Goal: Task Accomplishment & Management: Manage account settings

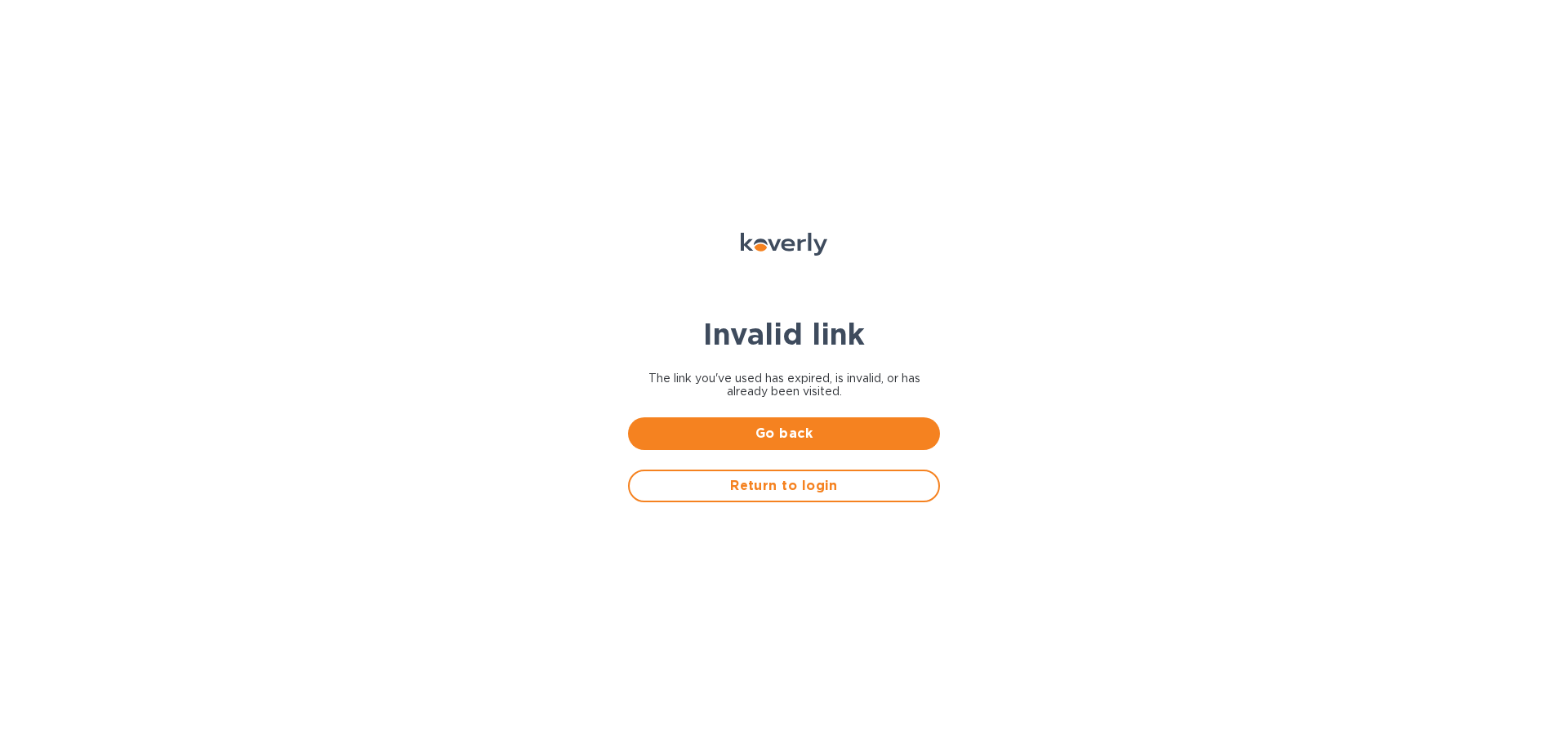
click at [712, 481] on span "Return to login" at bounding box center [784, 486] width 282 height 20
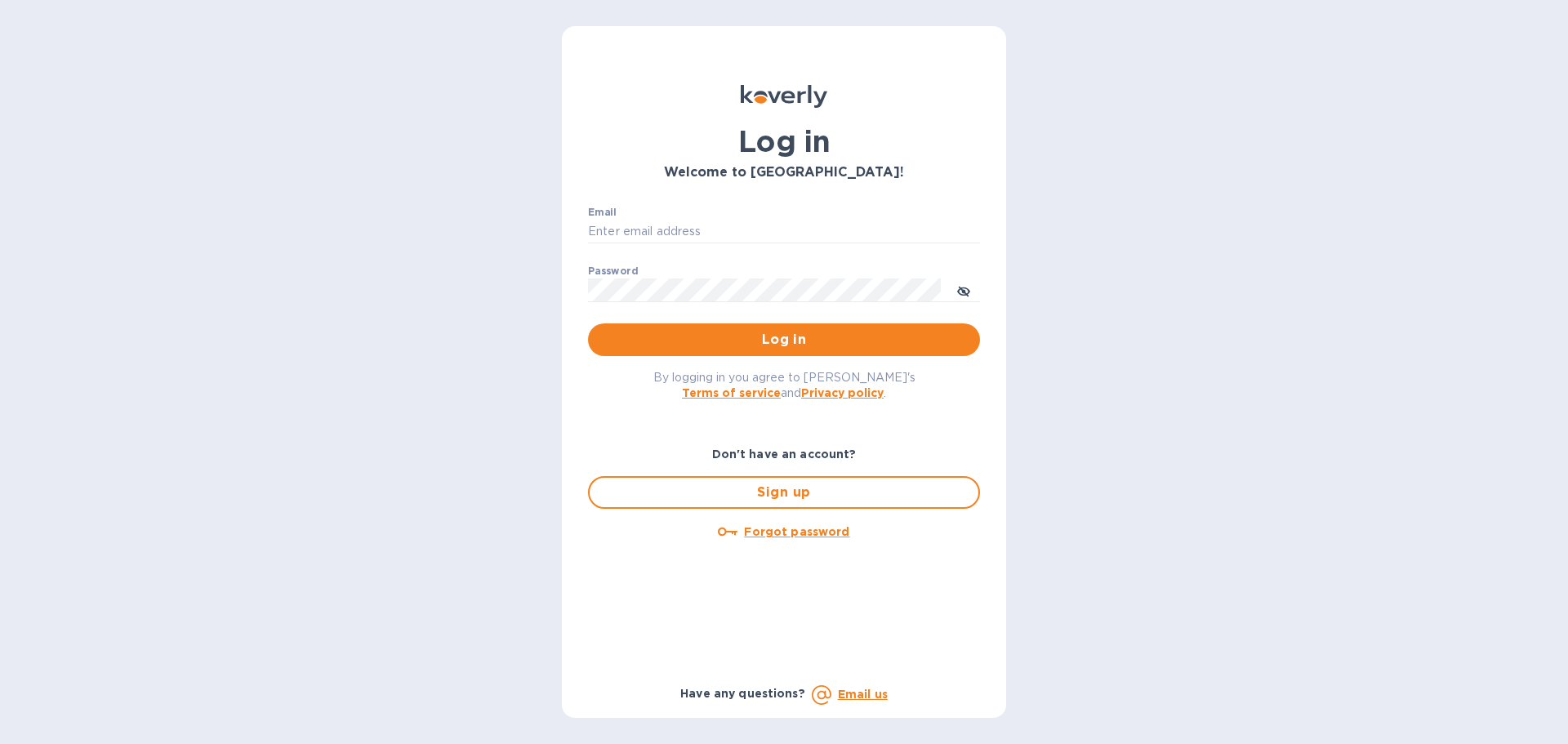
type input "trever@preferredtoys.com"
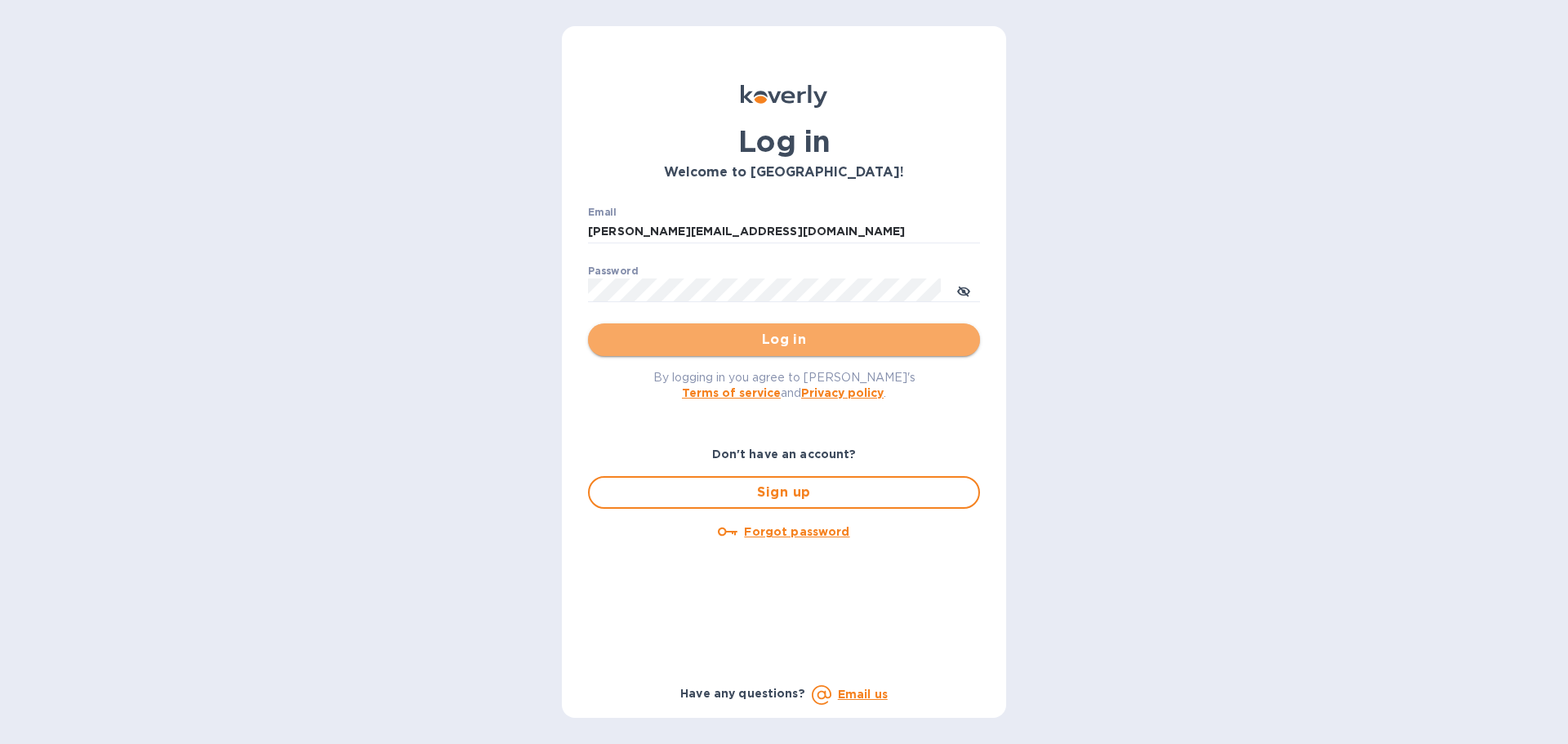
click at [821, 345] on span "Log in" at bounding box center [784, 340] width 366 height 20
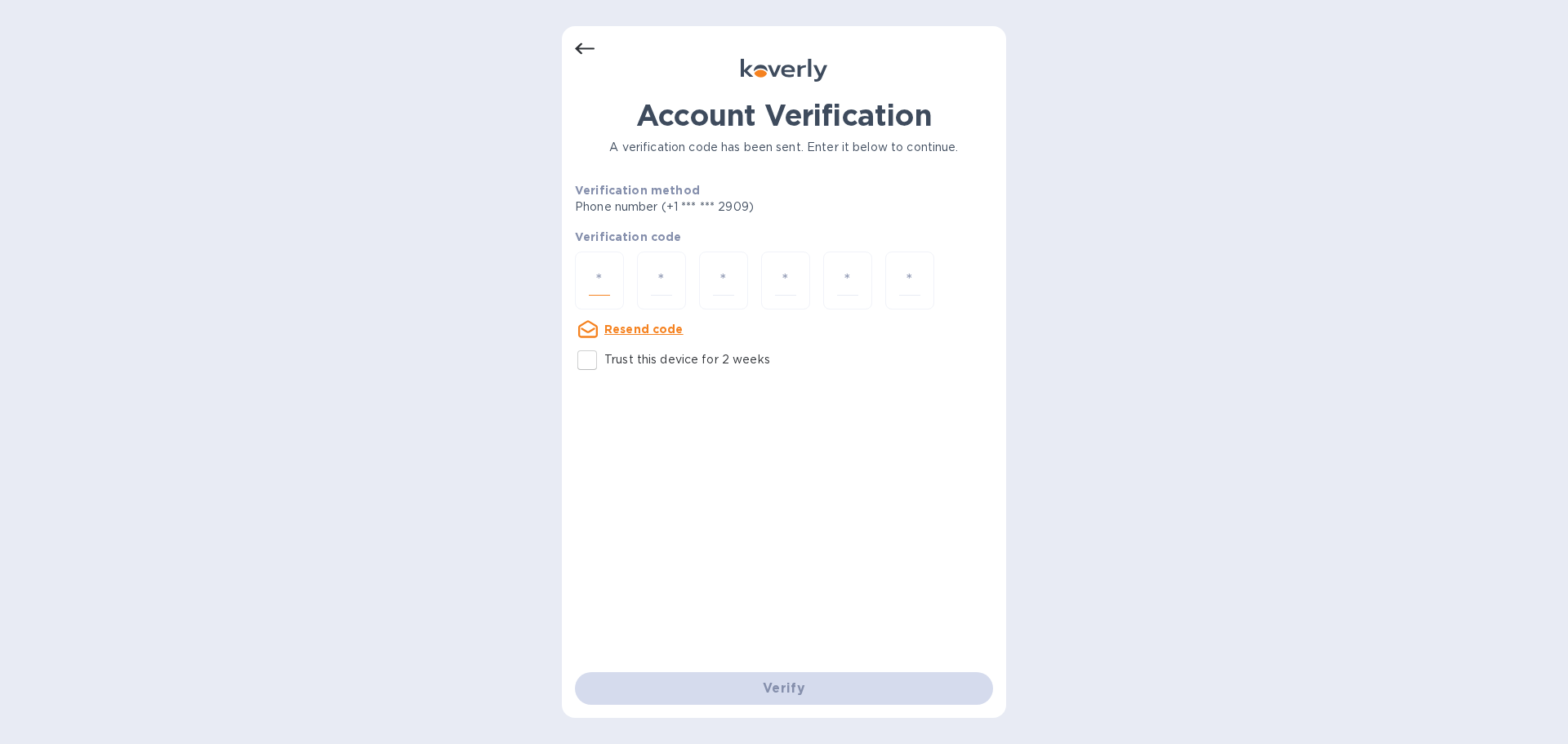
click at [597, 275] on input "number" at bounding box center [599, 281] width 21 height 30
type input "2"
type input "6"
type input "7"
type input "4"
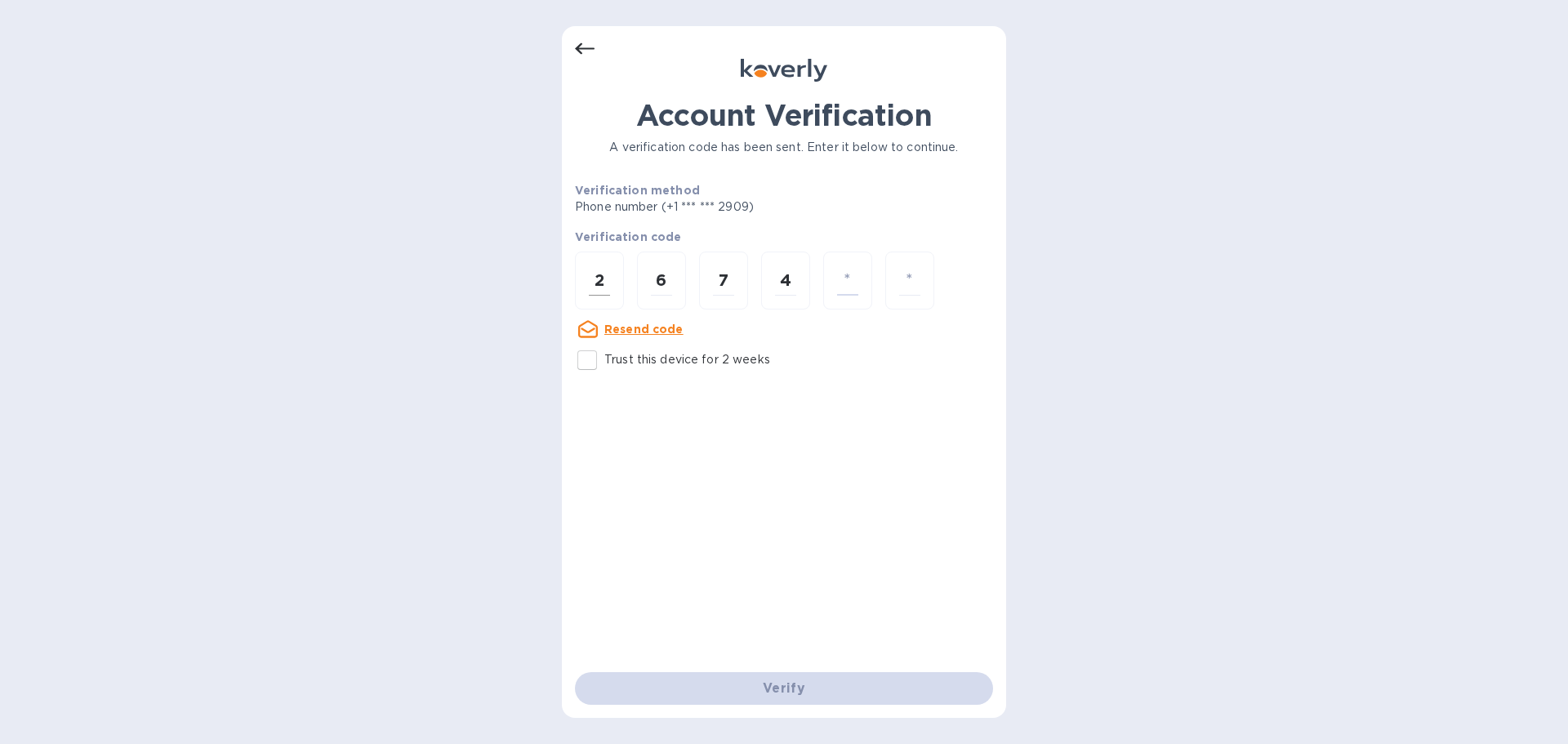
type input "3"
type input "5"
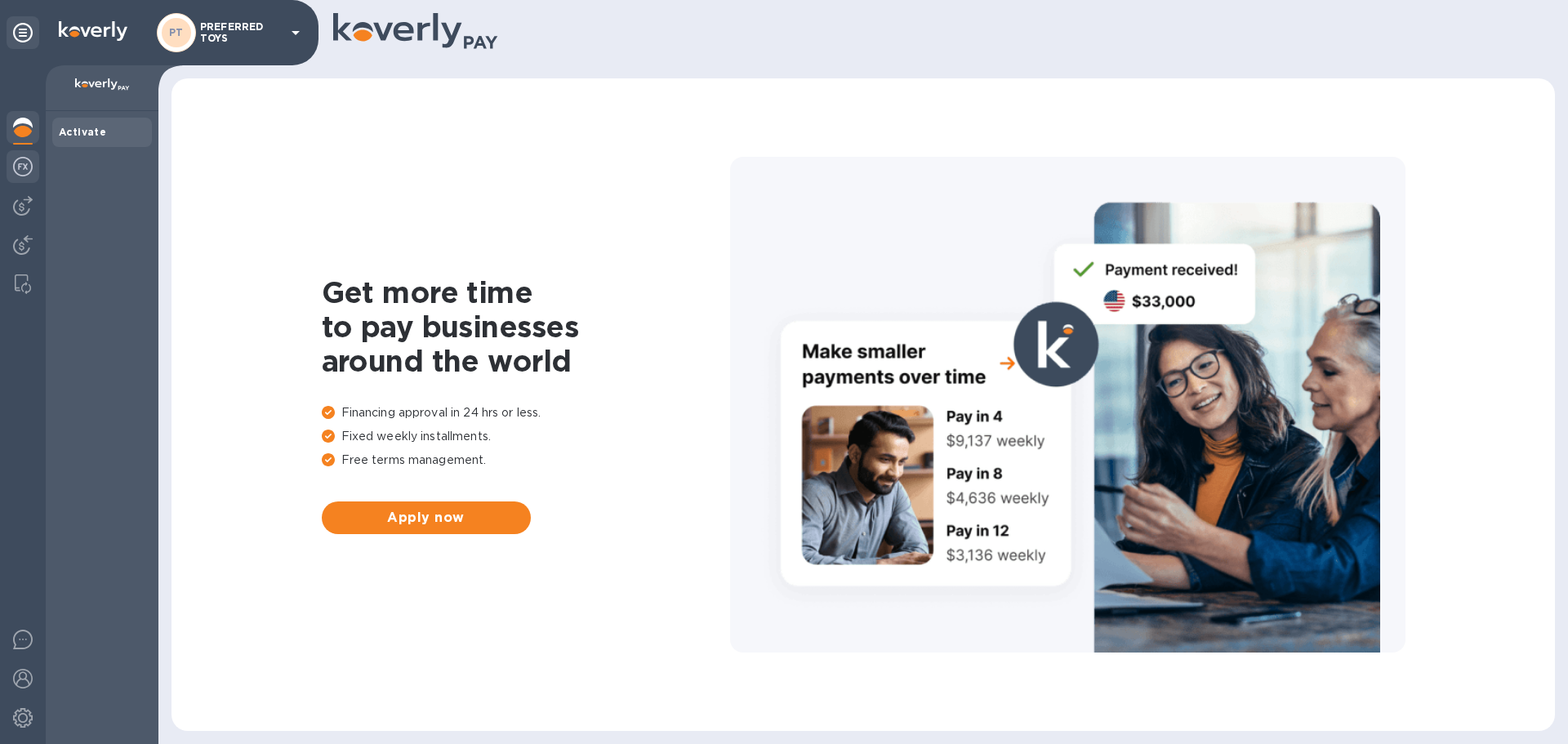
click at [30, 165] on img at bounding box center [23, 166] width 20 height 20
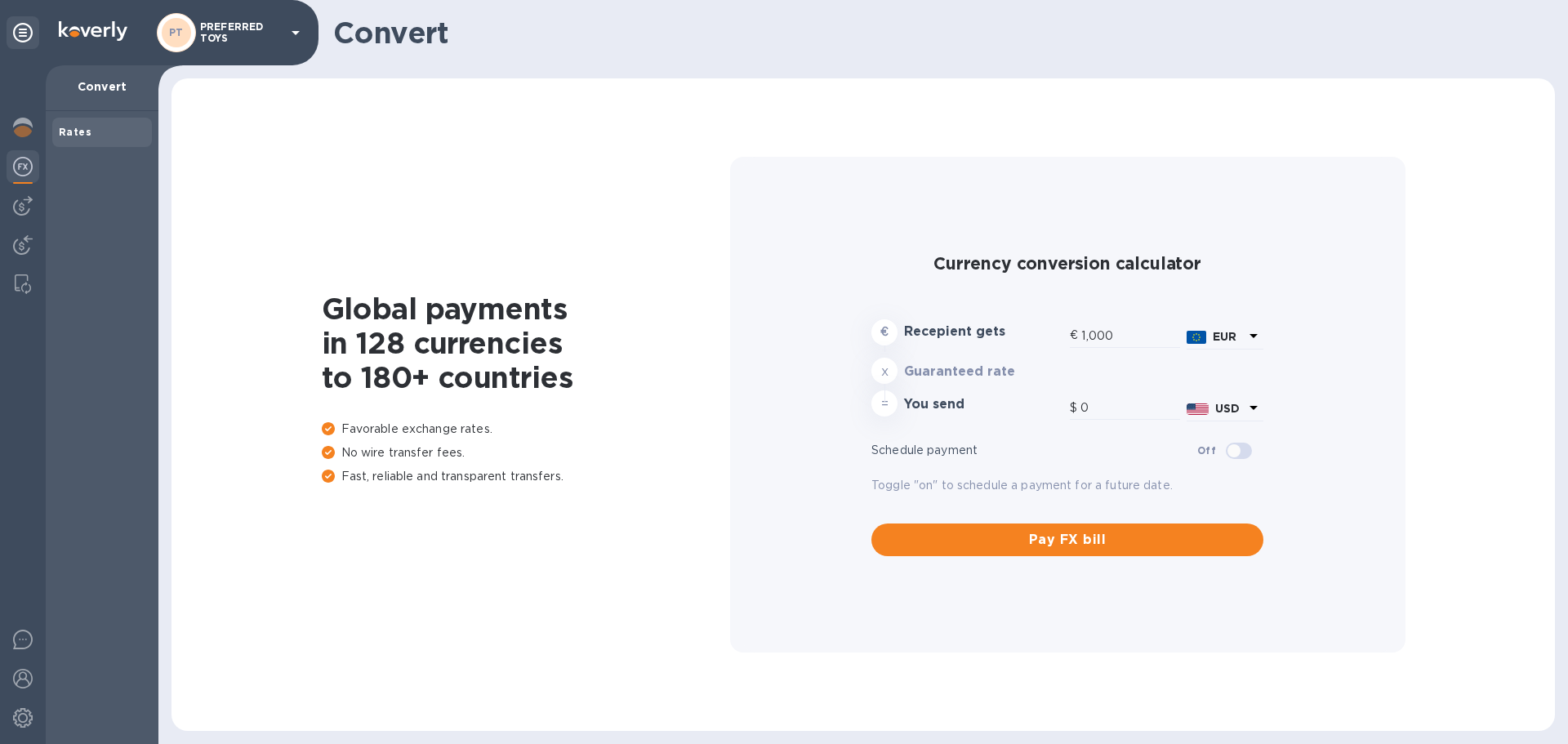
type input "1,167.42"
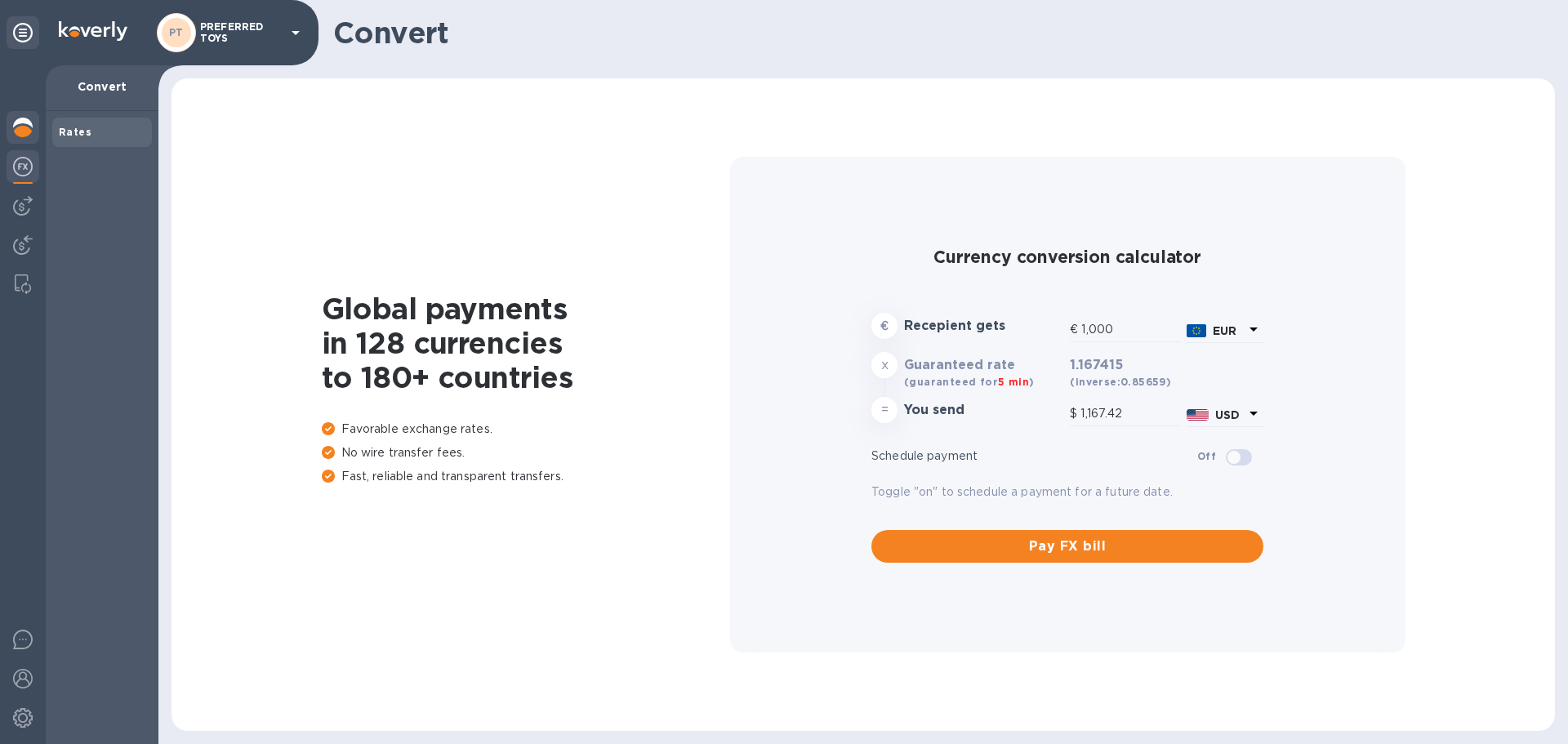
click at [31, 136] on img at bounding box center [23, 127] width 20 height 20
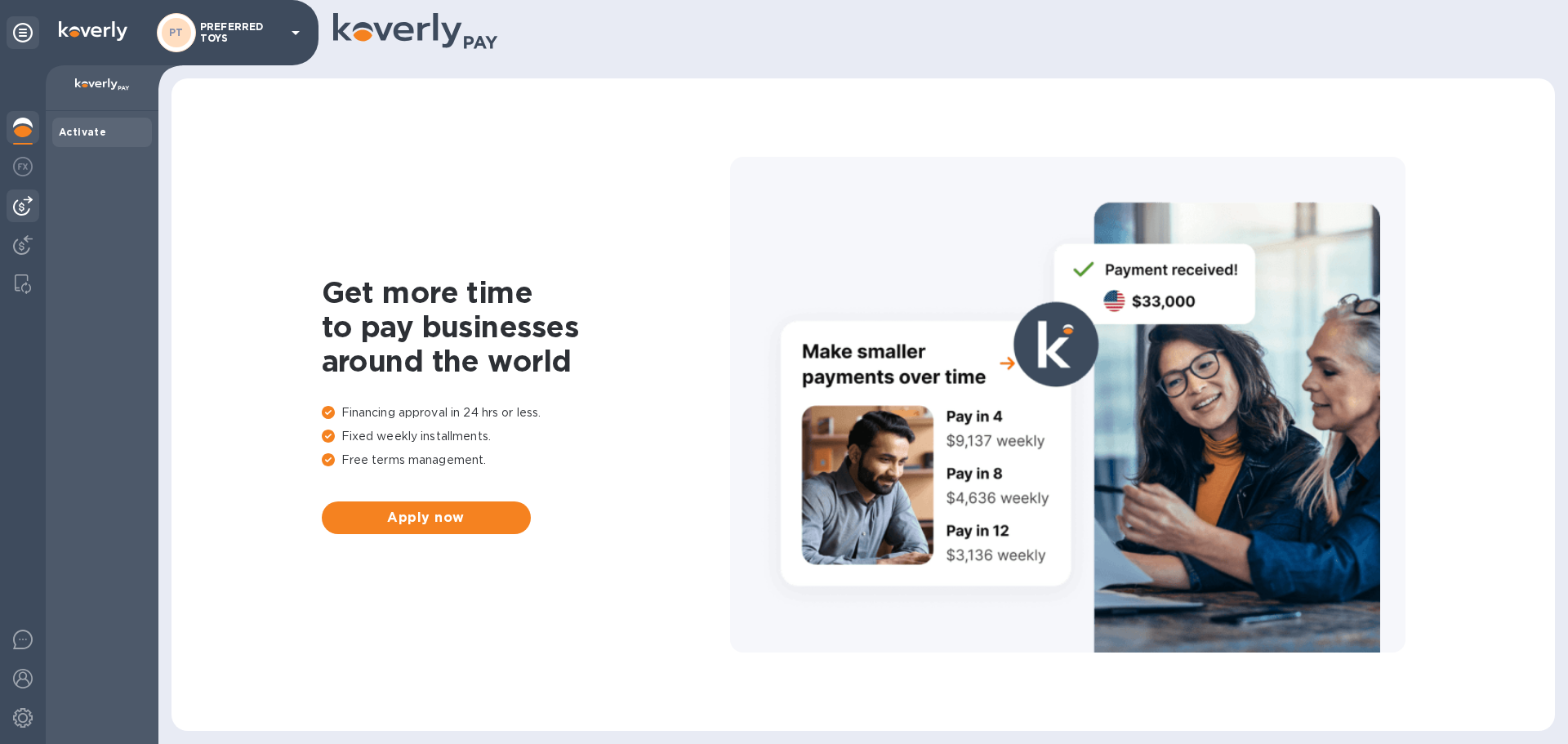
click at [27, 206] on img at bounding box center [23, 206] width 20 height 20
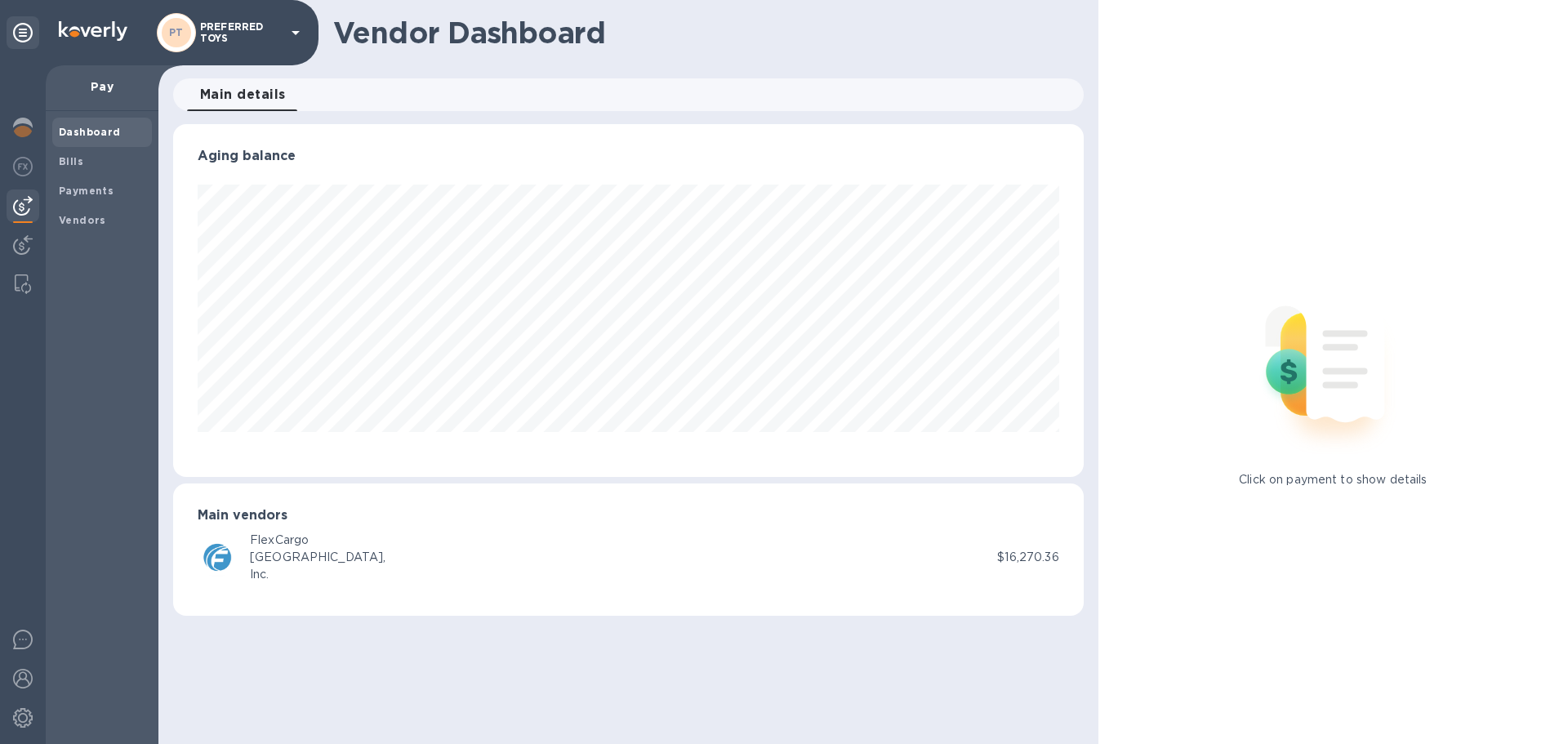
scroll to position [353, 909]
click at [697, 556] on div "FlexCargo USA, Inc." at bounding box center [598, 557] width 800 height 51
click at [80, 167] on span "Bills" at bounding box center [71, 161] width 24 height 17
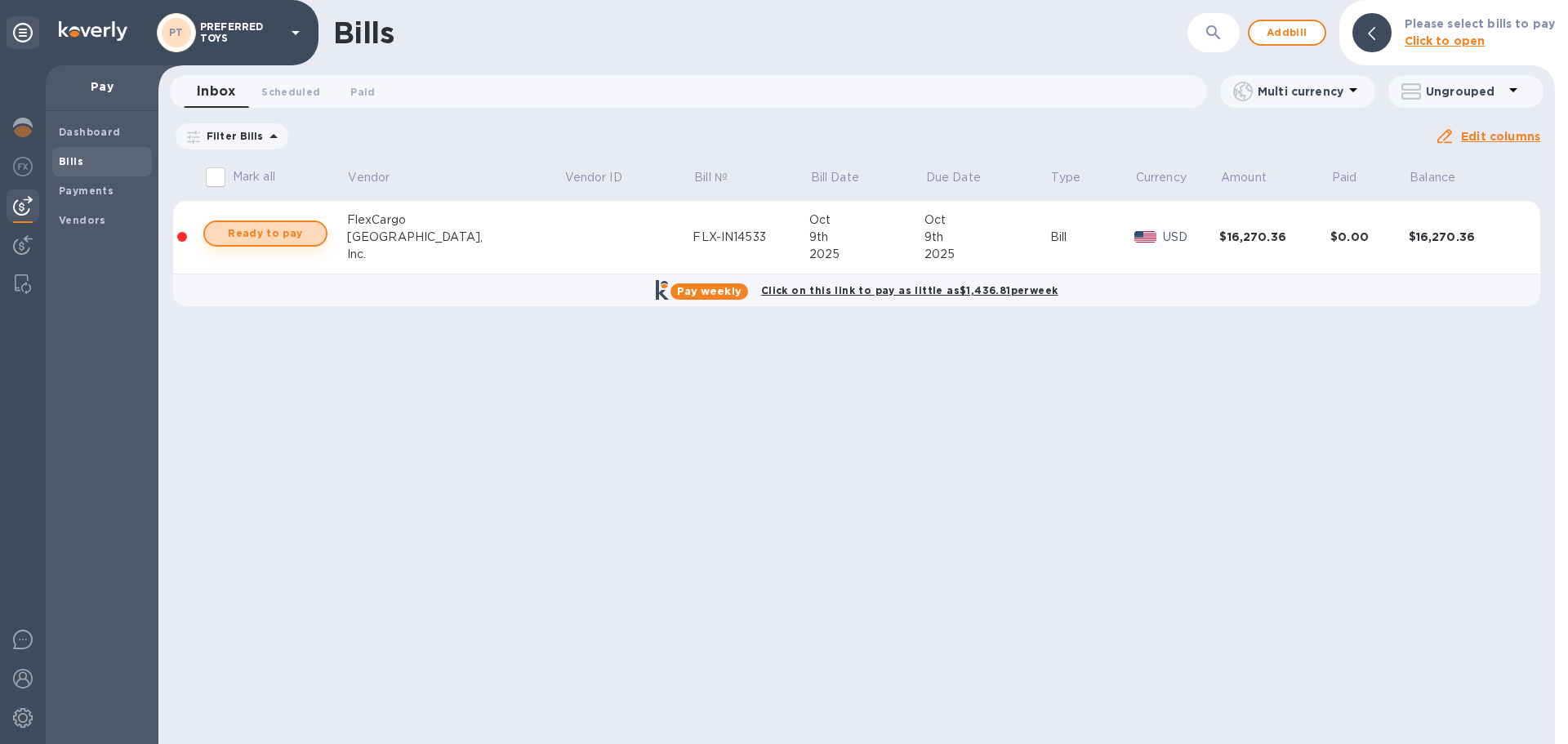
click at [219, 239] on button "Ready to pay" at bounding box center [265, 233] width 125 height 26
checkbox input "true"
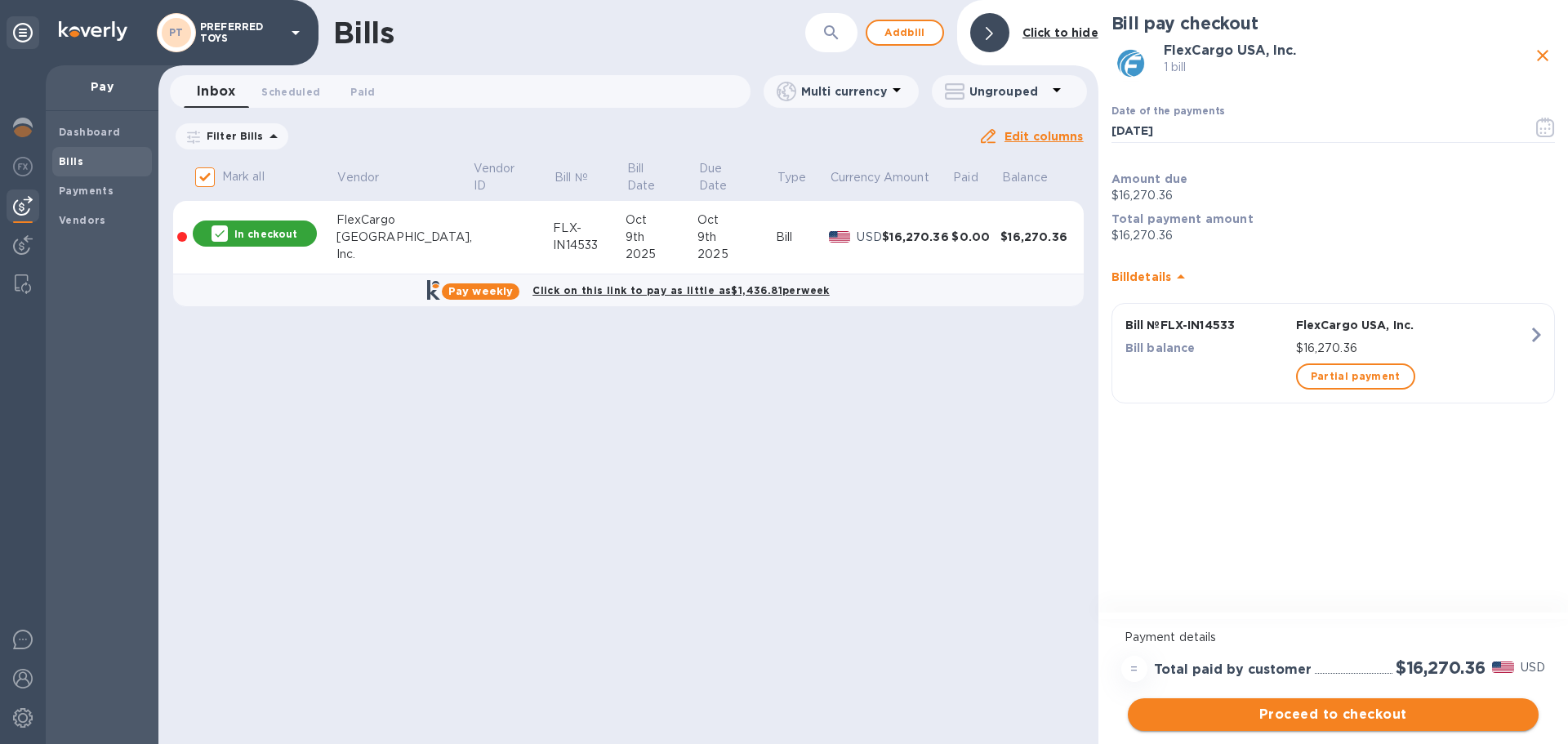
click at [1192, 701] on button "Proceed to checkout" at bounding box center [1334, 715] width 411 height 33
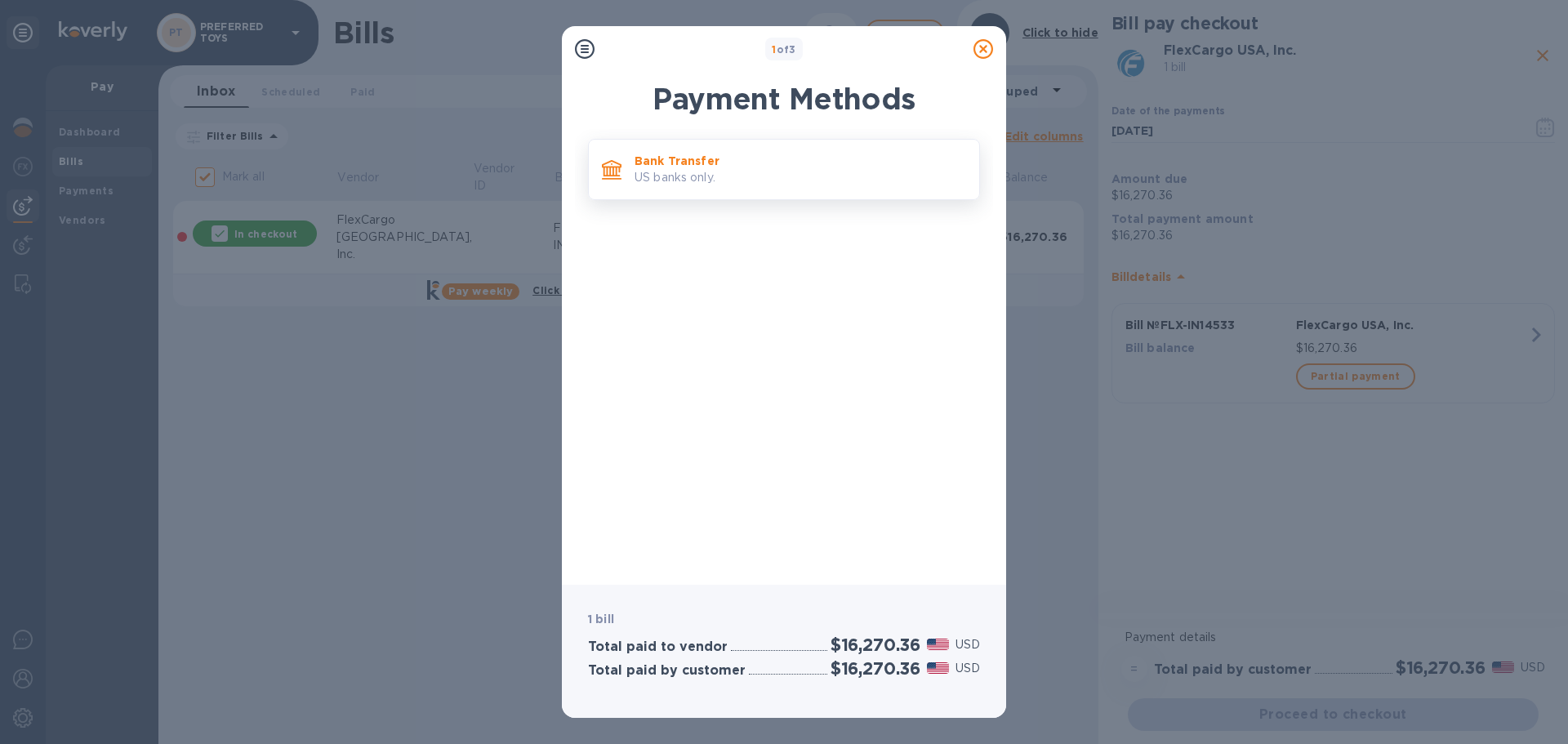
click at [636, 190] on div "Bank Transfer US banks only." at bounding box center [801, 169] width 345 height 46
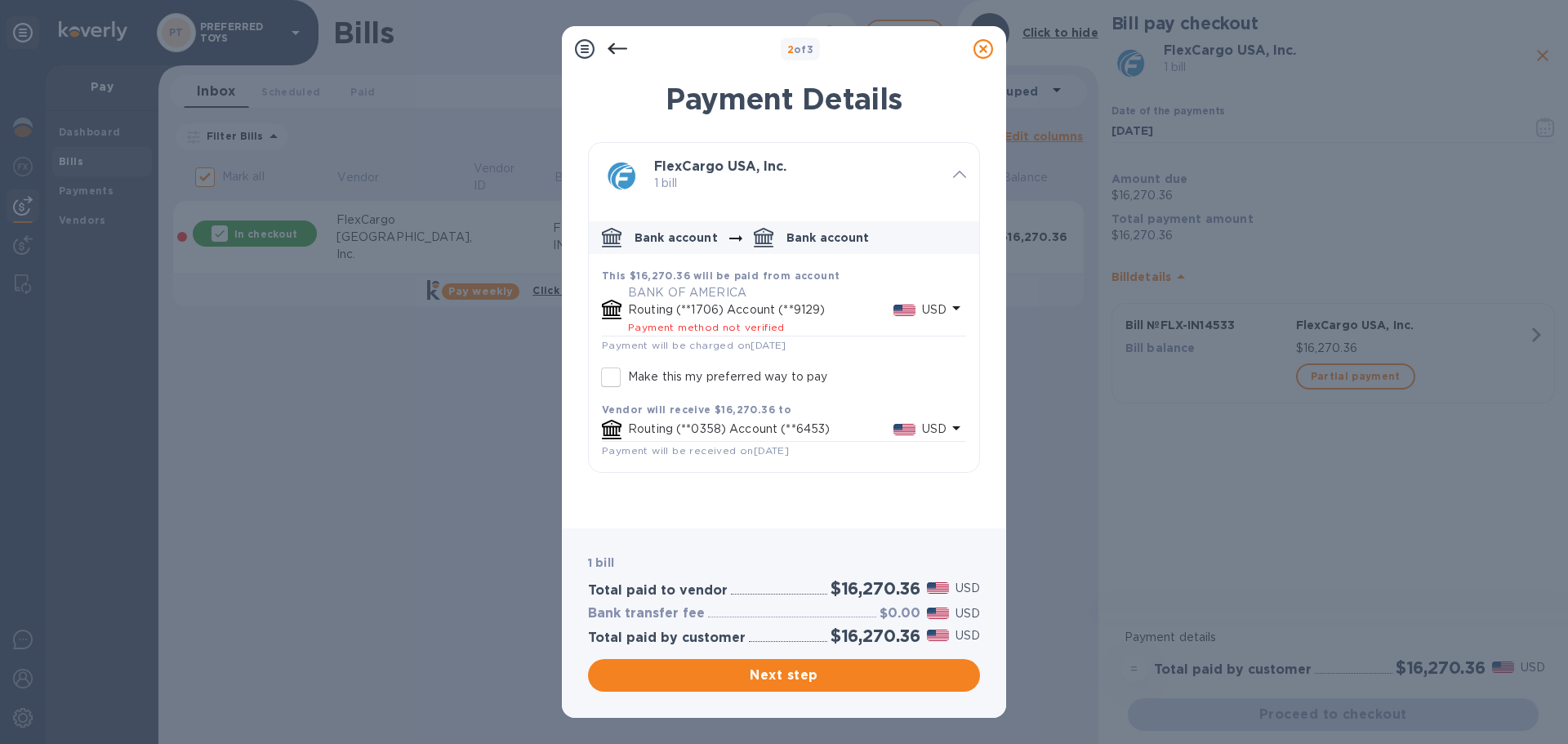
click at [746, 327] on span "Payment method not verified" at bounding box center [706, 327] width 157 height 12
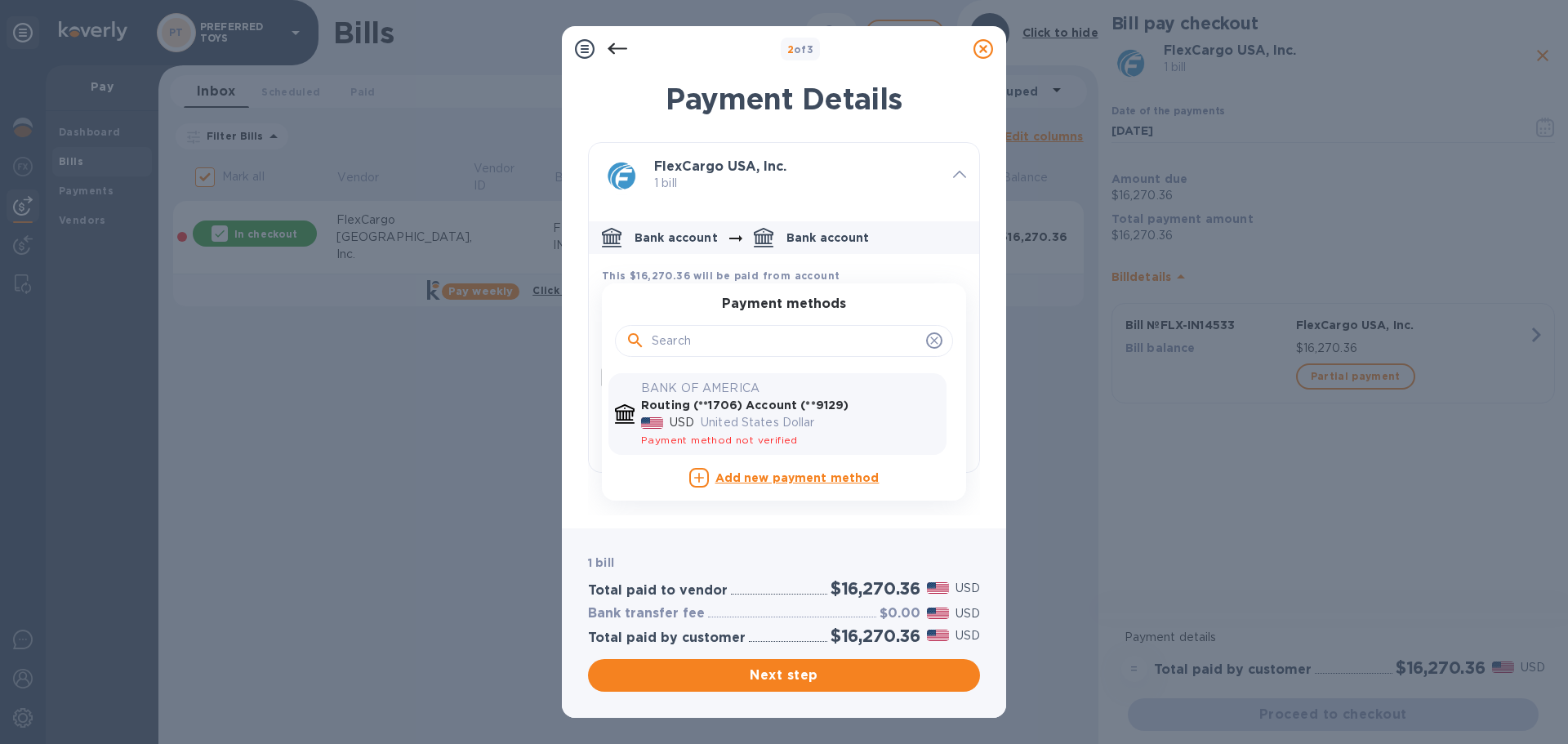
click at [672, 481] on div "Add new payment method" at bounding box center [784, 477] width 332 height 26
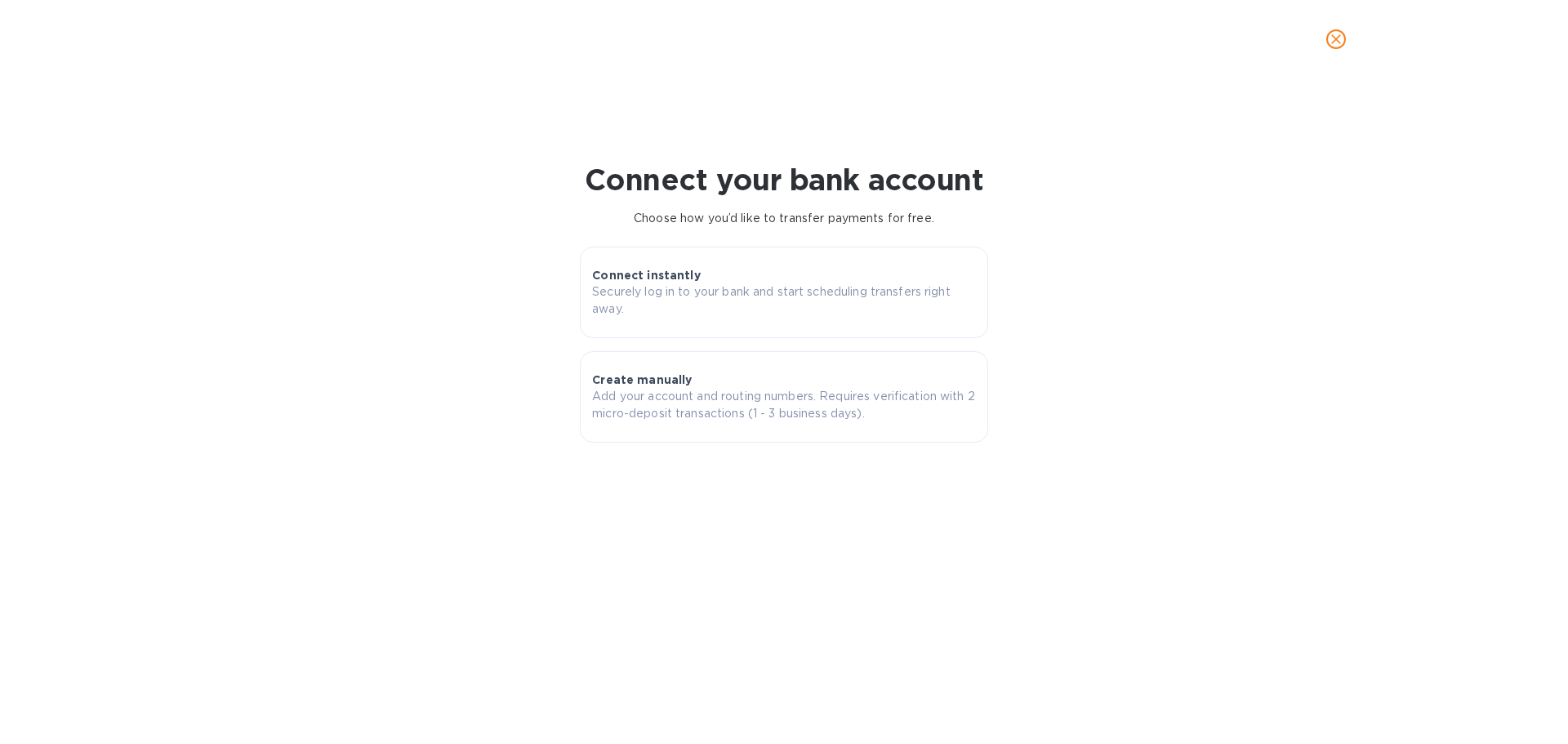
scroll to position [353, 909]
click at [1345, 41] on span "close" at bounding box center [1336, 39] width 20 height 20
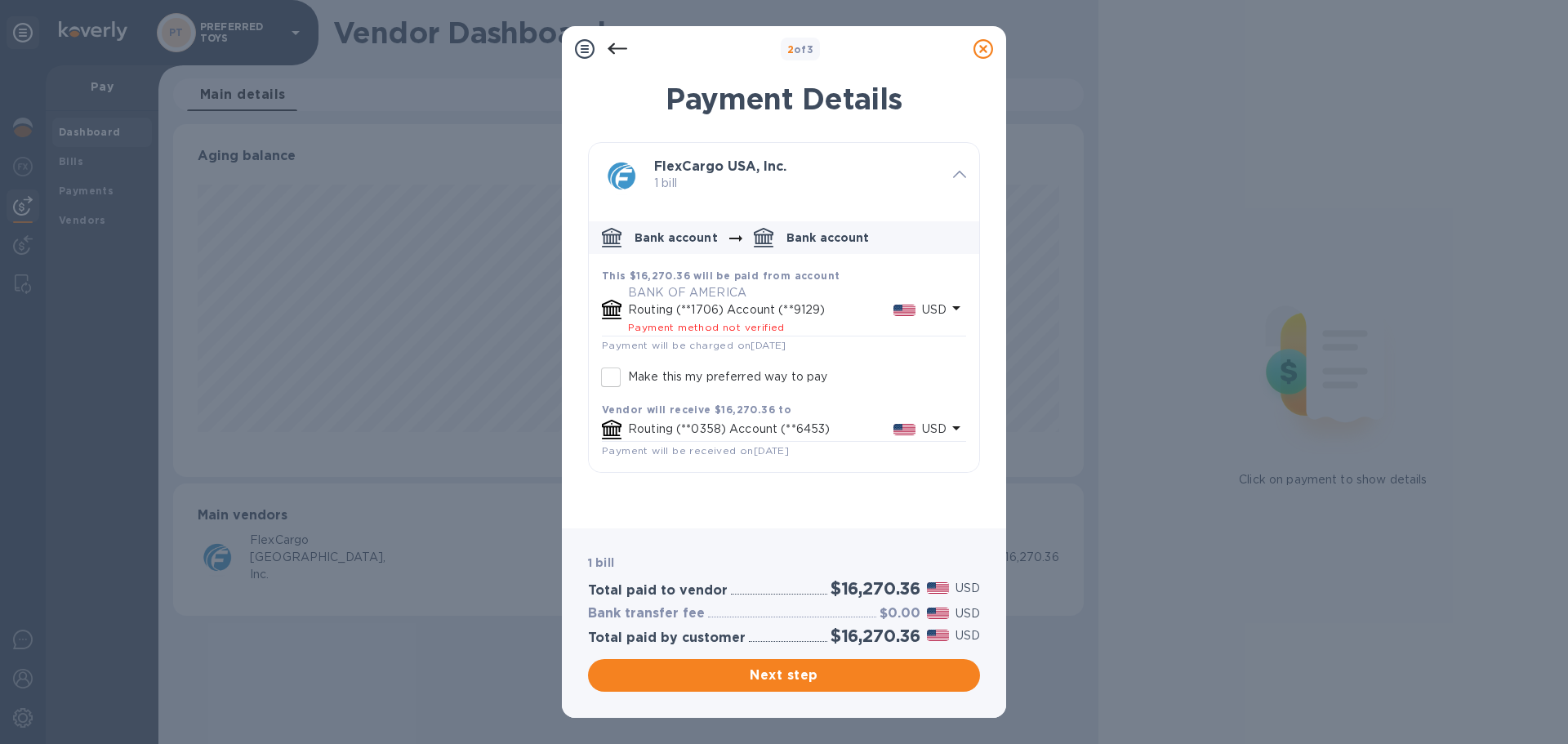
click at [614, 44] on icon at bounding box center [618, 49] width 20 height 11
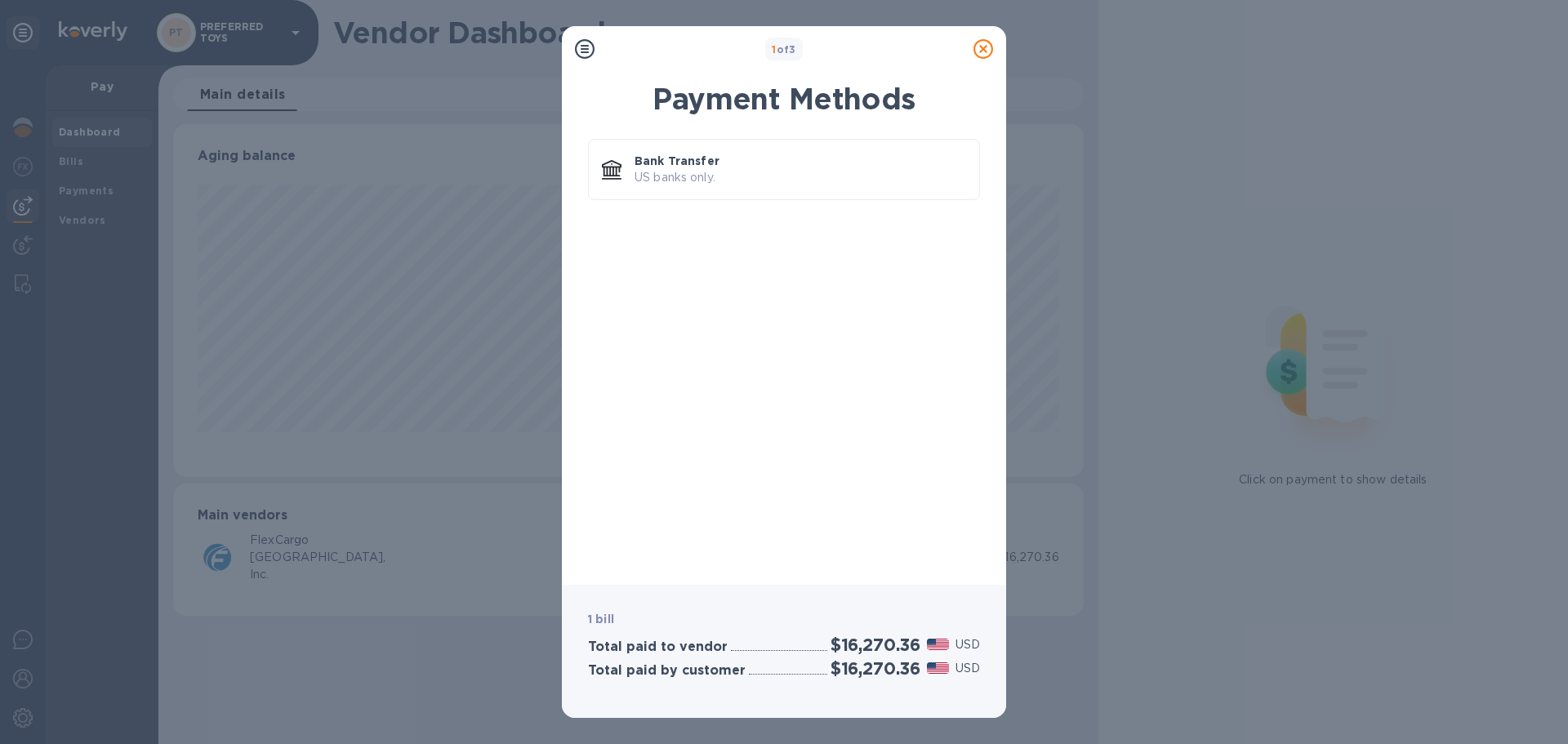
click at [987, 53] on icon at bounding box center [983, 49] width 20 height 20
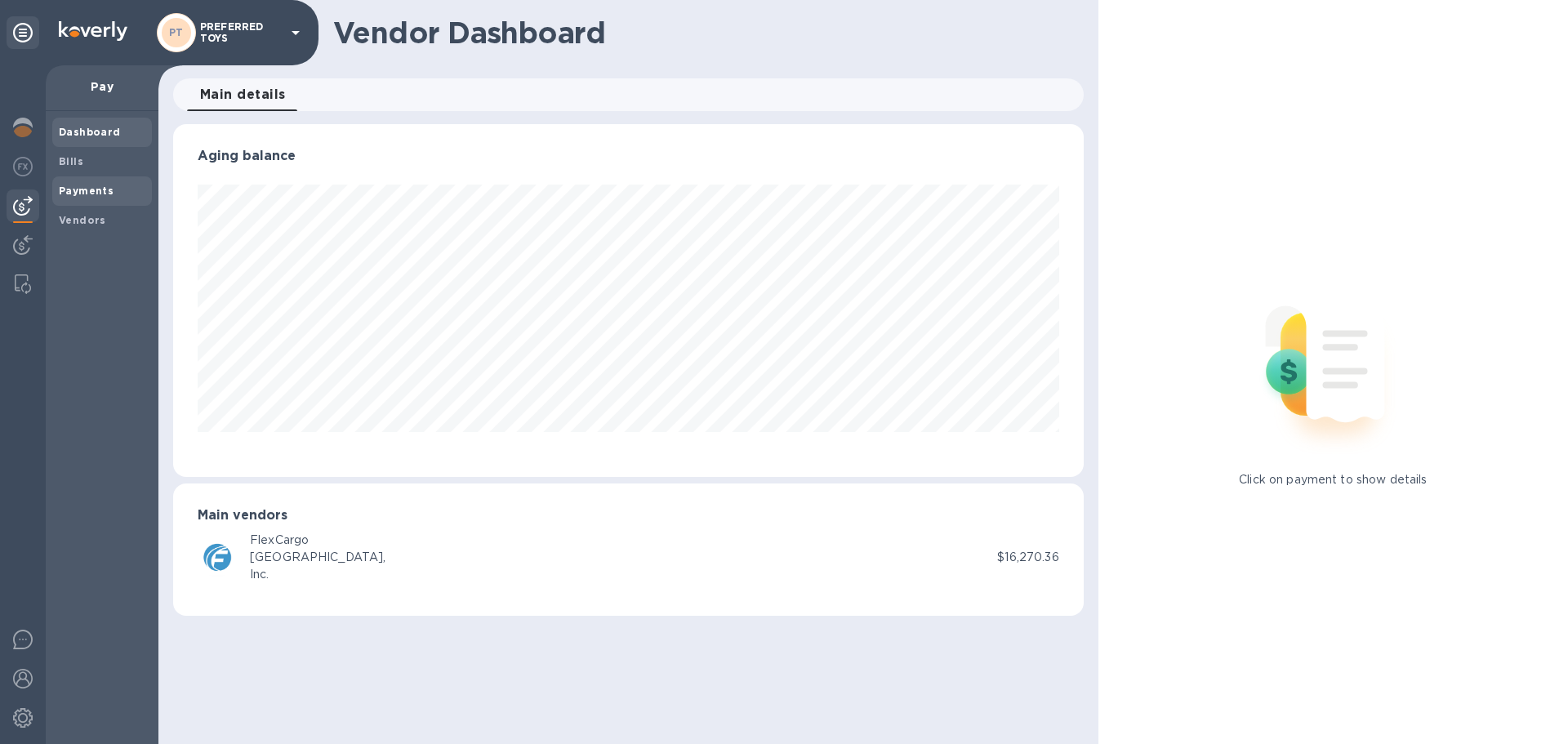
click at [63, 193] on b "Payments" at bounding box center [86, 191] width 55 height 12
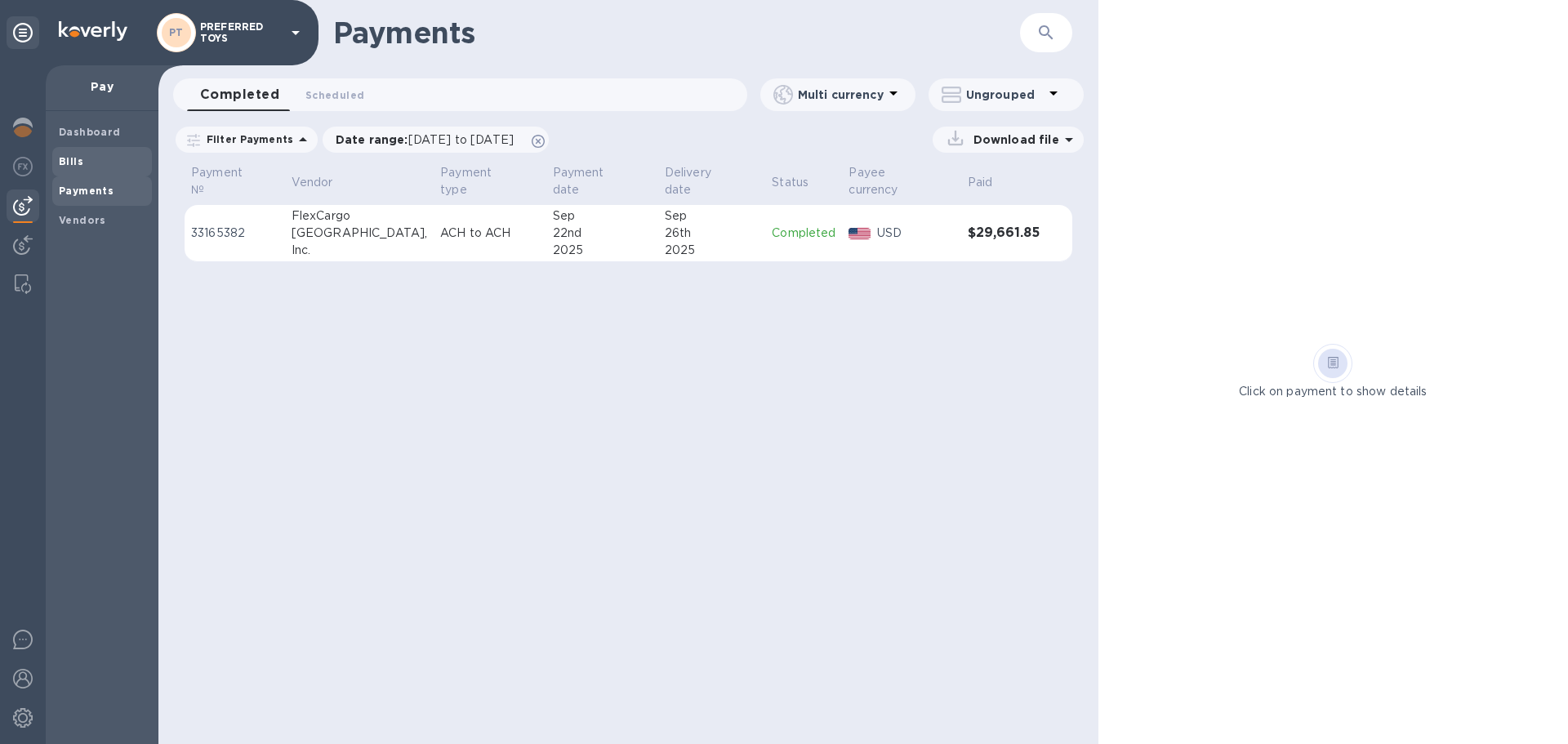
click at [73, 158] on b "Bills" at bounding box center [71, 161] width 24 height 12
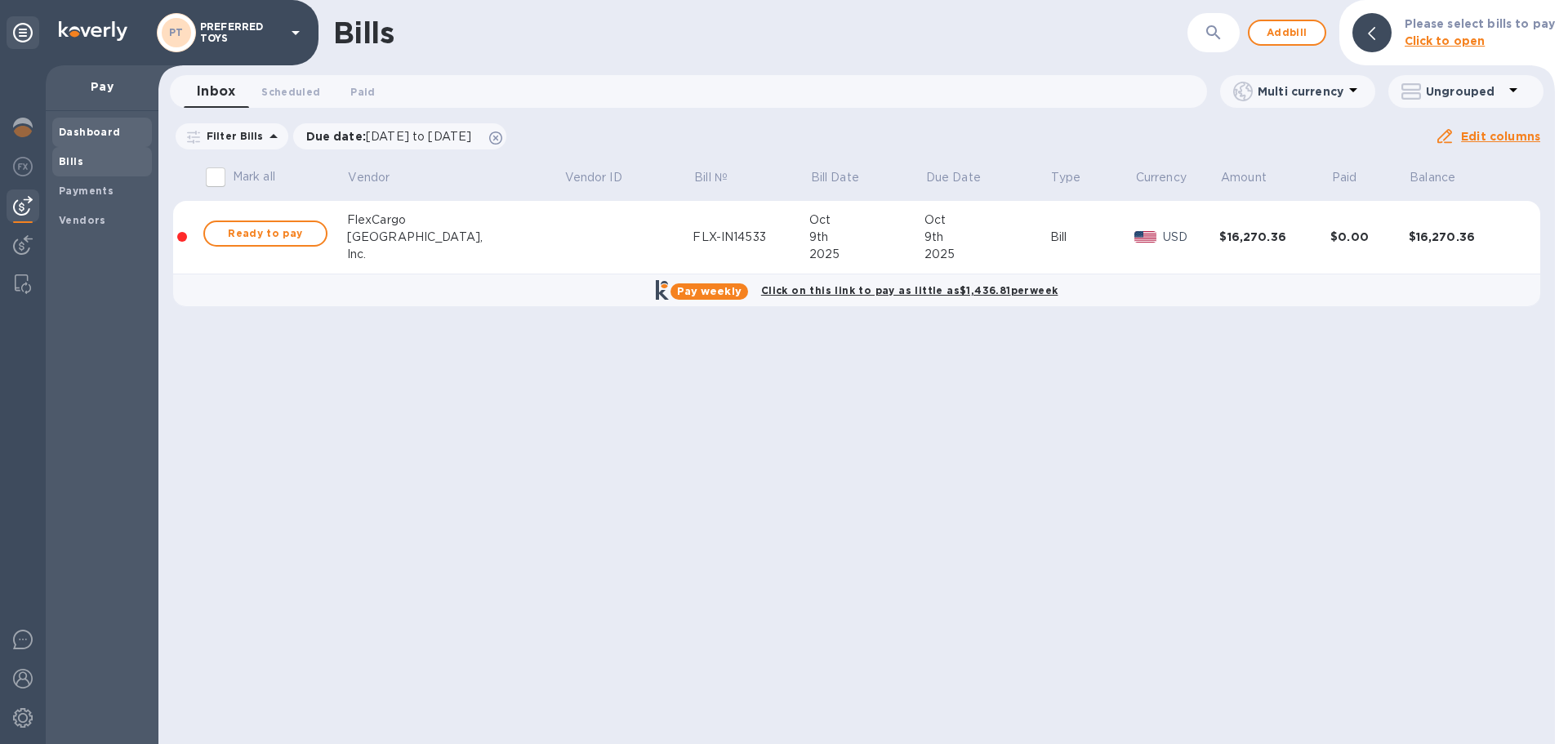
click at [75, 141] on div "Dashboard" at bounding box center [102, 132] width 99 height 30
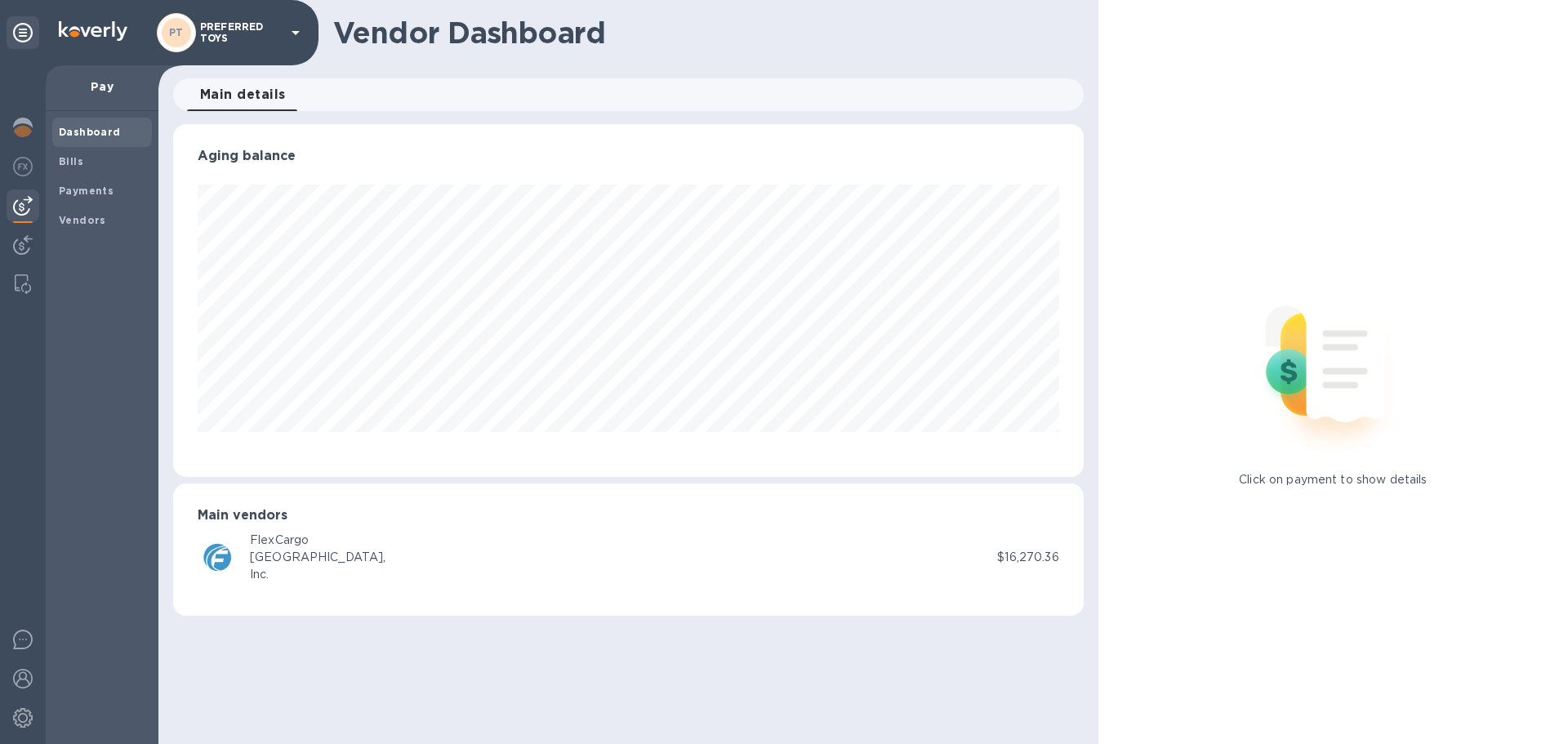
scroll to position [353, 909]
click at [20, 242] on img at bounding box center [23, 245] width 20 height 20
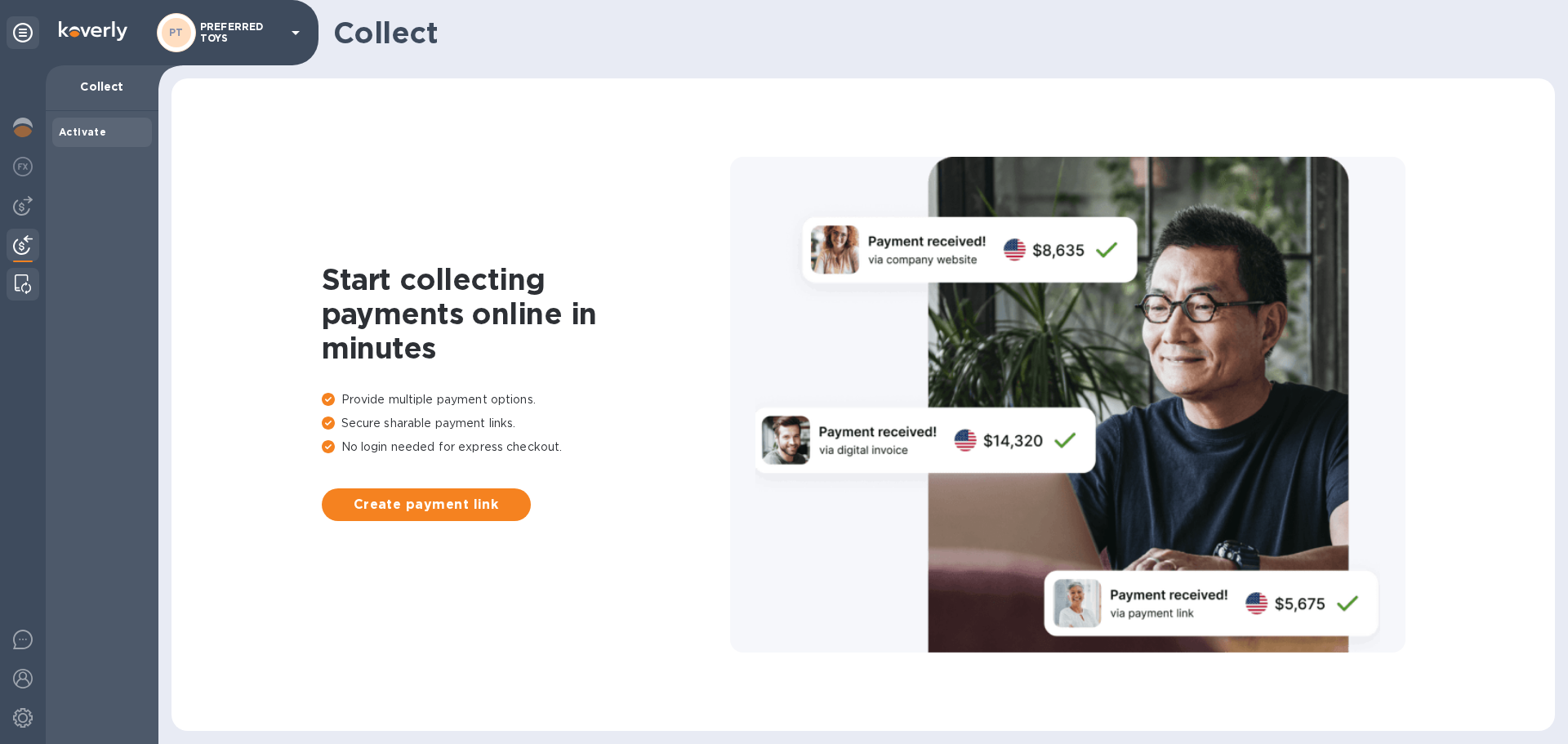
click at [23, 283] on img at bounding box center [23, 284] width 17 height 20
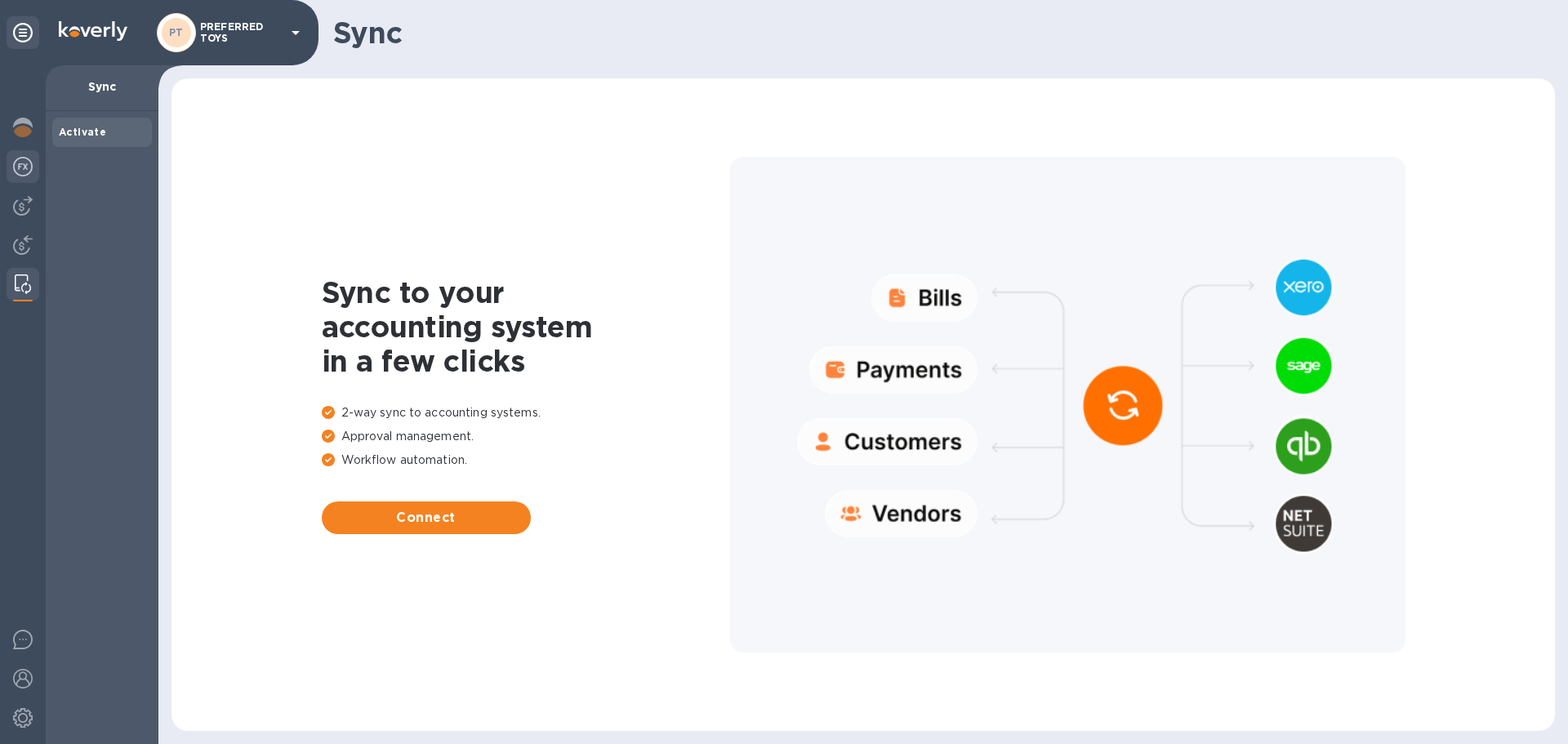
click at [24, 175] on img at bounding box center [23, 166] width 20 height 20
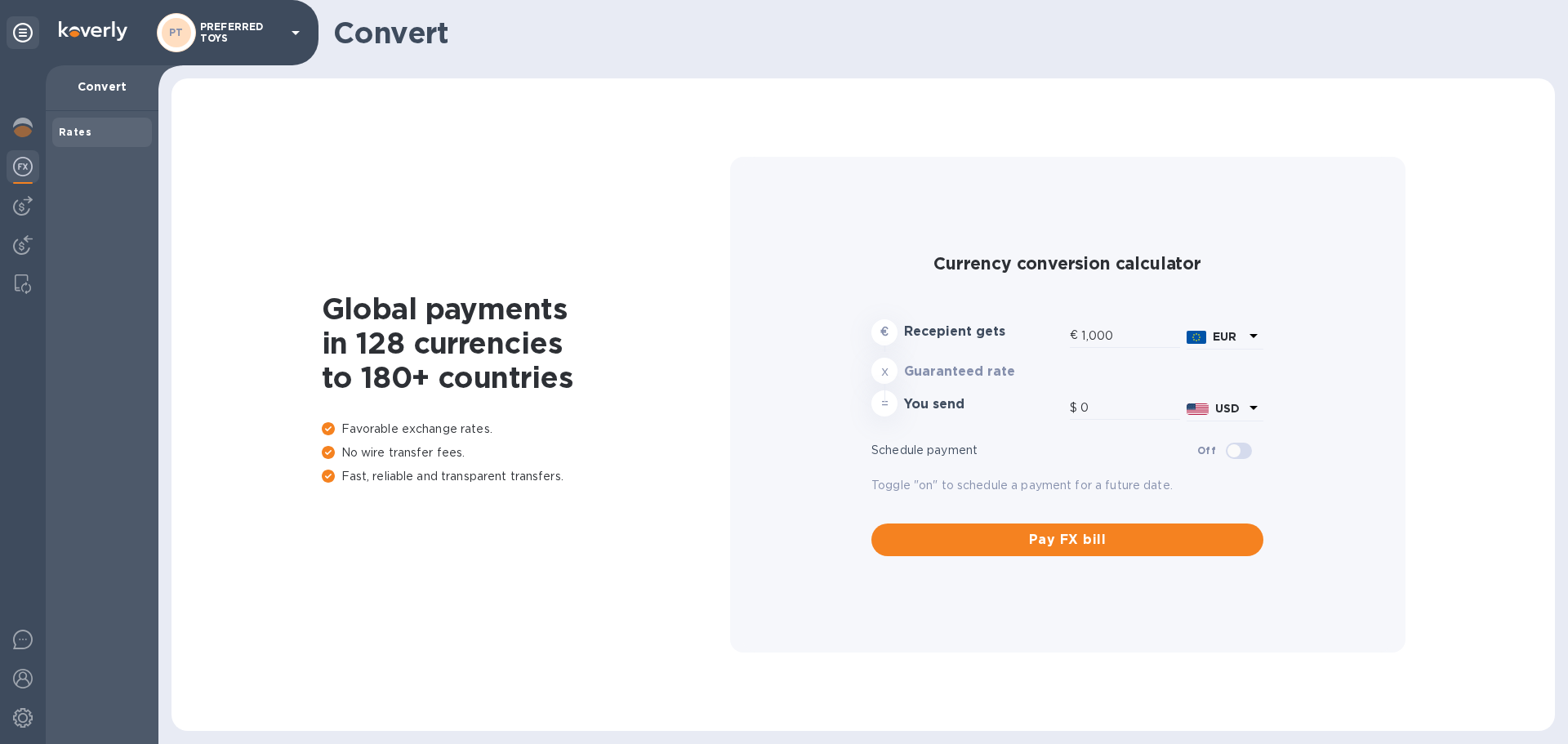
type input "1,167.42"
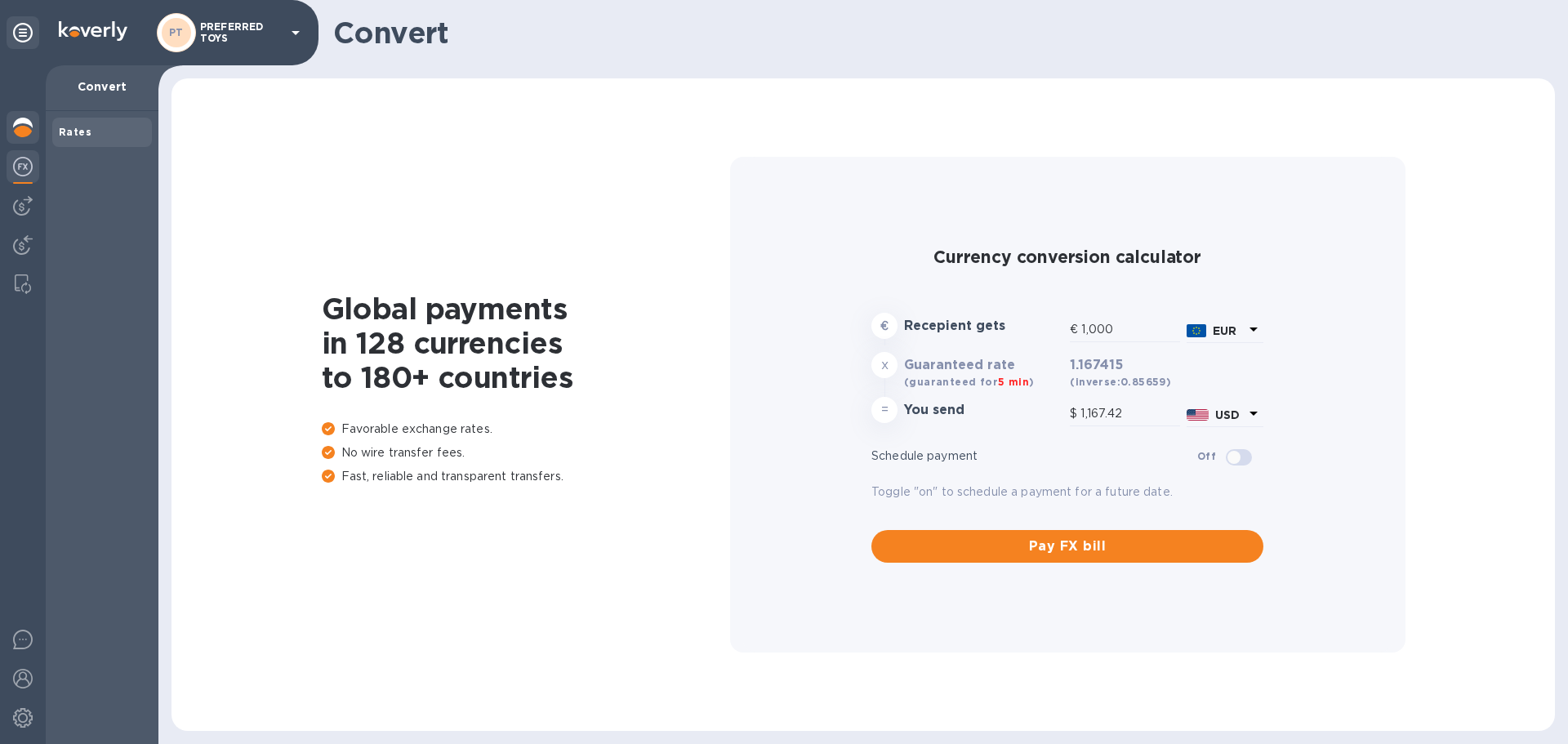
click at [24, 134] on img at bounding box center [23, 127] width 20 height 20
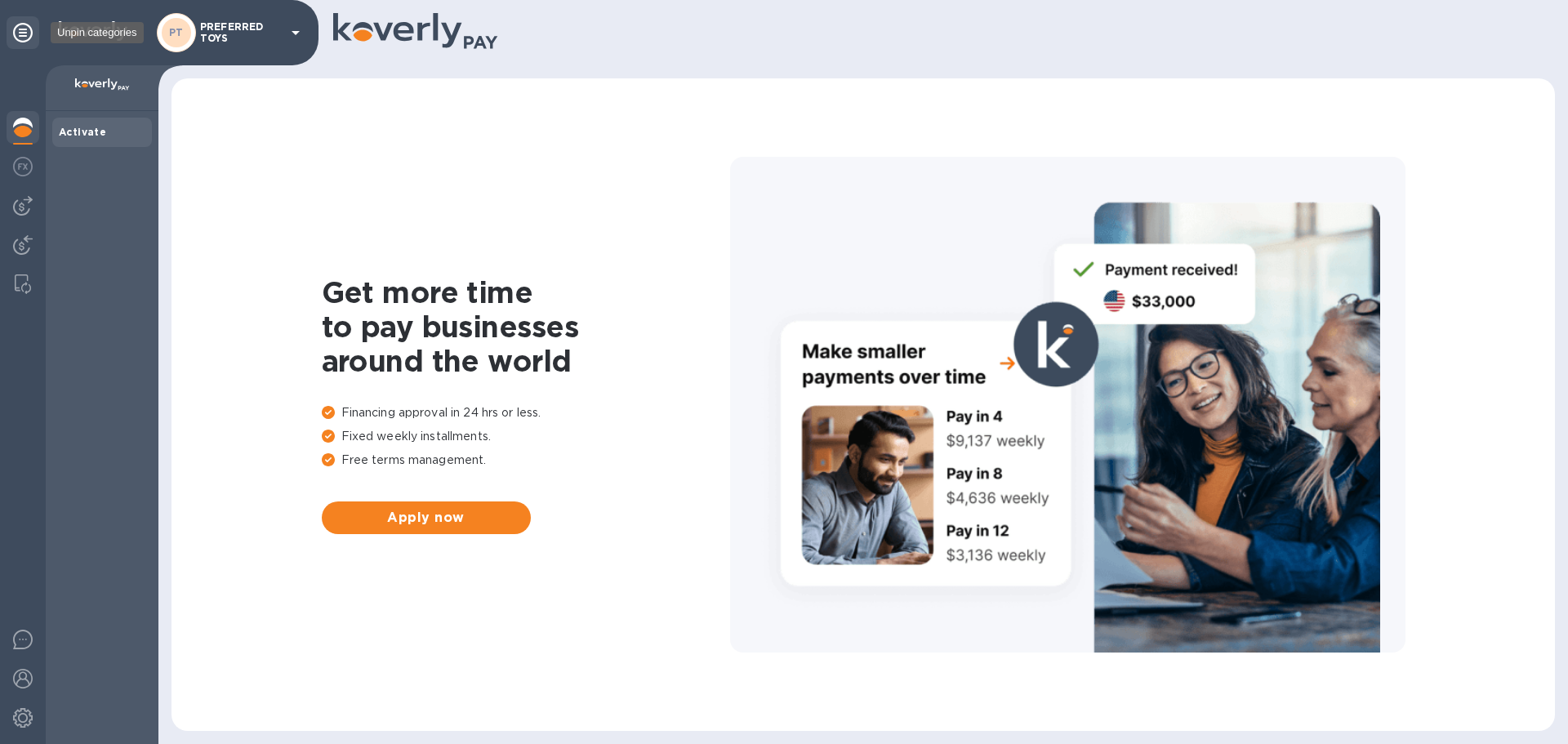
click at [32, 34] on icon at bounding box center [23, 32] width 20 height 20
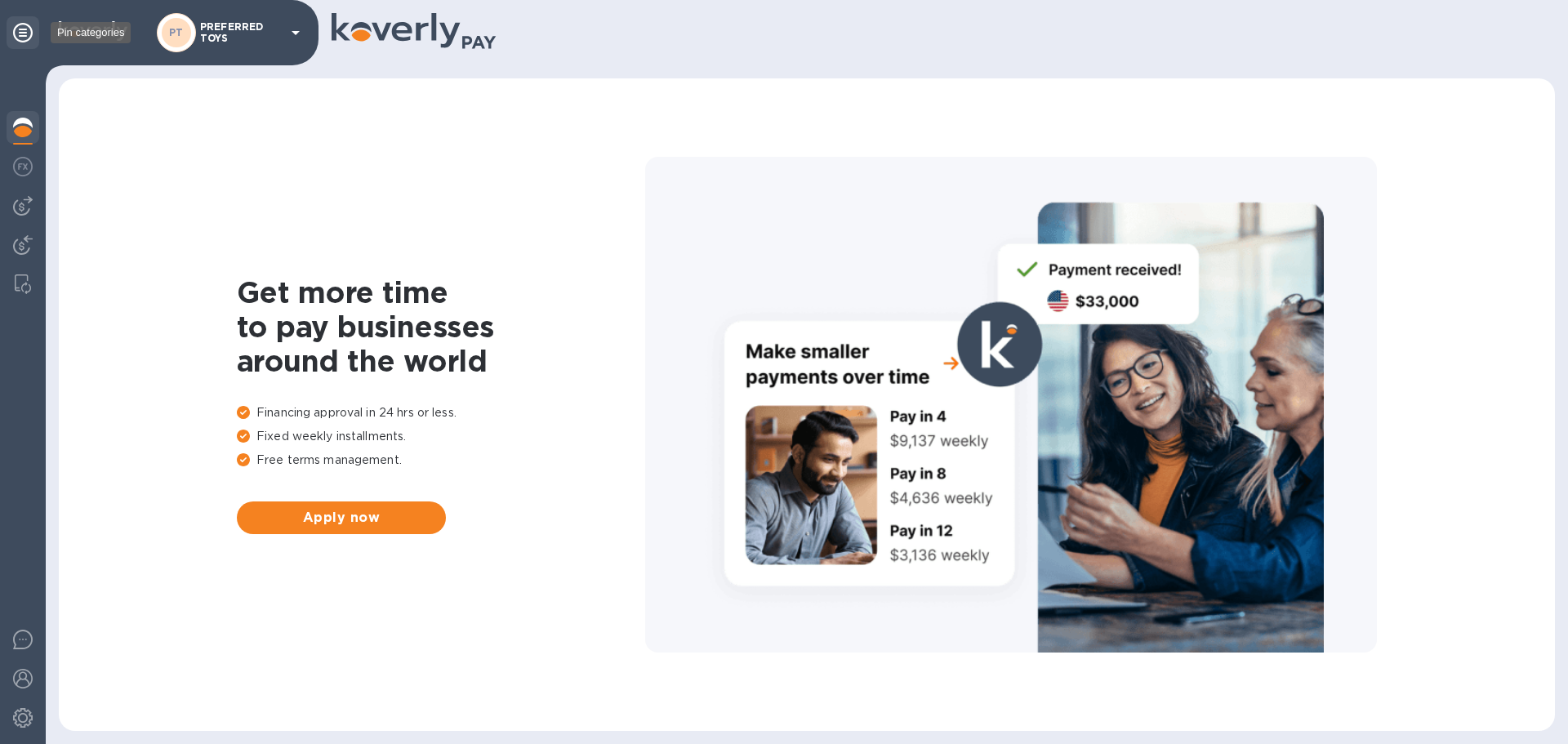
click at [30, 34] on icon at bounding box center [23, 32] width 20 height 20
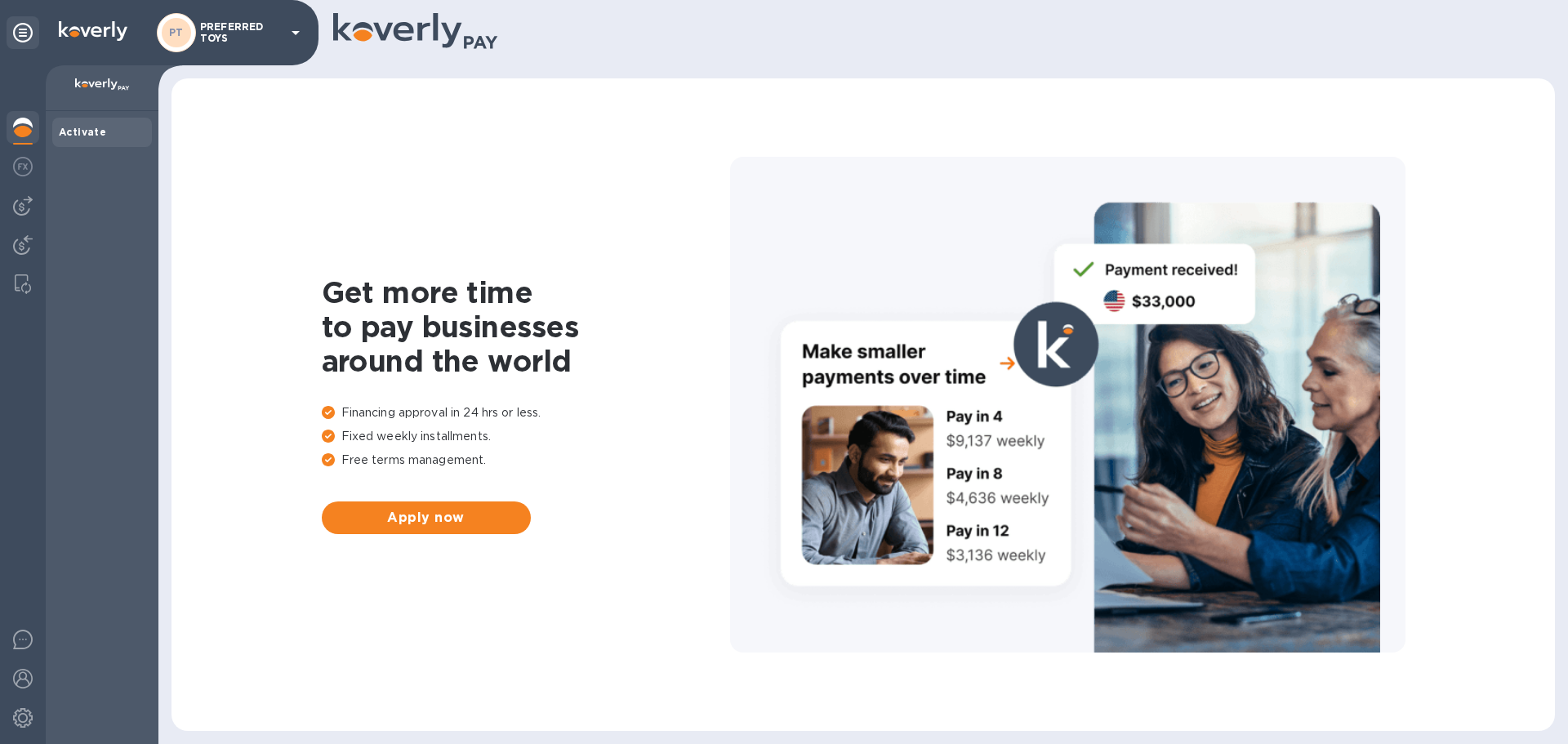
click at [297, 27] on icon at bounding box center [295, 32] width 20 height 20
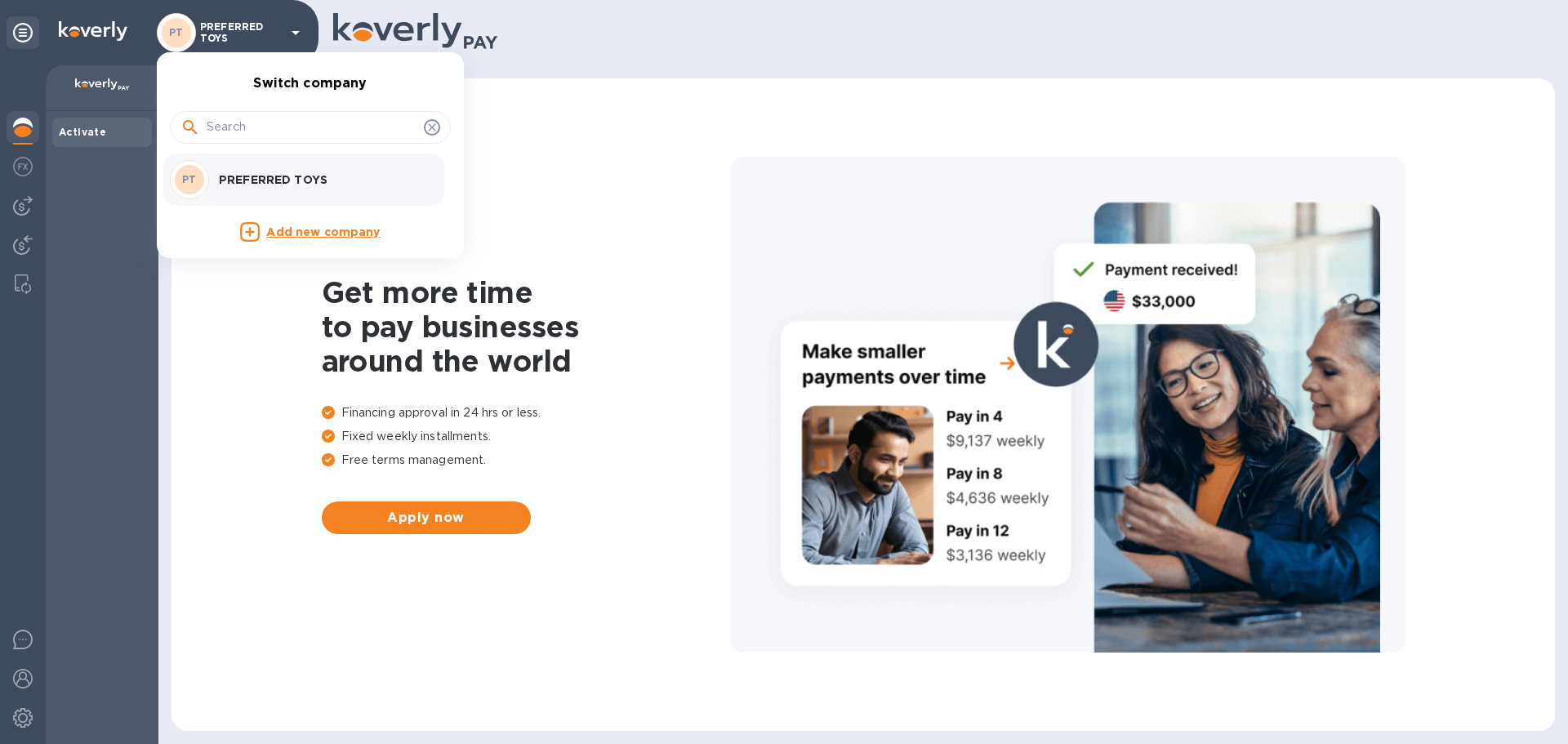
click at [27, 682] on div at bounding box center [784, 372] width 1568 height 744
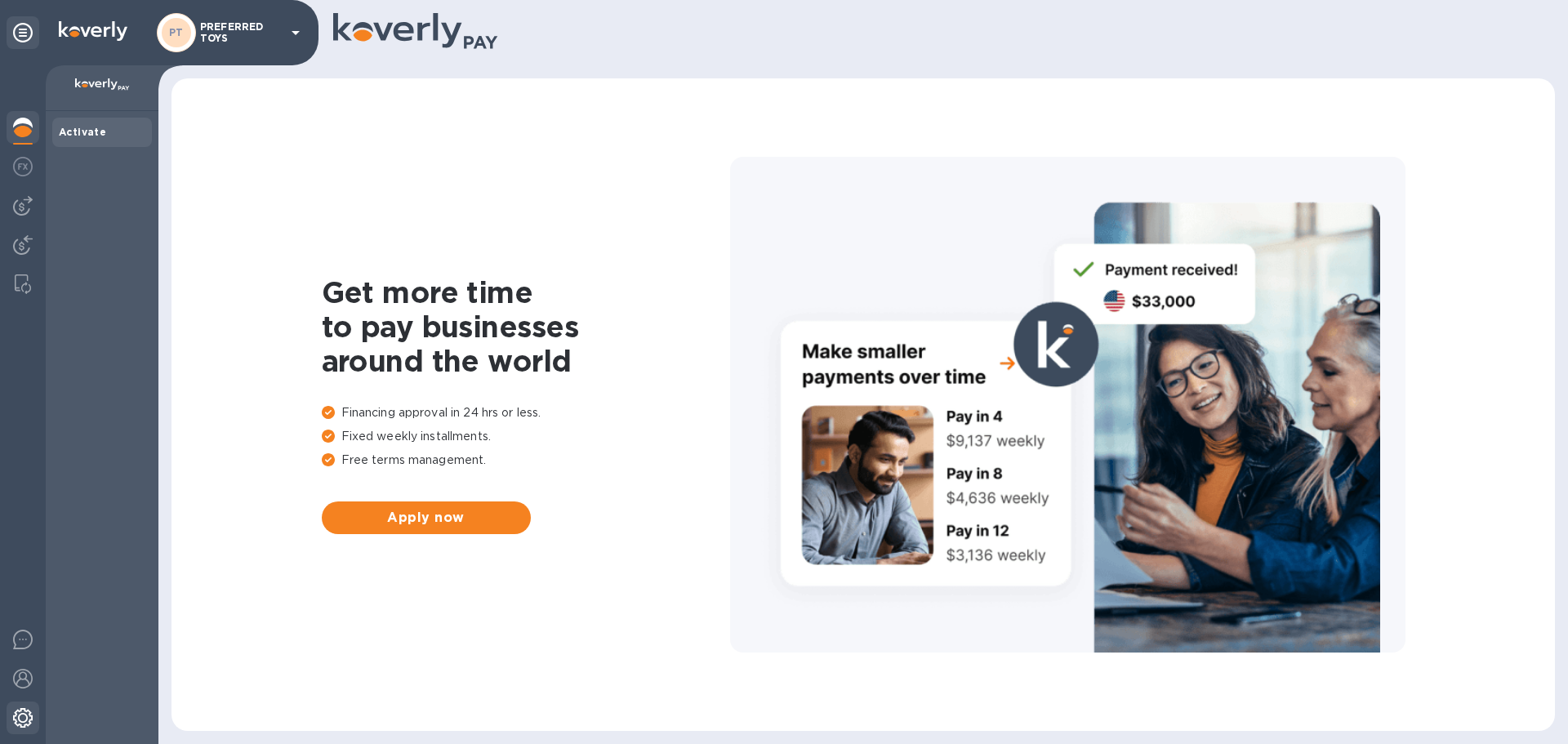
click at [27, 726] on img at bounding box center [23, 718] width 20 height 20
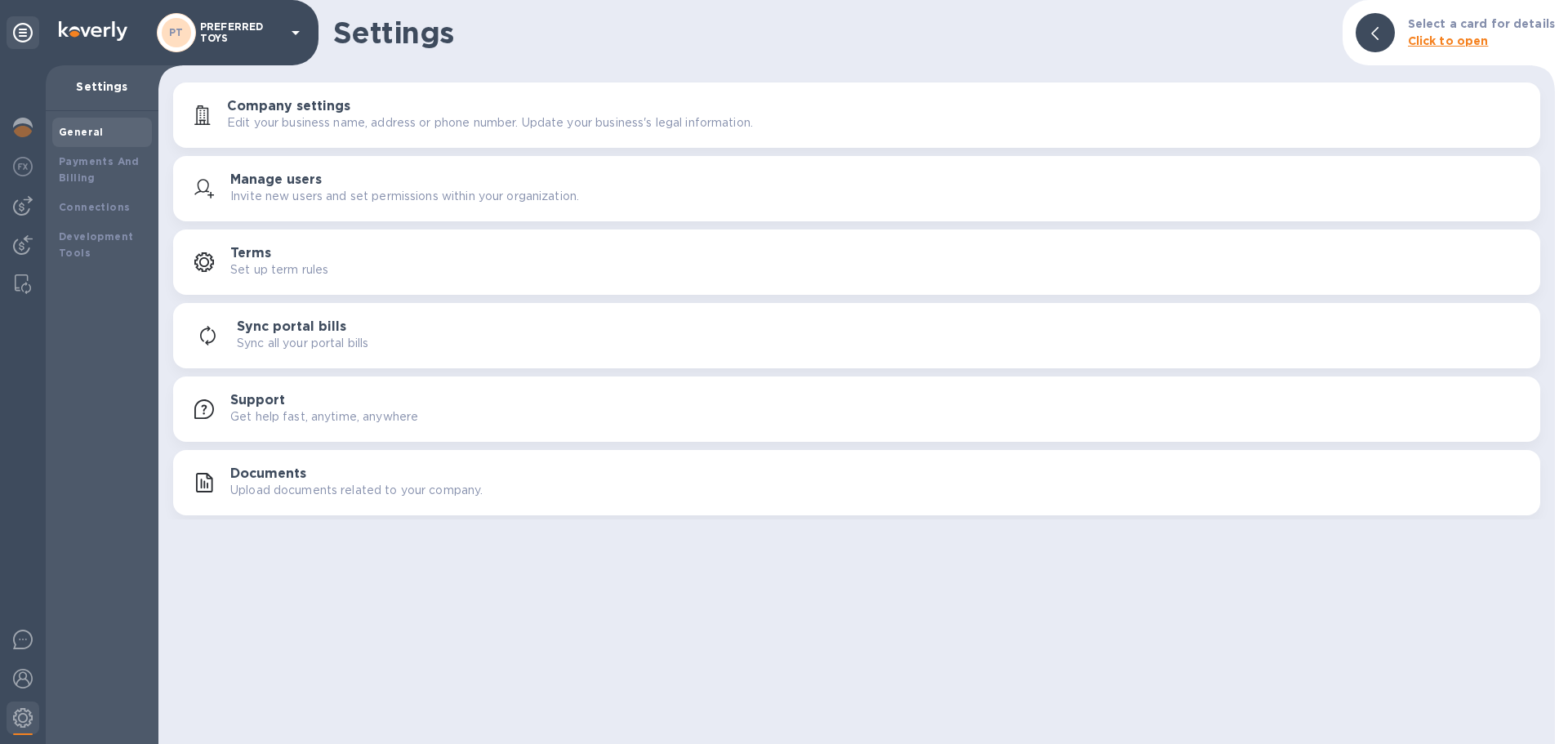
click at [1379, 35] on icon at bounding box center [1375, 33] width 7 height 13
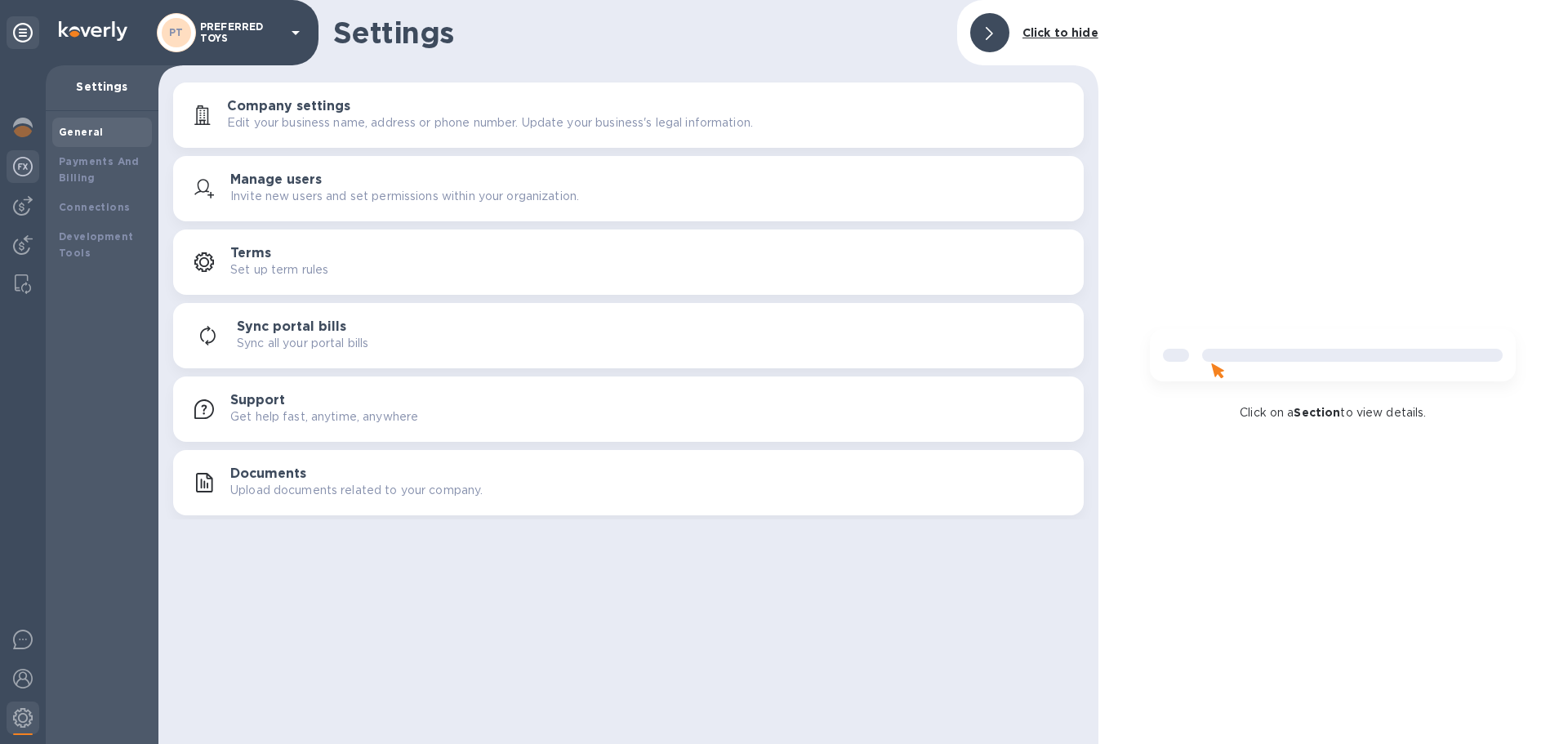
click at [26, 167] on img at bounding box center [23, 166] width 20 height 20
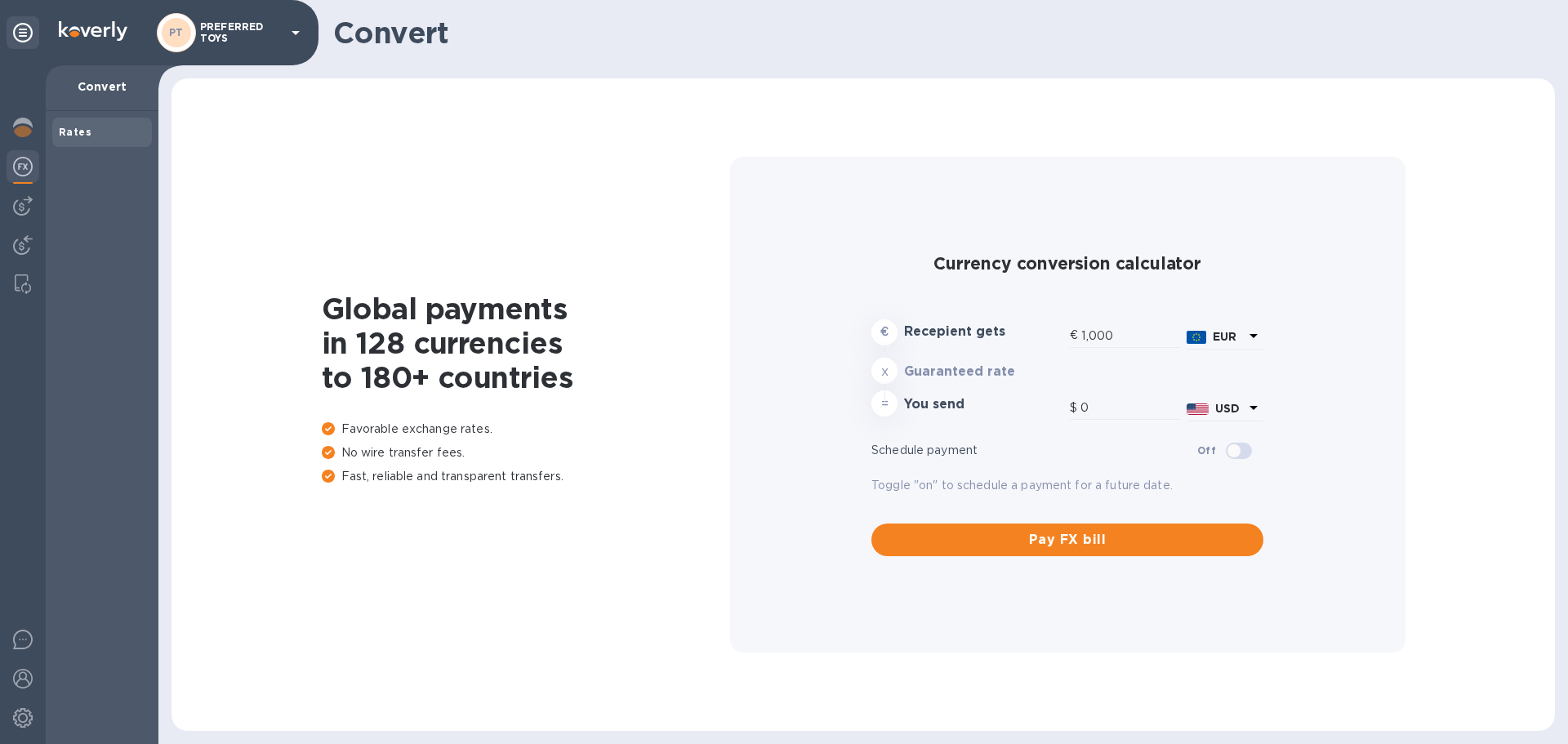
type input "1,167.42"
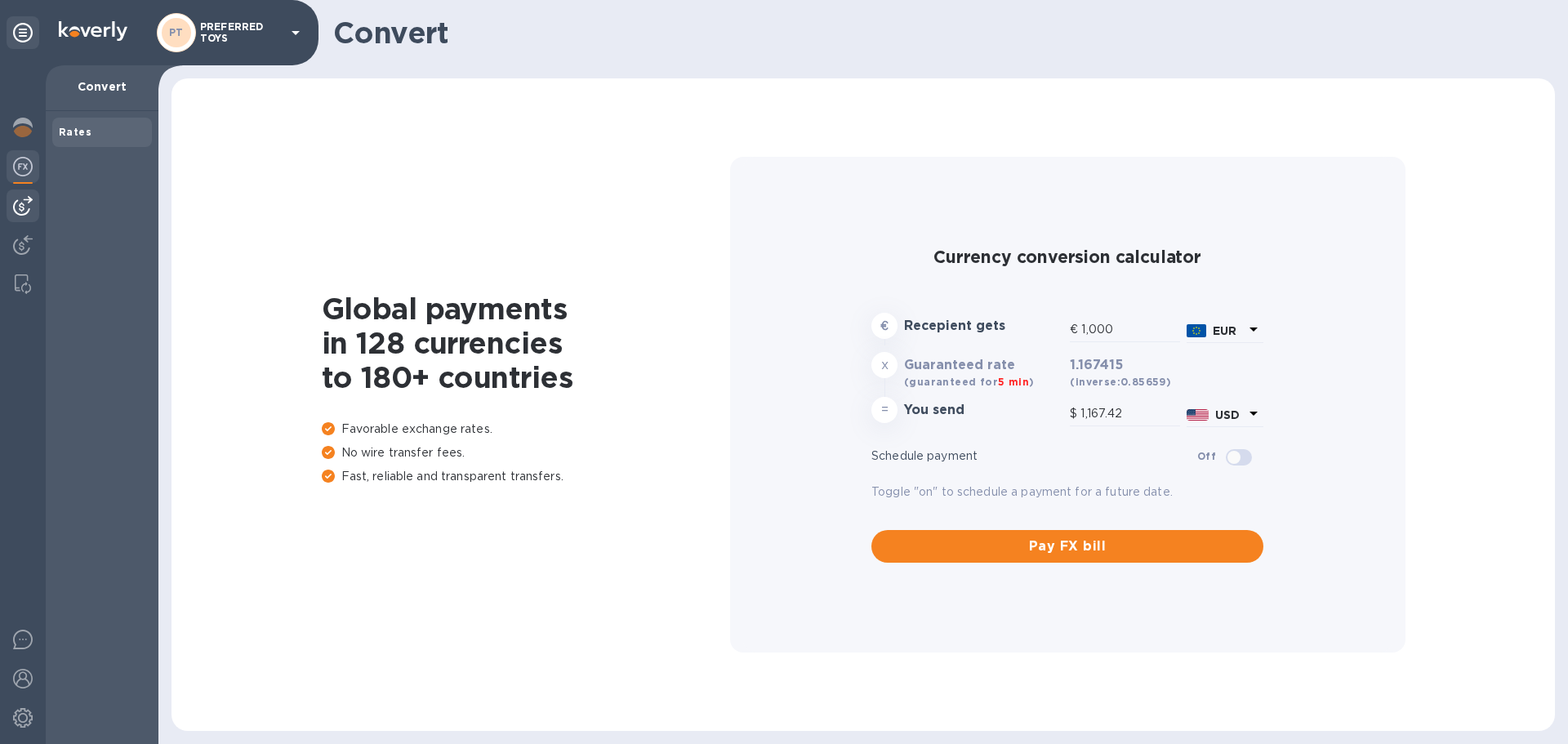
click at [22, 193] on div at bounding box center [24, 206] width 33 height 33
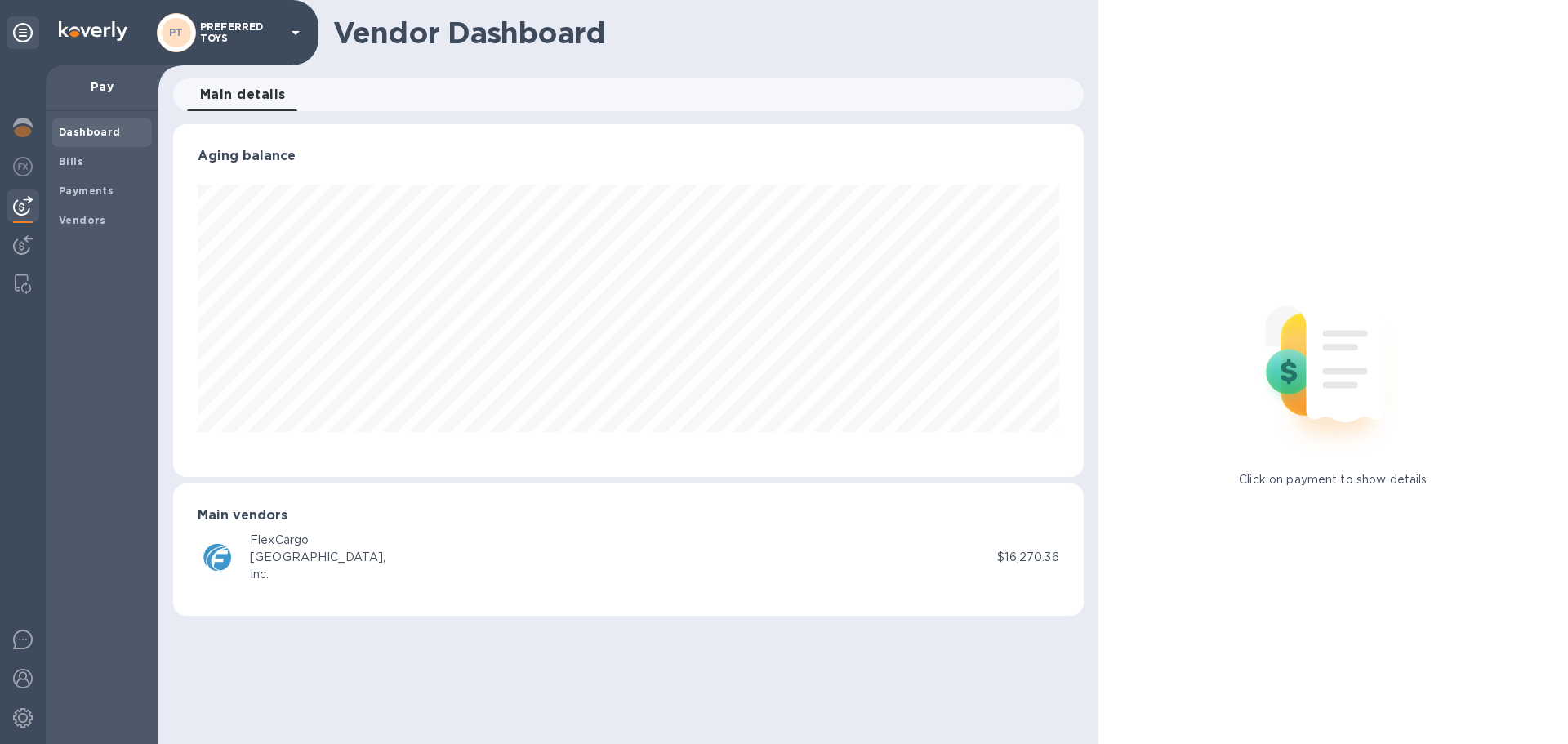
scroll to position [353, 909]
click at [256, 543] on div "FlexCargo" at bounding box center [318, 540] width 136 height 17
click at [98, 147] on div "Bills" at bounding box center [102, 162] width 99 height 30
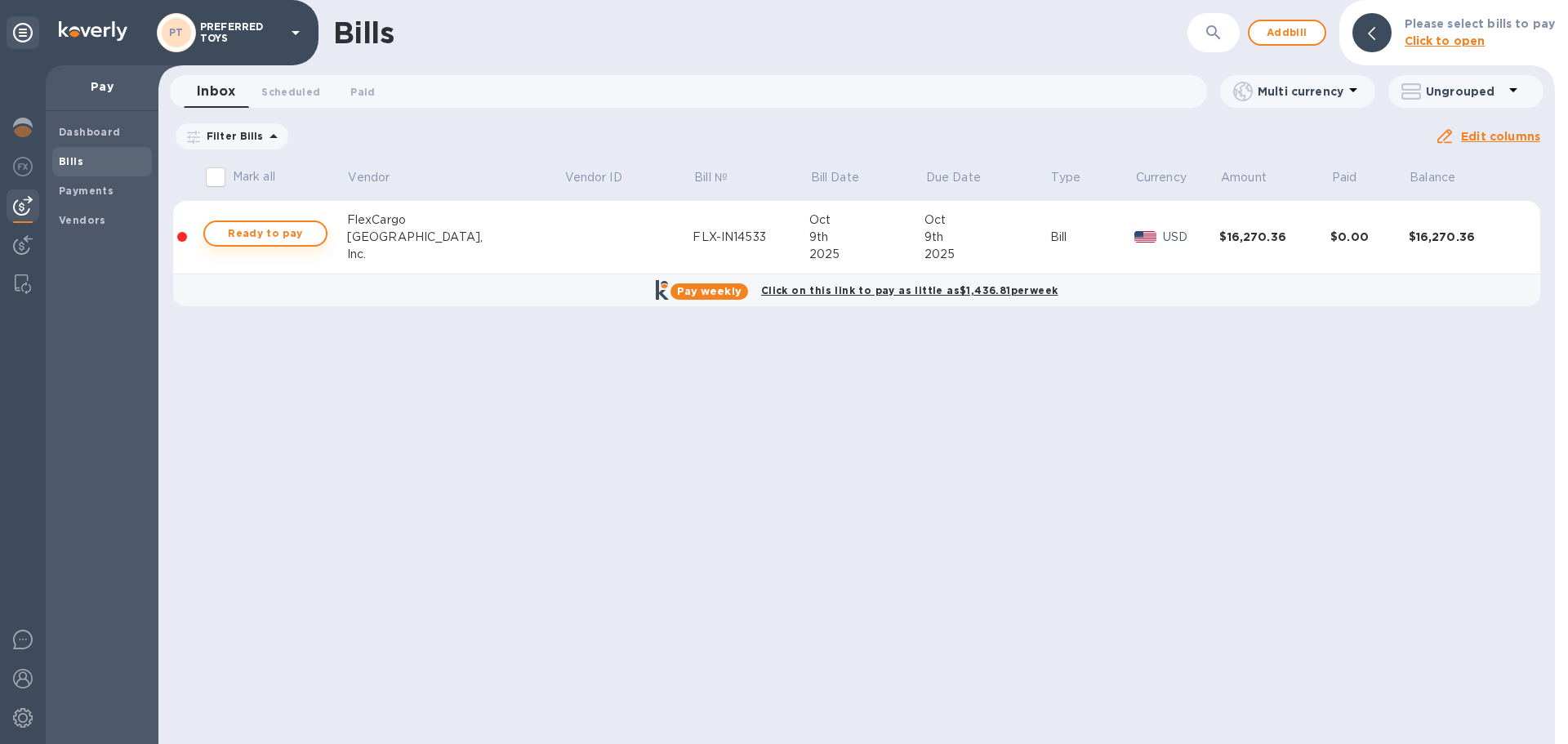
click at [256, 240] on span "Ready to pay" at bounding box center [265, 233] width 95 height 20
checkbox input "true"
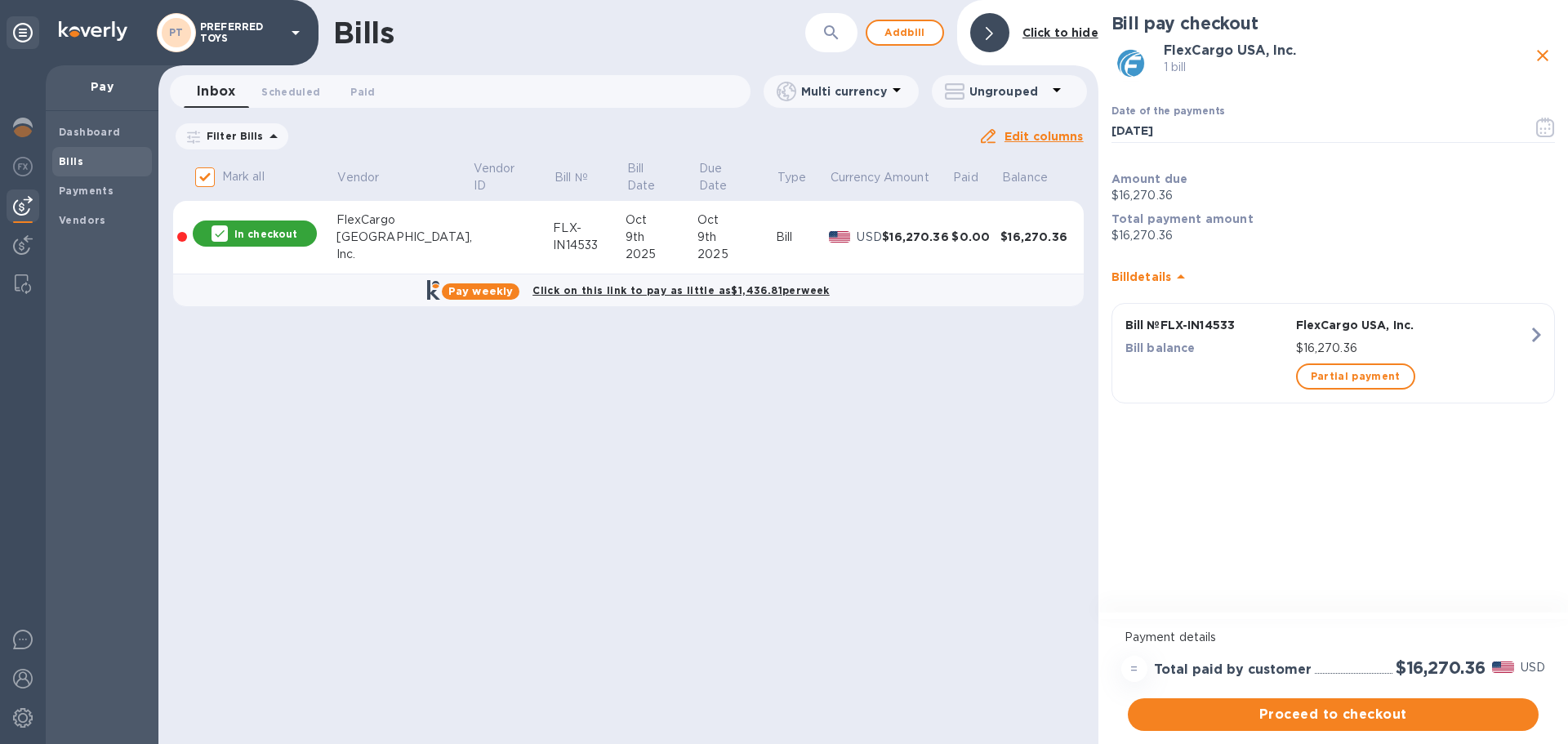
click at [1531, 342] on icon "button" at bounding box center [1537, 335] width 30 height 30
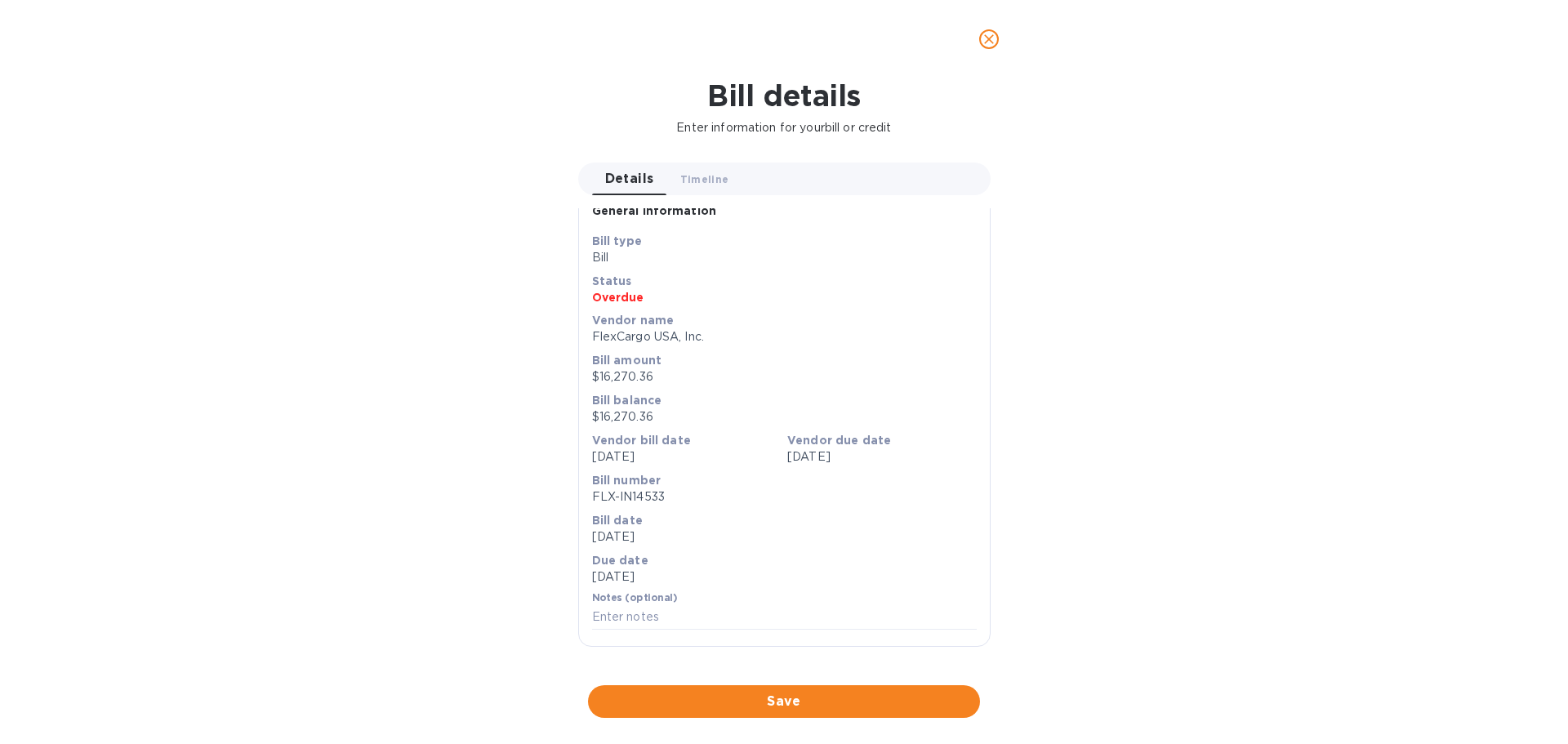
scroll to position [519, 0]
click at [988, 44] on icon "close" at bounding box center [989, 39] width 17 height 17
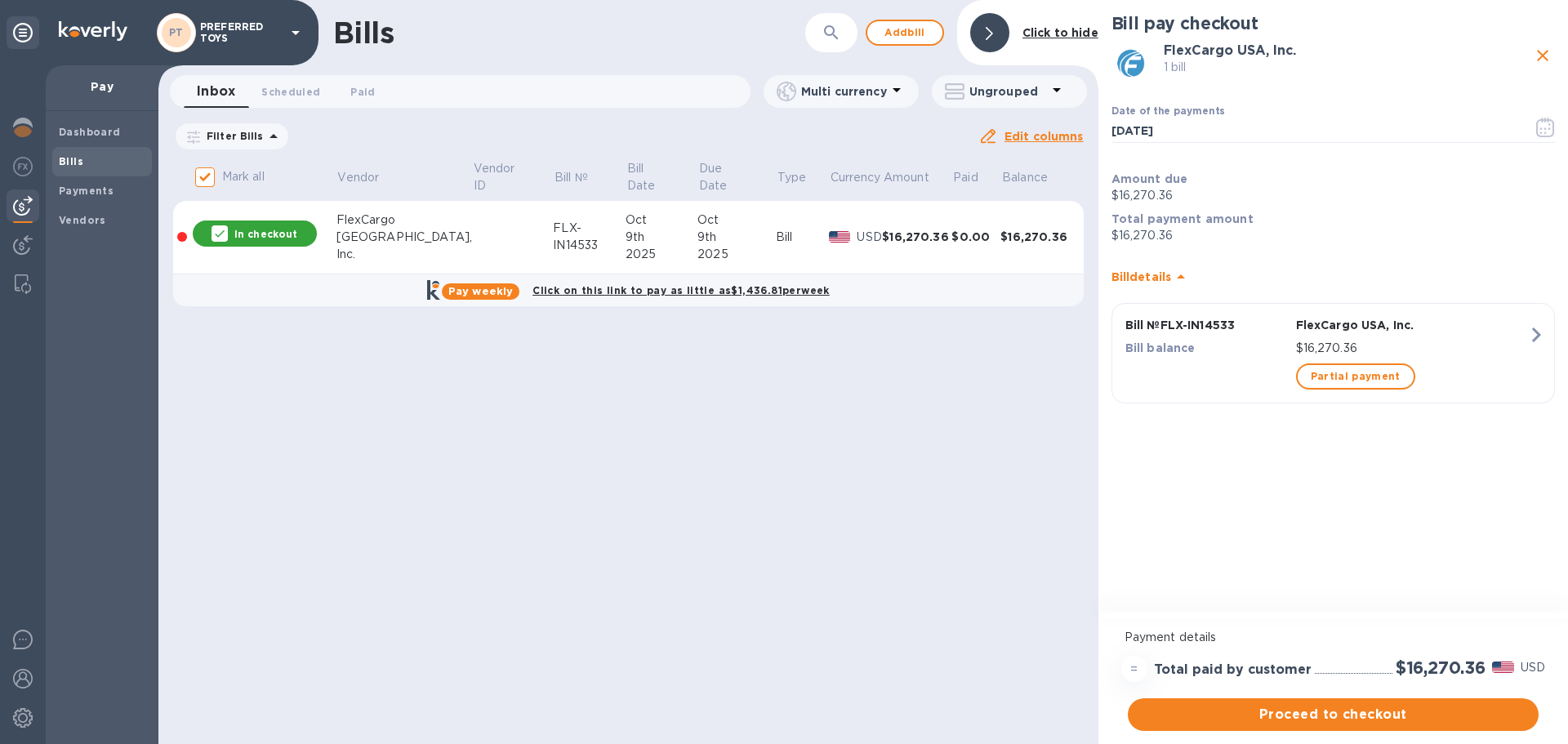
scroll to position [0, 0]
click at [882, 93] on p "Multi currency" at bounding box center [844, 91] width 85 height 17
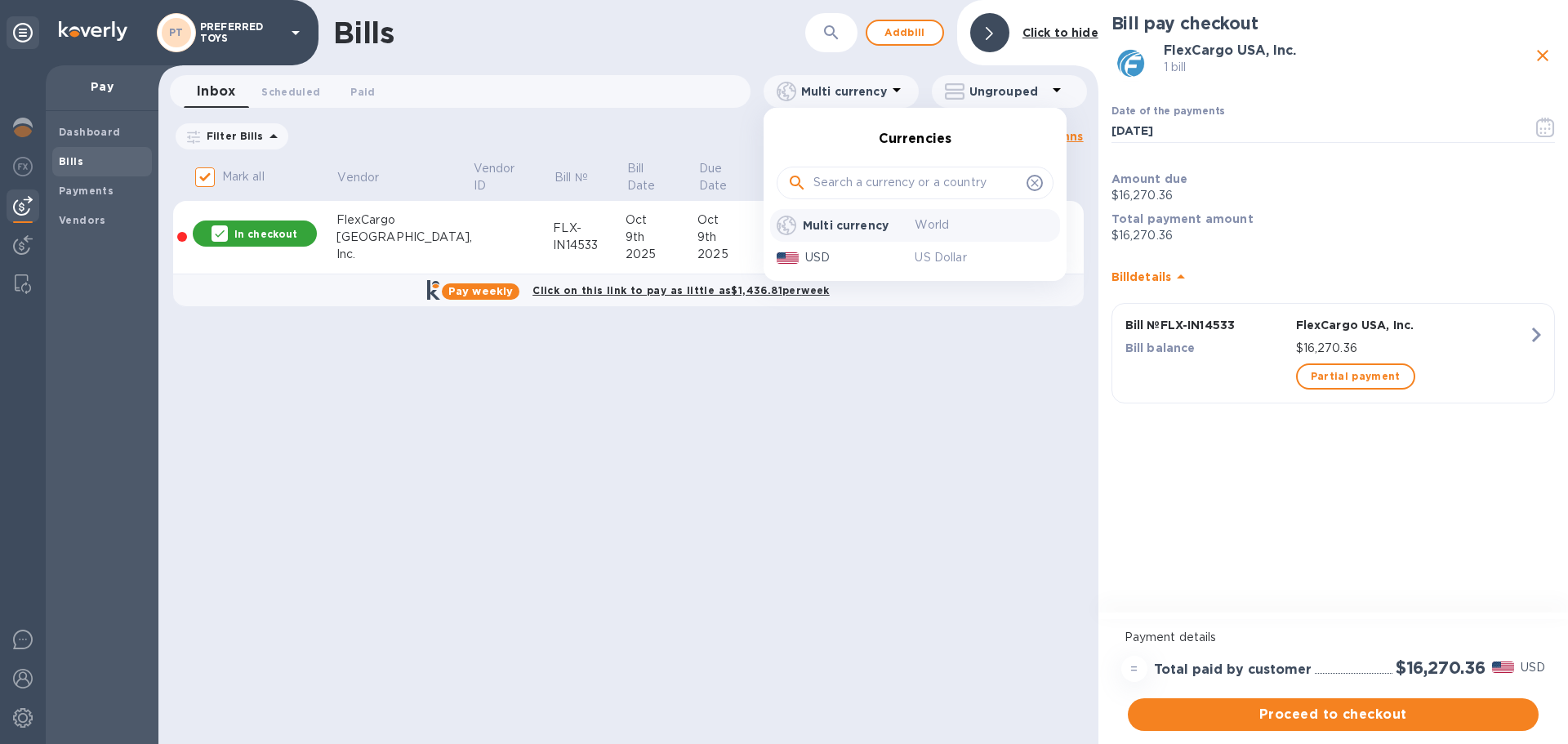
click at [889, 94] on div at bounding box center [784, 372] width 1568 height 744
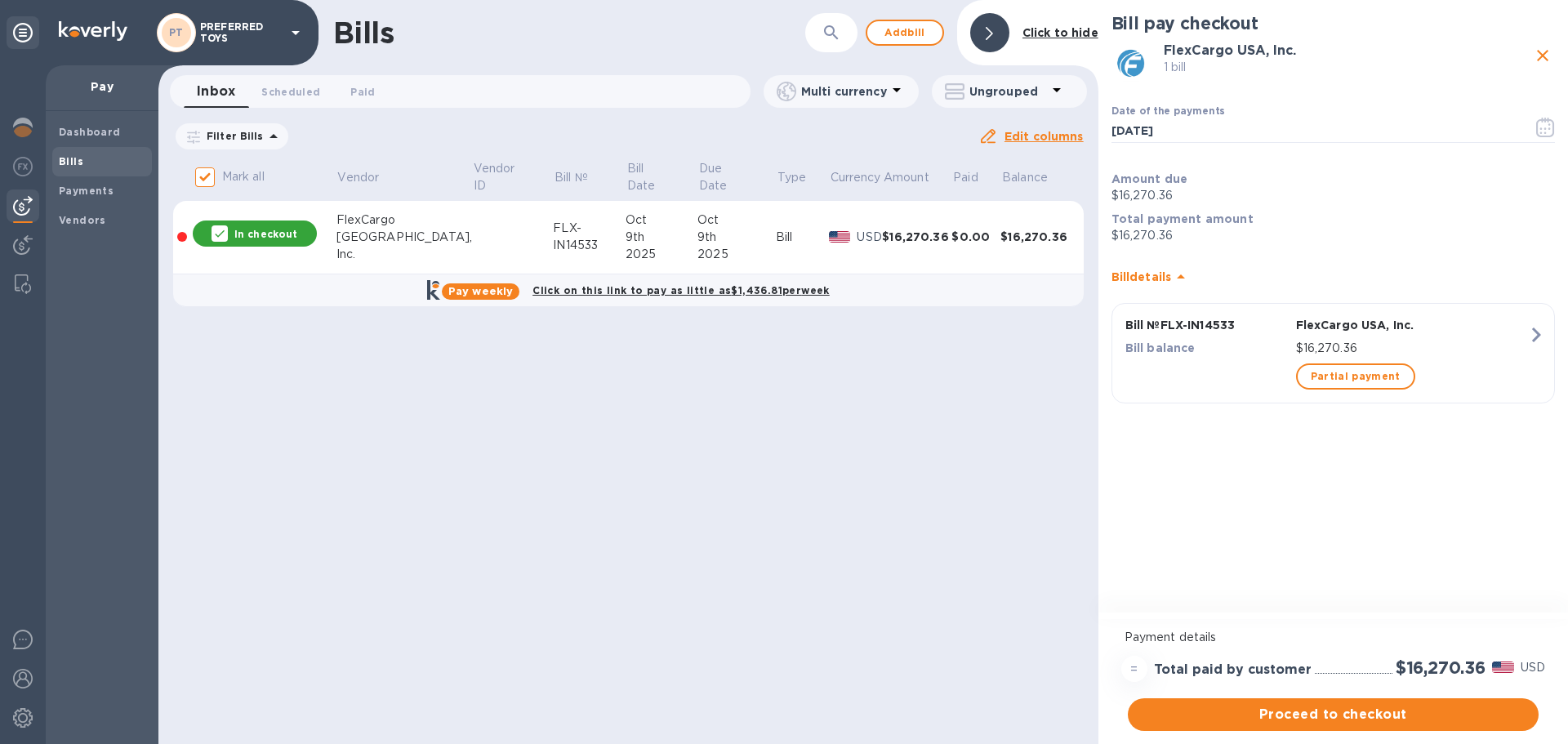
click at [1060, 88] on icon at bounding box center [1056, 90] width 8 height 4
click at [1060, 89] on div at bounding box center [784, 372] width 1568 height 744
click at [75, 194] on b "Payments" at bounding box center [86, 191] width 55 height 12
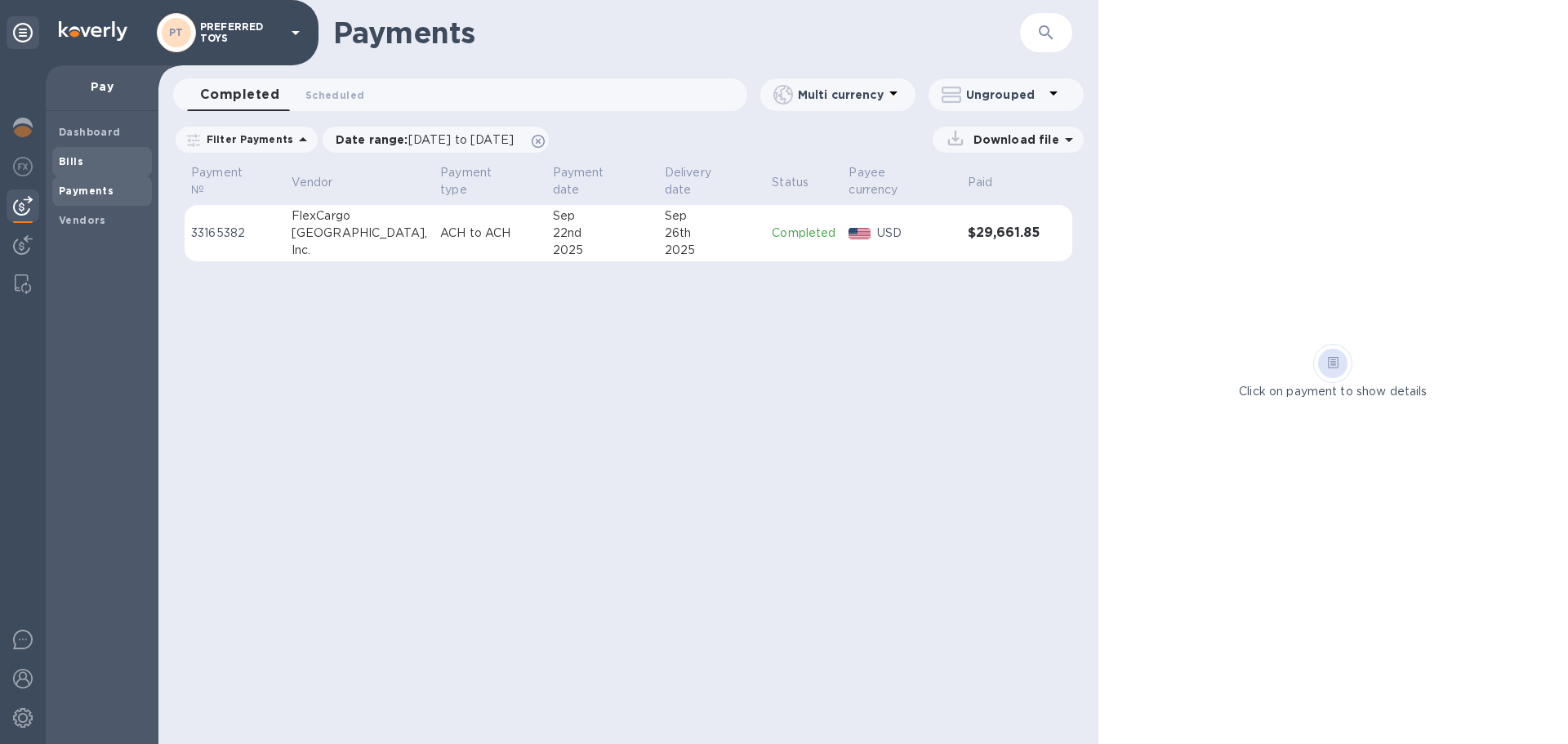
click at [62, 159] on b "Bills" at bounding box center [71, 161] width 24 height 12
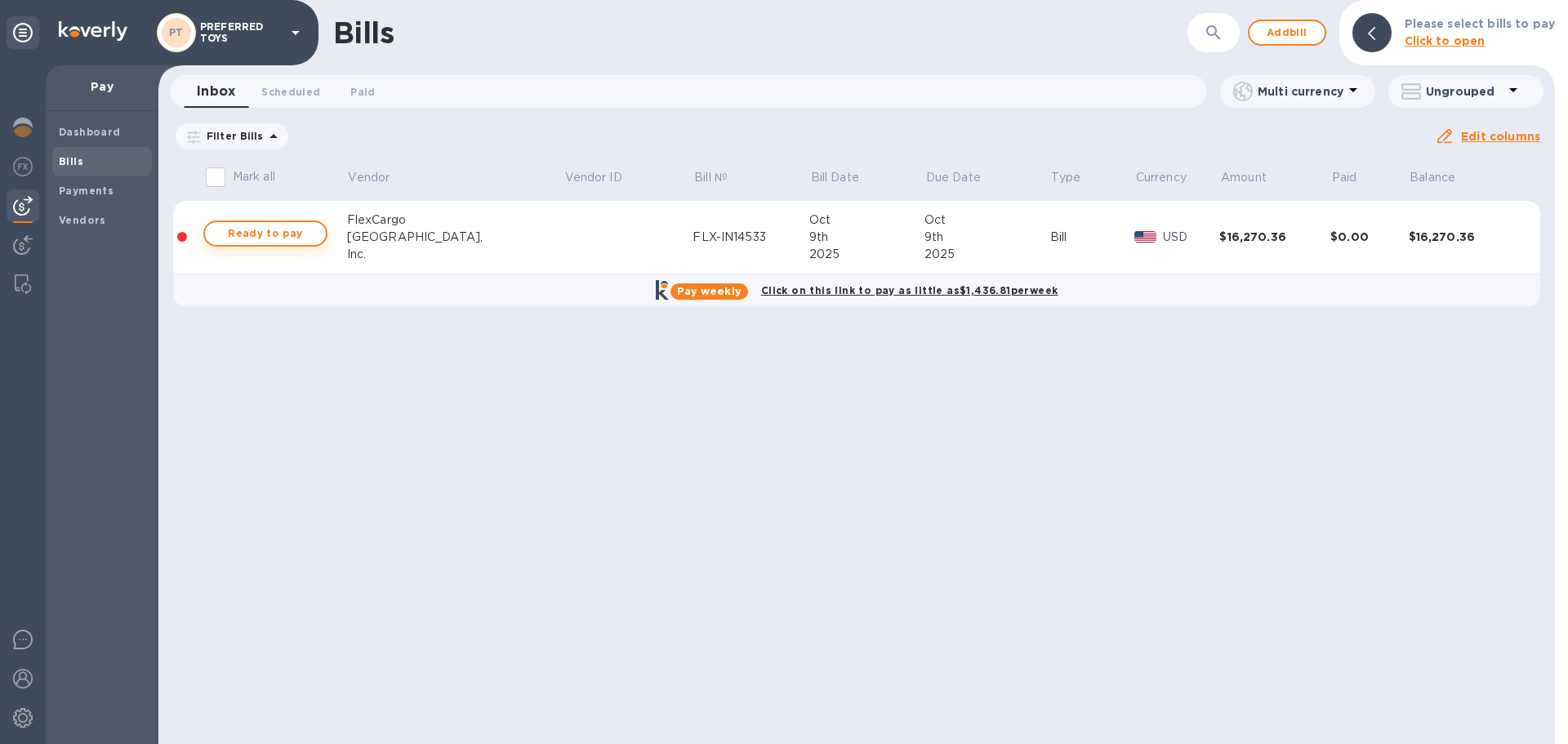
click at [308, 234] on span "Ready to pay" at bounding box center [265, 233] width 95 height 20
checkbox input "true"
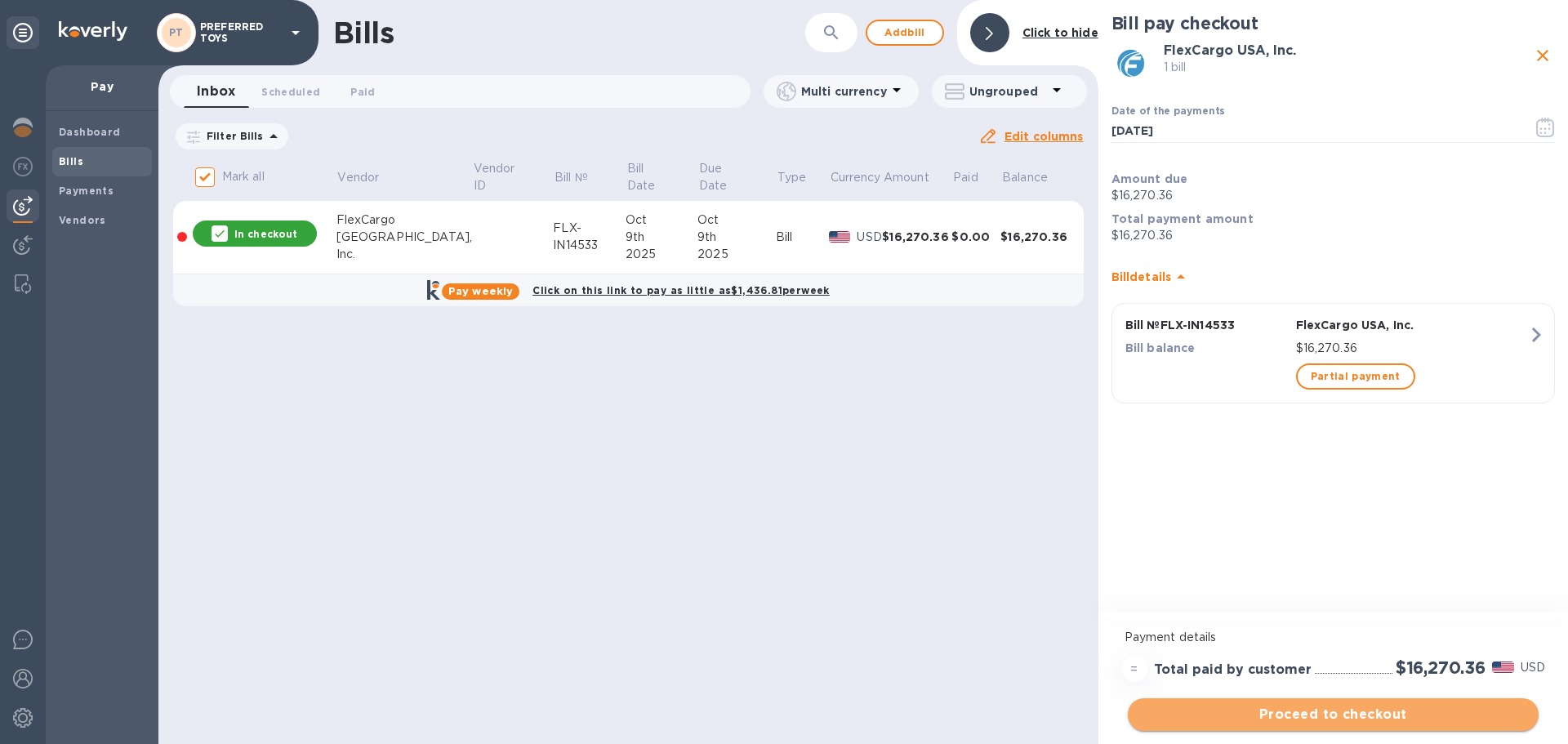
click at [1235, 713] on span "Proceed to checkout" at bounding box center [1334, 714] width 385 height 20
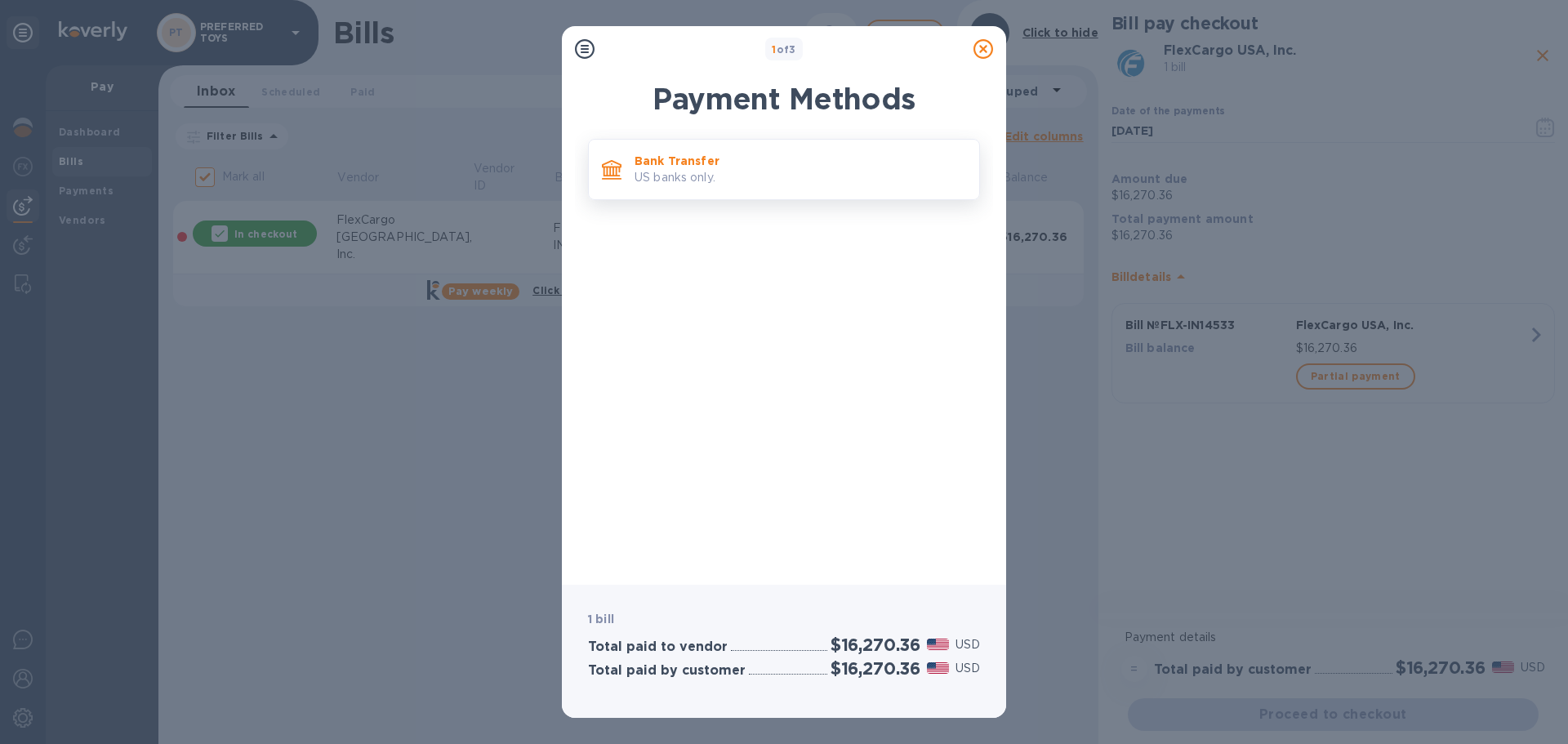
click at [682, 177] on p "US banks only." at bounding box center [800, 178] width 332 height 17
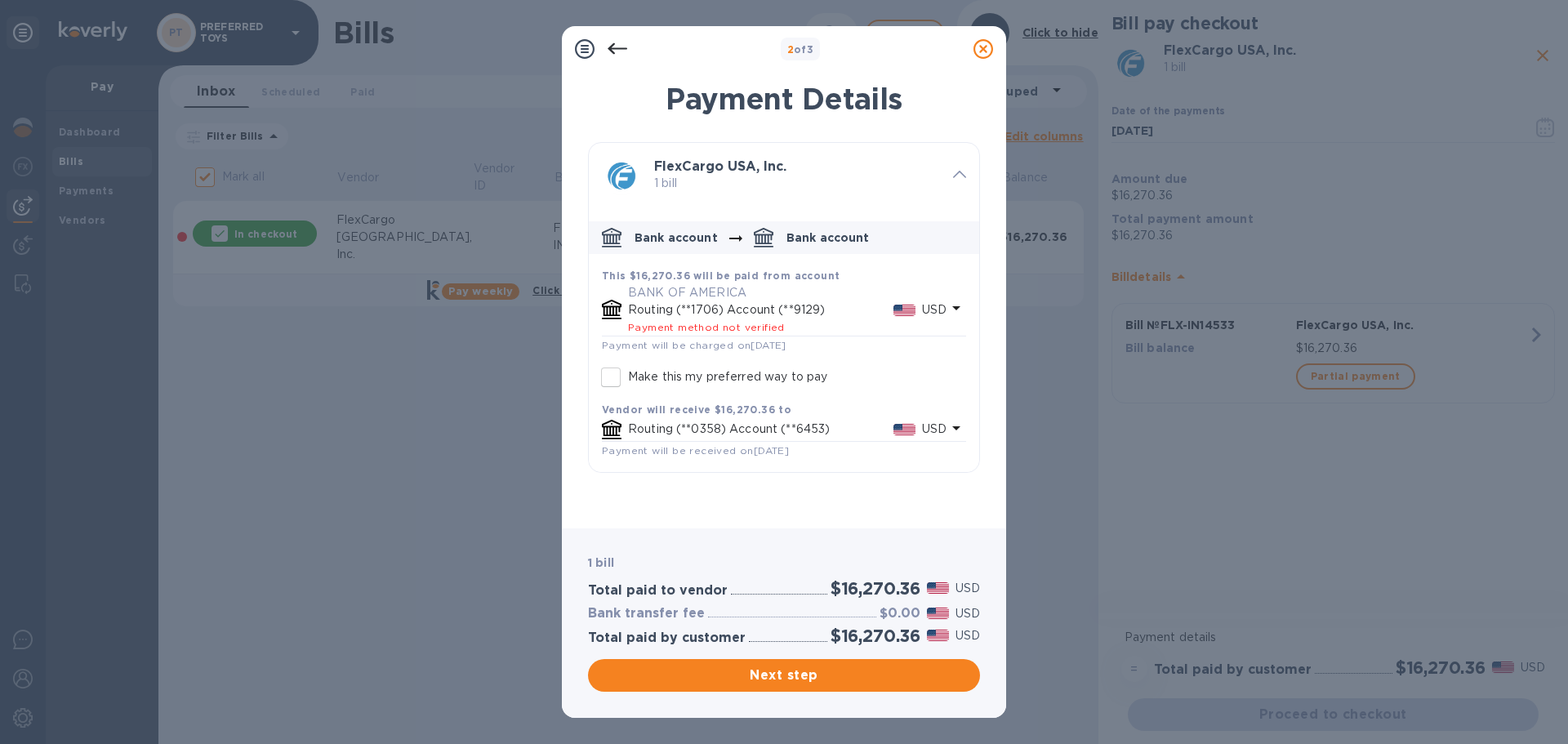
click at [722, 289] on p "BANK OF AMERICA" at bounding box center [787, 293] width 319 height 17
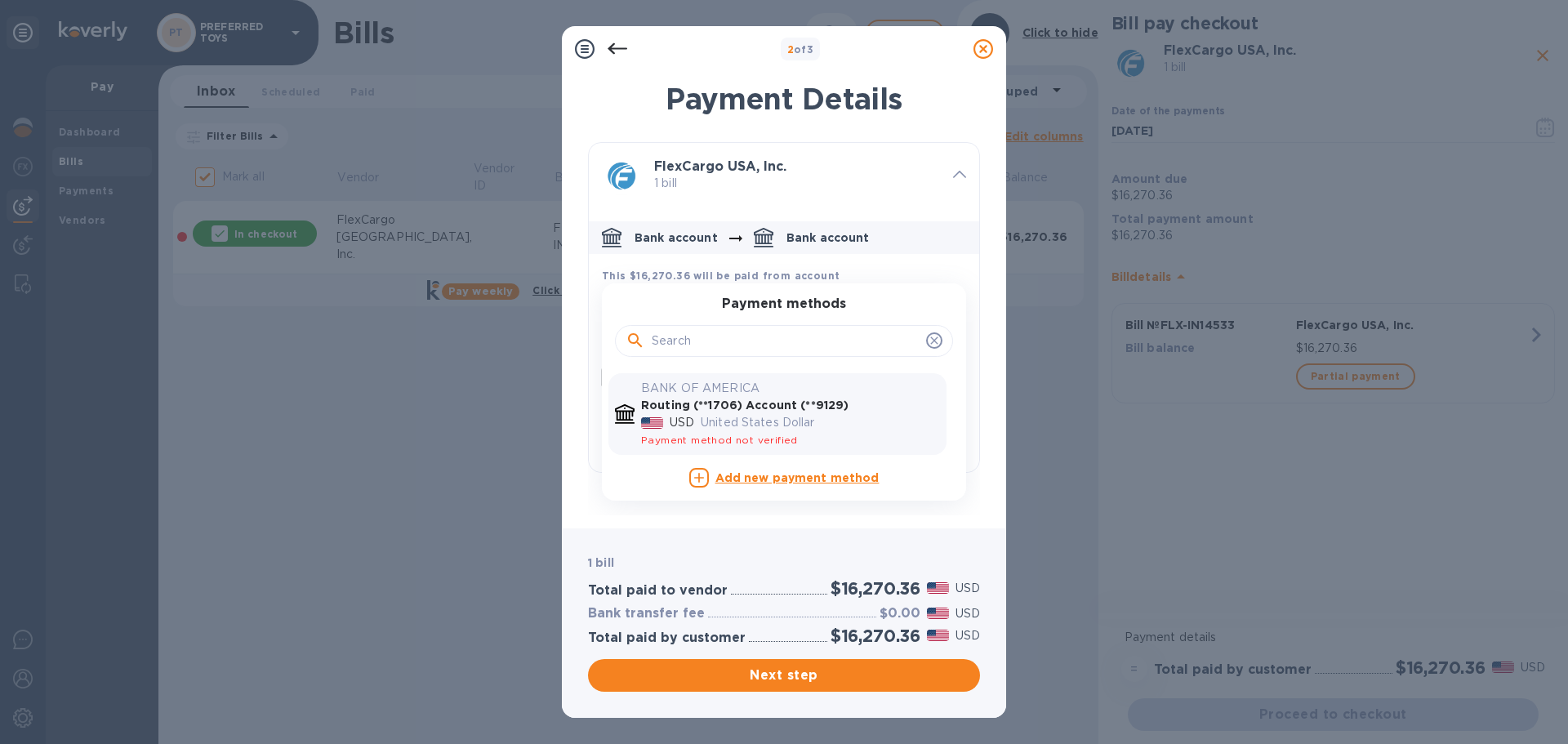
click at [743, 407] on b "Routing (**1706) Account (**9129)" at bounding box center [745, 405] width 207 height 13
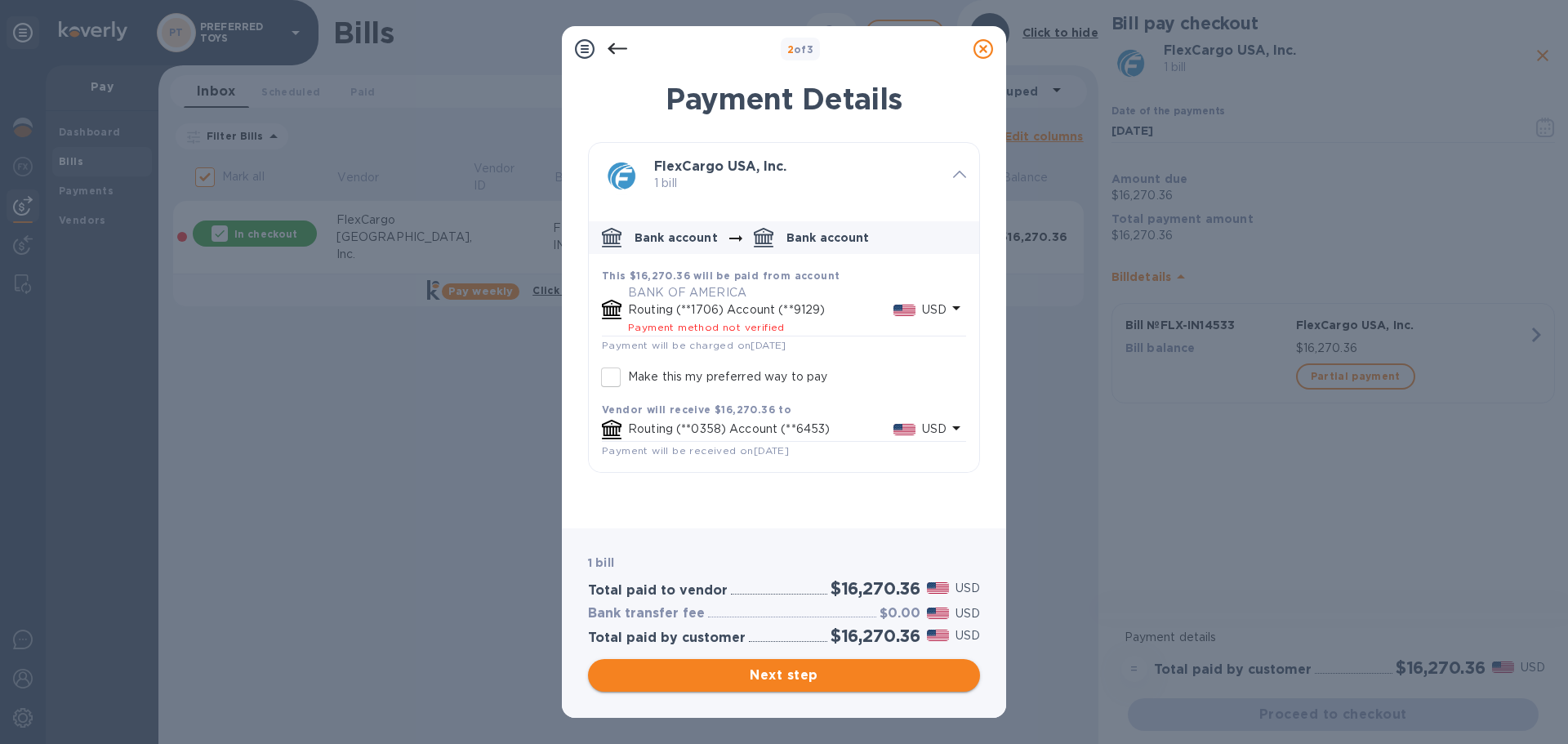
click at [744, 671] on span "Next step" at bounding box center [784, 675] width 366 height 20
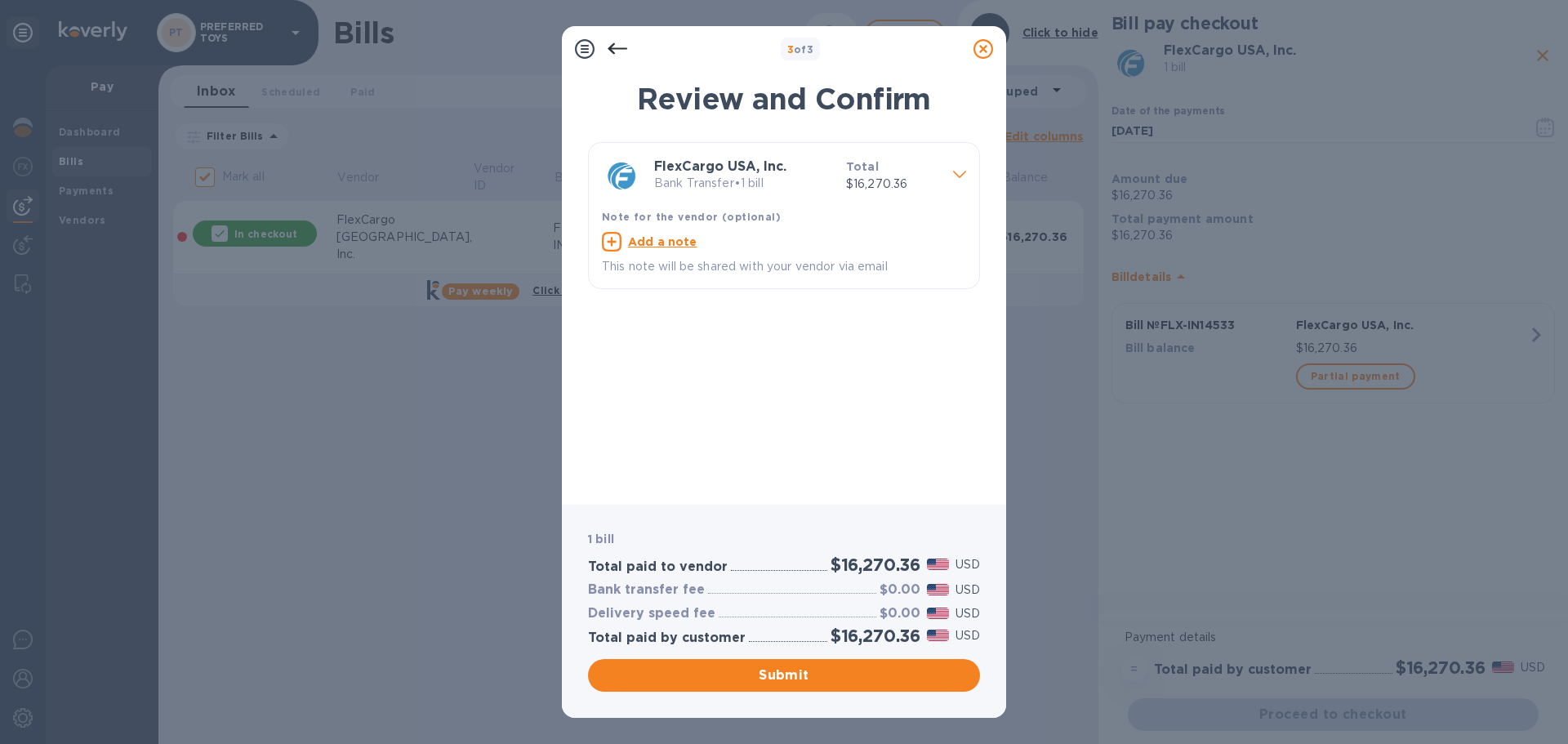
click at [965, 175] on icon at bounding box center [959, 174] width 13 height 7
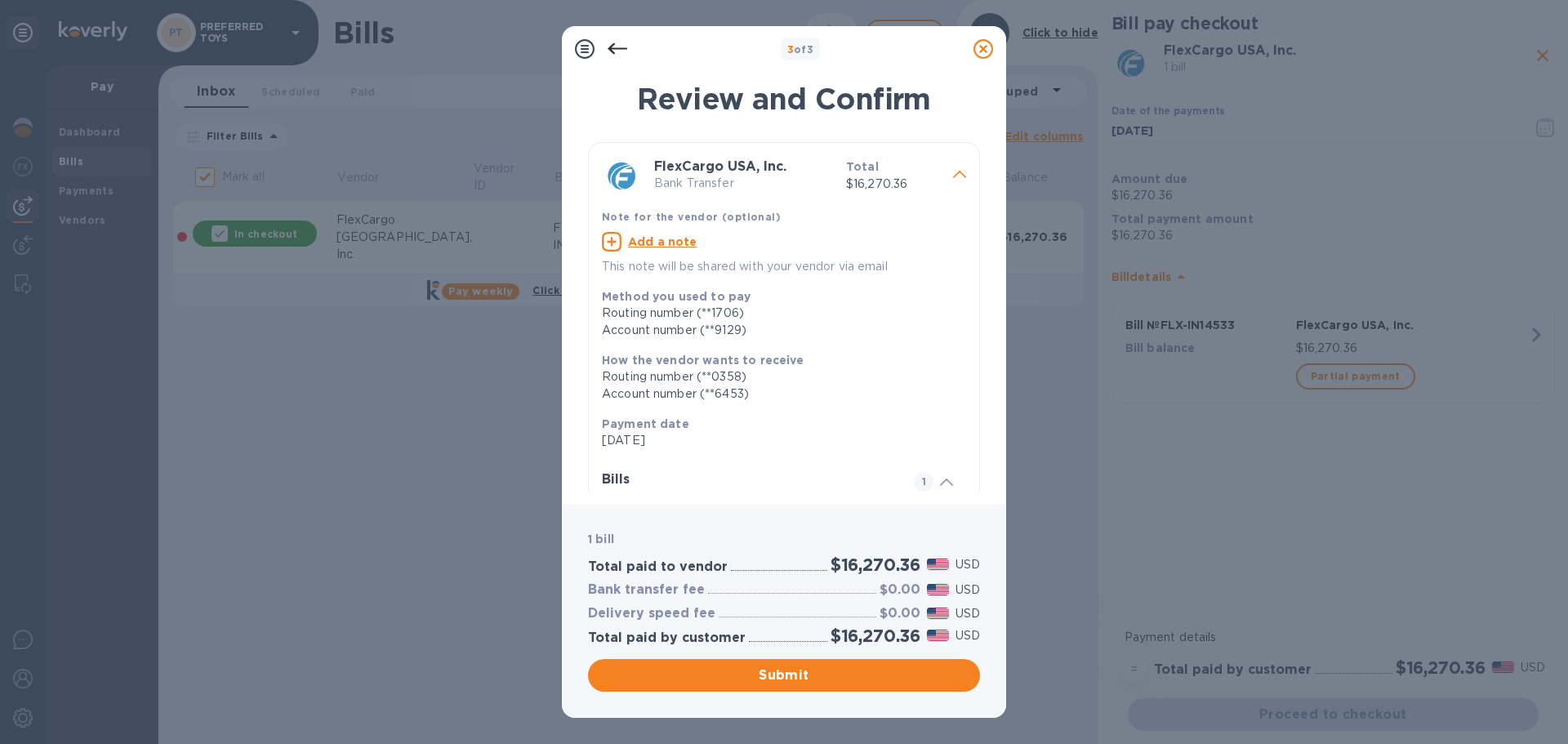
click at [961, 173] on div at bounding box center [960, 176] width 26 height 29
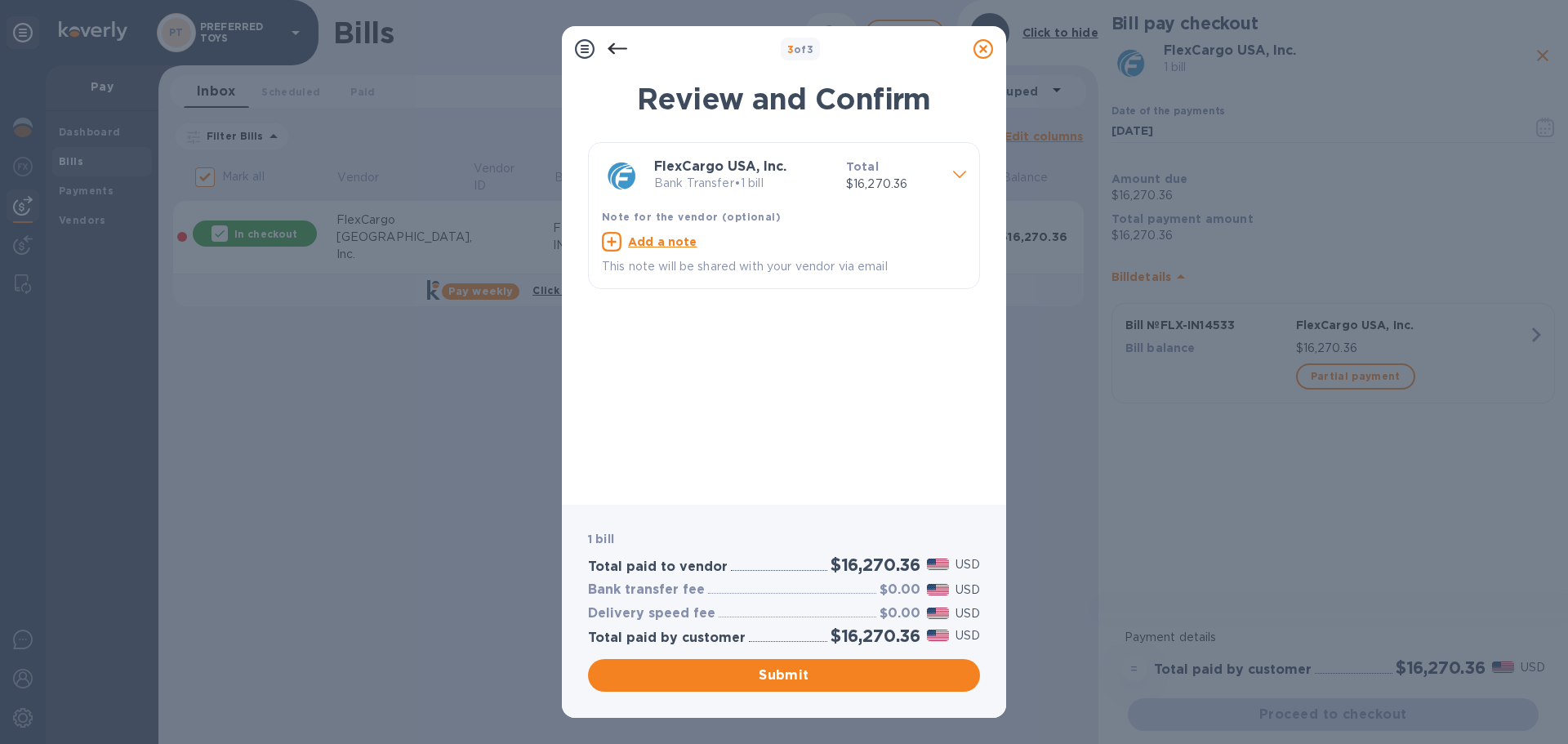
click at [961, 173] on icon at bounding box center [959, 174] width 13 height 7
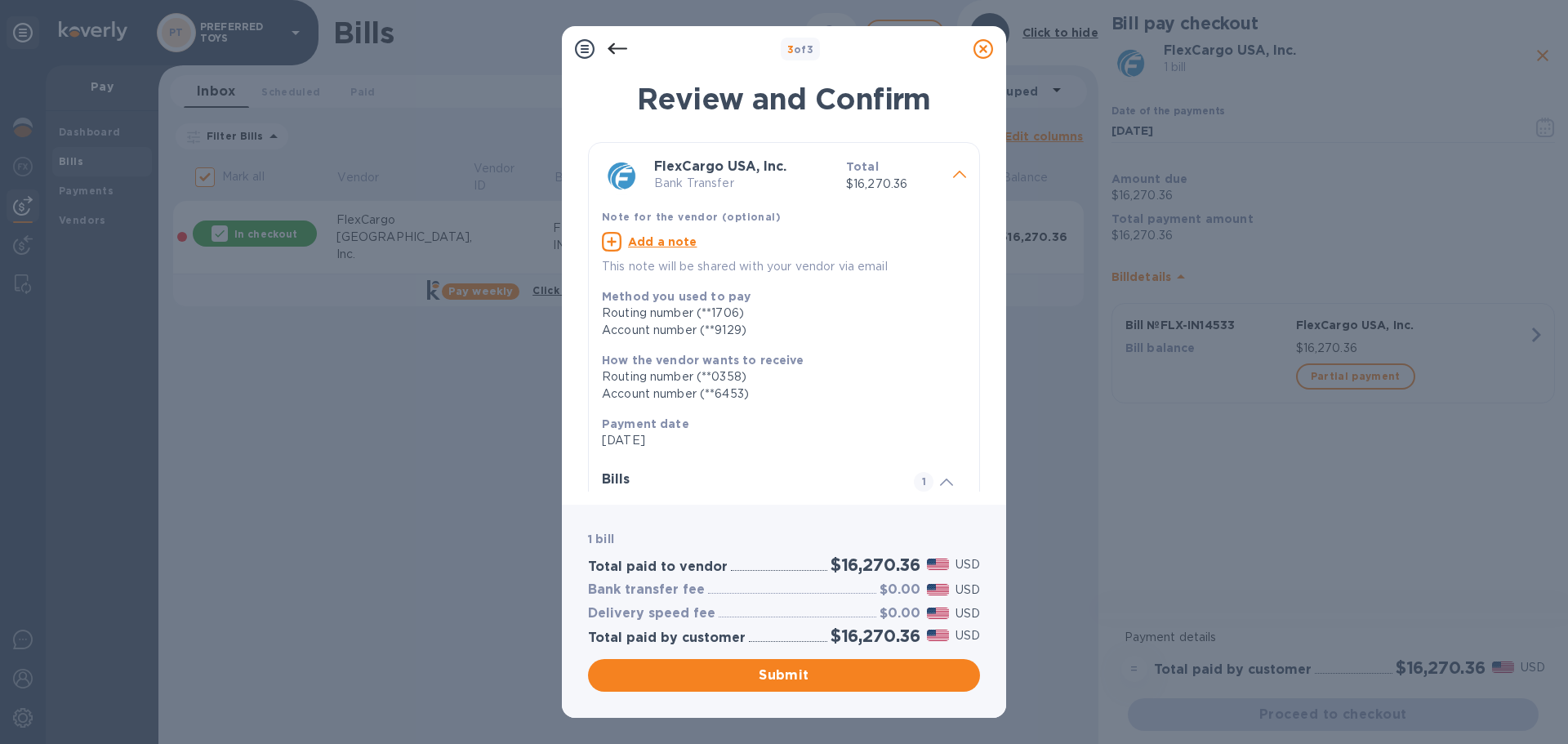
click at [585, 49] on icon at bounding box center [585, 49] width 20 height 20
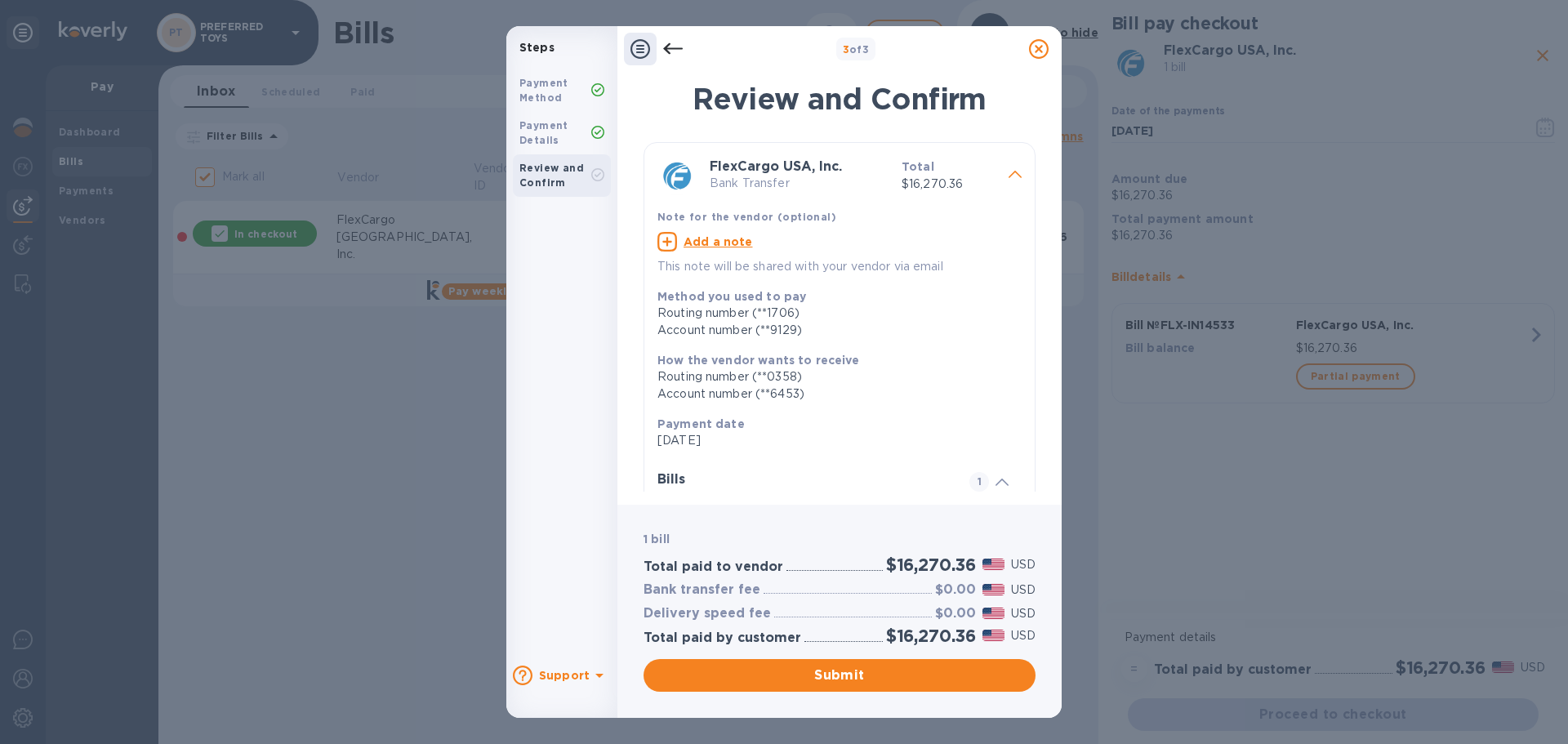
click at [667, 48] on icon at bounding box center [672, 49] width 20 height 11
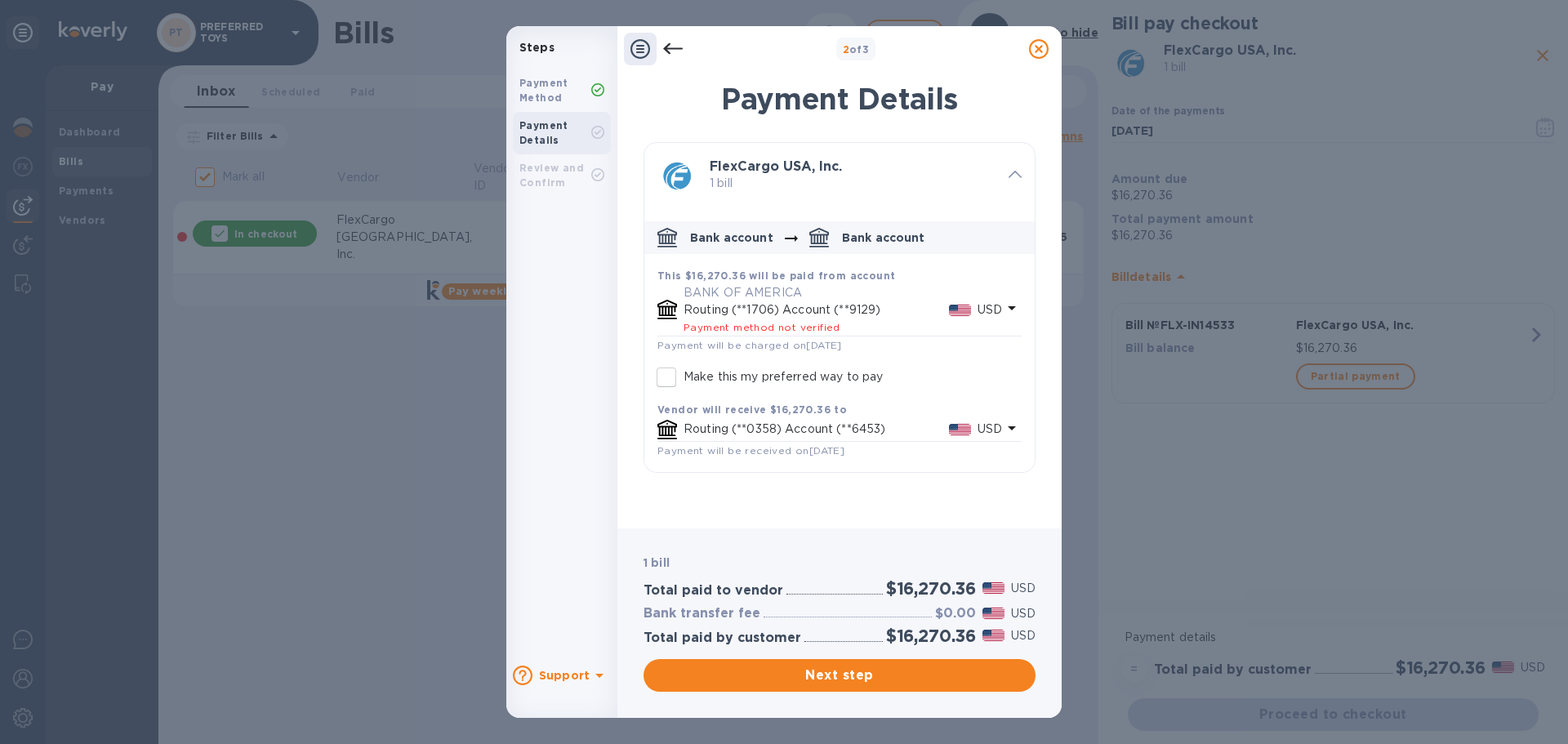
click at [670, 49] on icon at bounding box center [672, 49] width 20 height 11
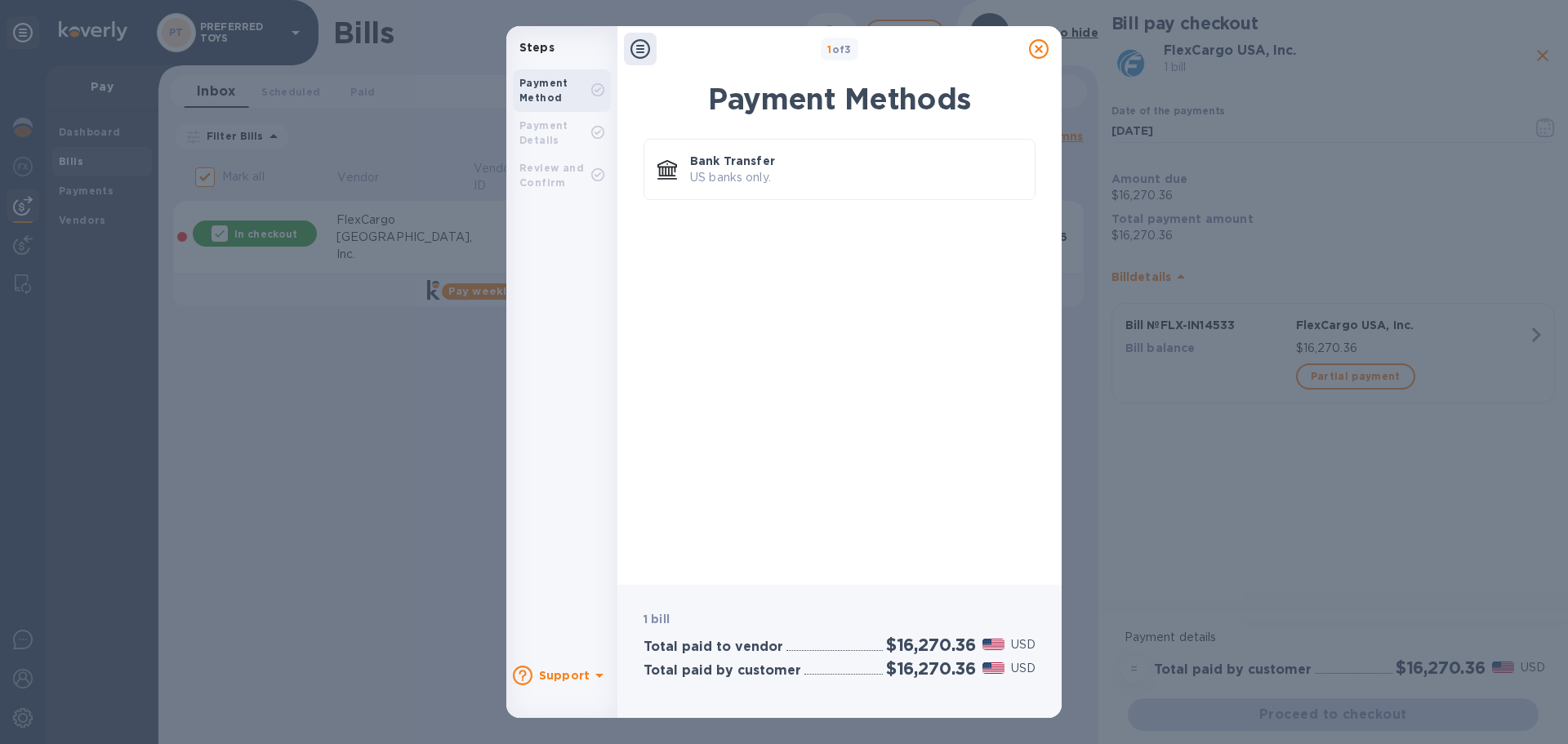
click at [1042, 46] on icon at bounding box center [1038, 49] width 20 height 20
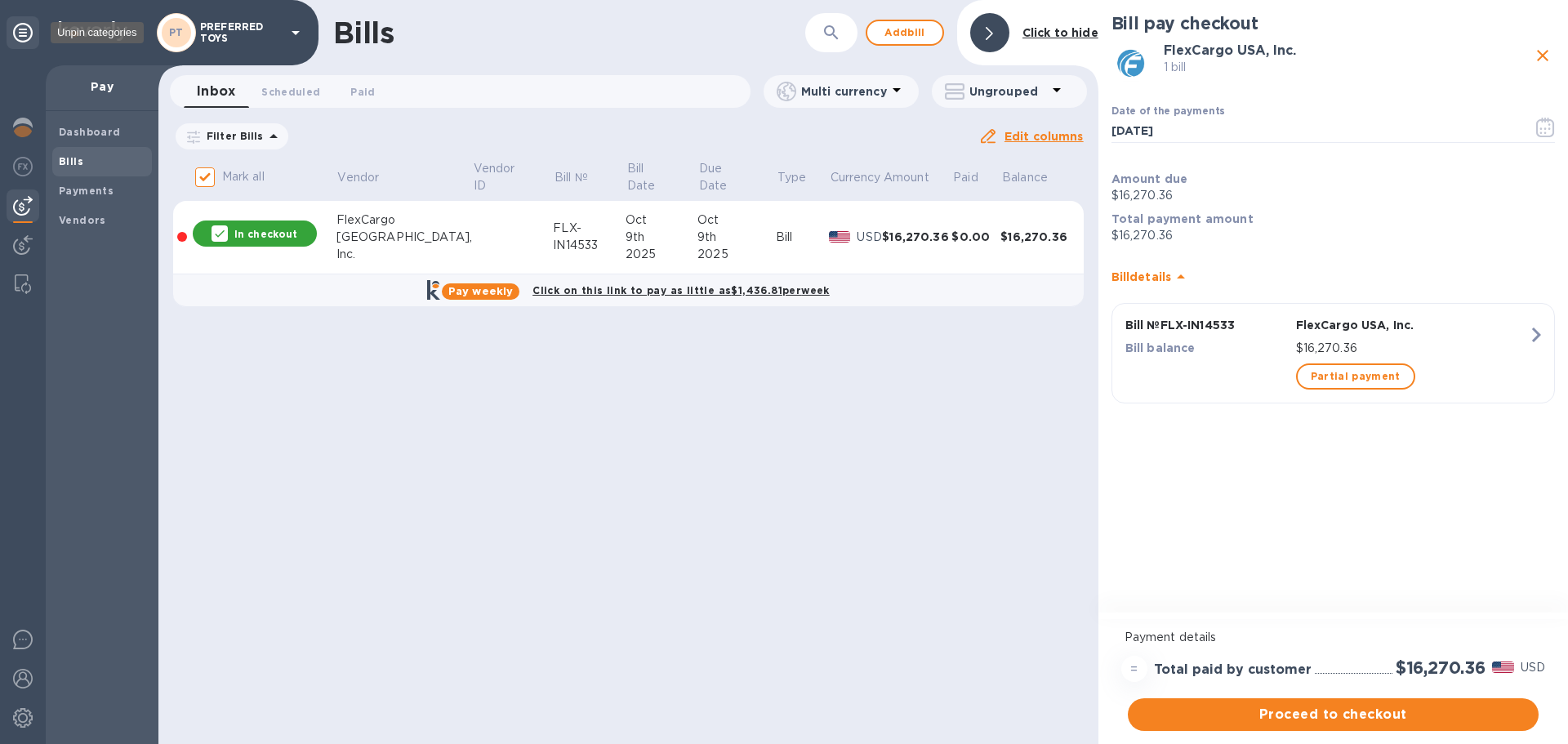
click at [16, 37] on icon at bounding box center [23, 32] width 20 height 20
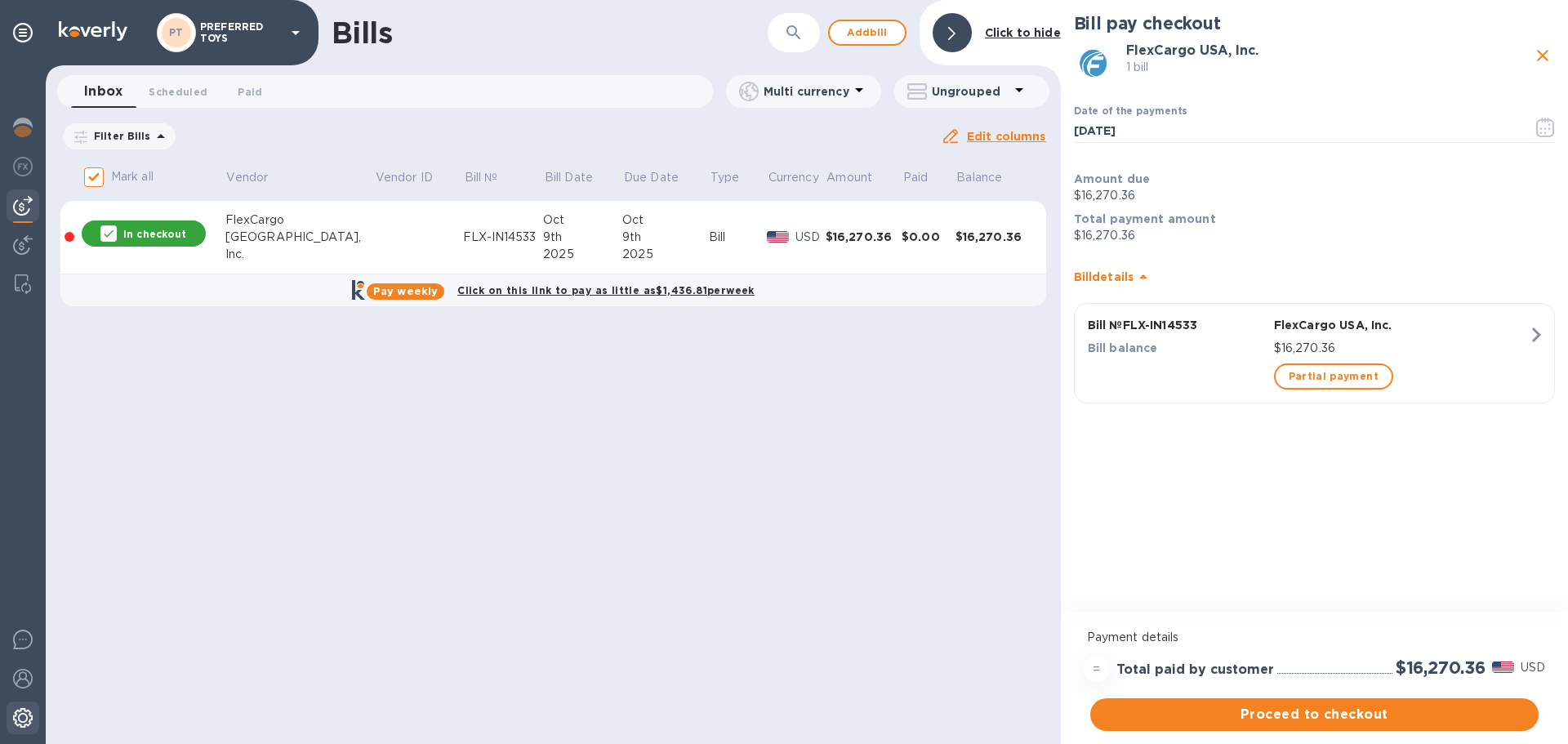
click at [22, 725] on img at bounding box center [23, 718] width 20 height 20
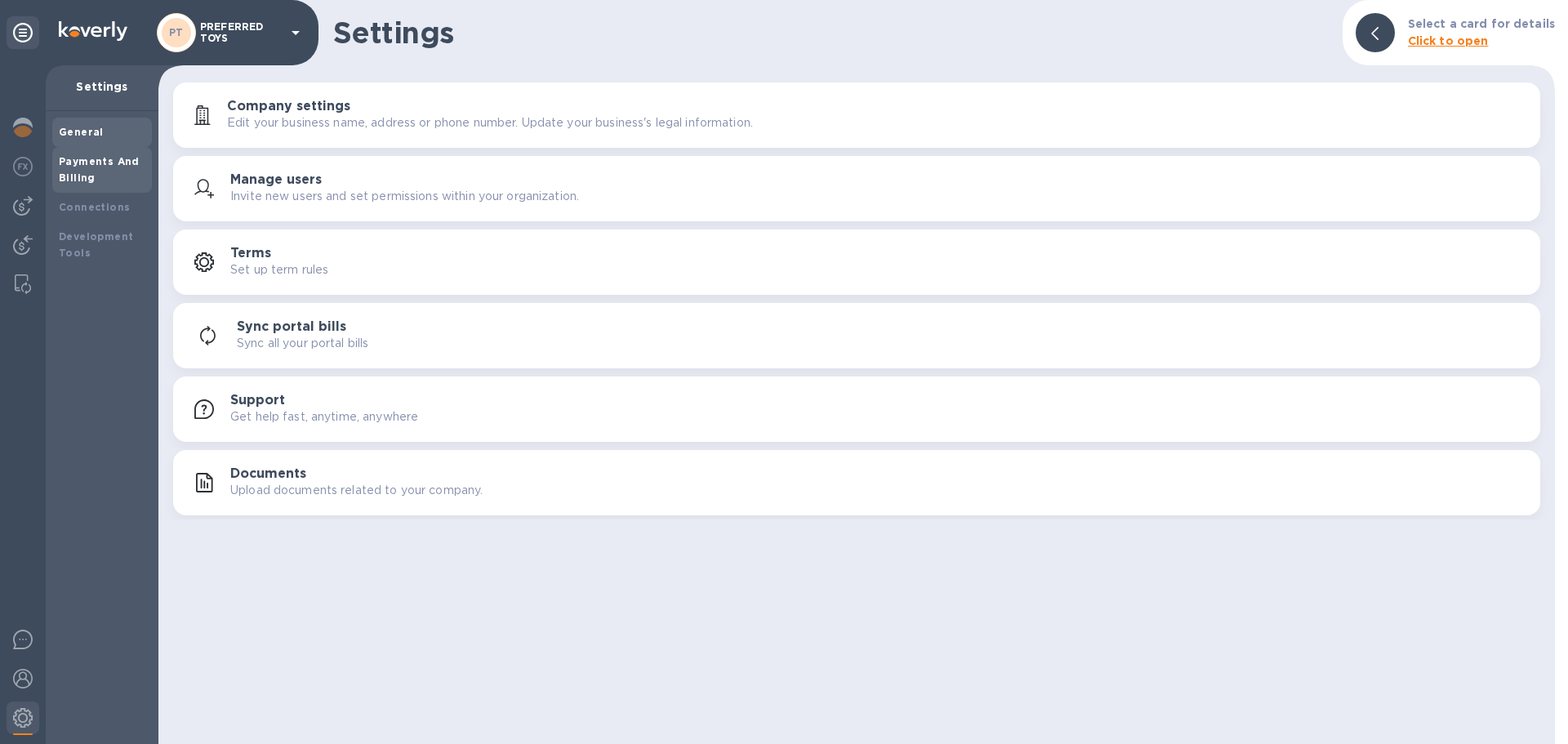
click at [98, 184] on div "Payments And Billing" at bounding box center [102, 170] width 86 height 33
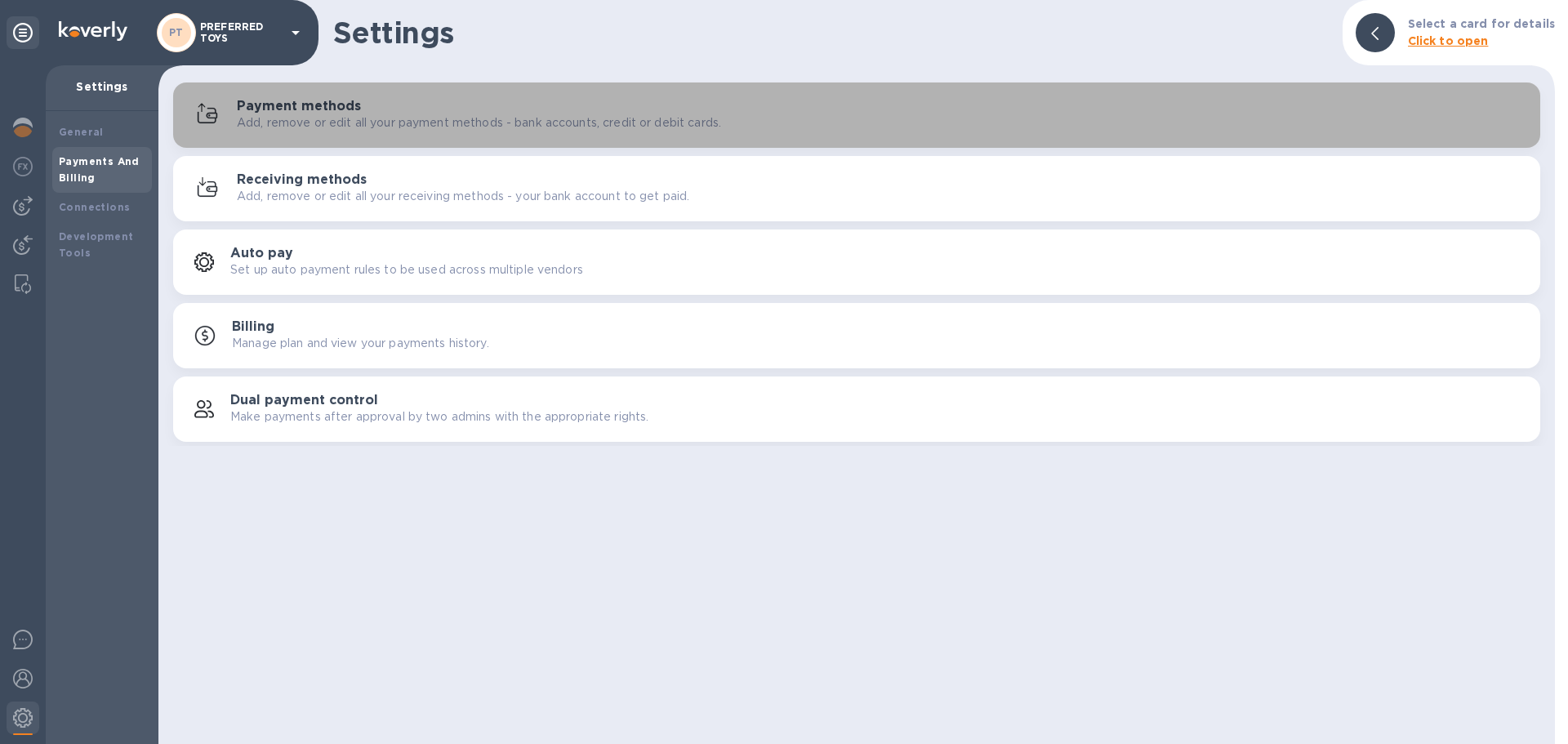
click at [228, 129] on div "Payment methods Add, remove or edit all your payment methods - bank accounts, c…" at bounding box center [856, 115] width 1348 height 39
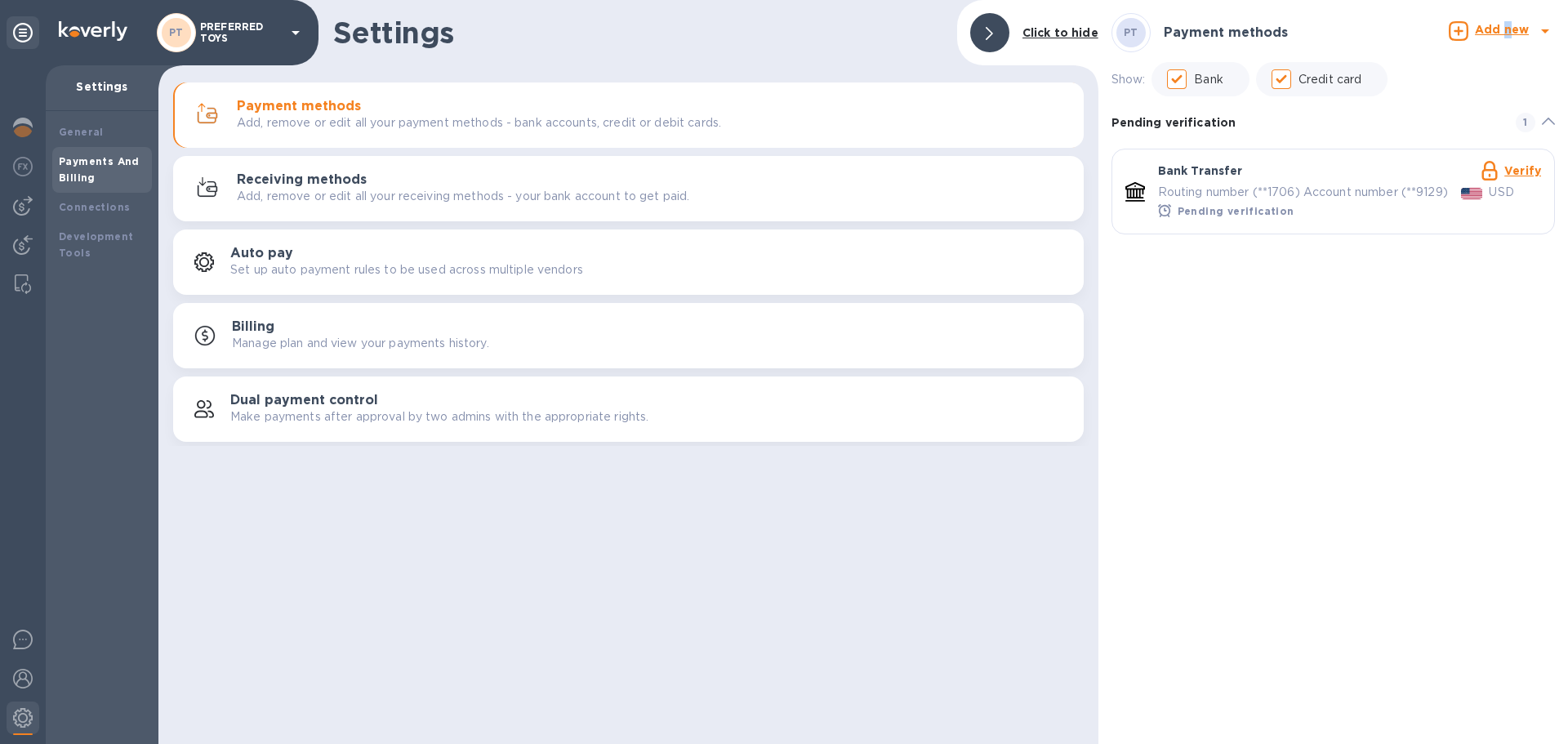
drag, startPoint x: 1511, startPoint y: 37, endPoint x: 1504, endPoint y: 33, distance: 8.1
click at [1504, 33] on p "Add new" at bounding box center [1502, 30] width 54 height 17
click at [1498, 17] on div at bounding box center [784, 372] width 1568 height 744
click at [1493, 25] on b "Add new" at bounding box center [1502, 29] width 54 height 13
click at [1430, 141] on b "Credit card" at bounding box center [1456, 140] width 69 height 13
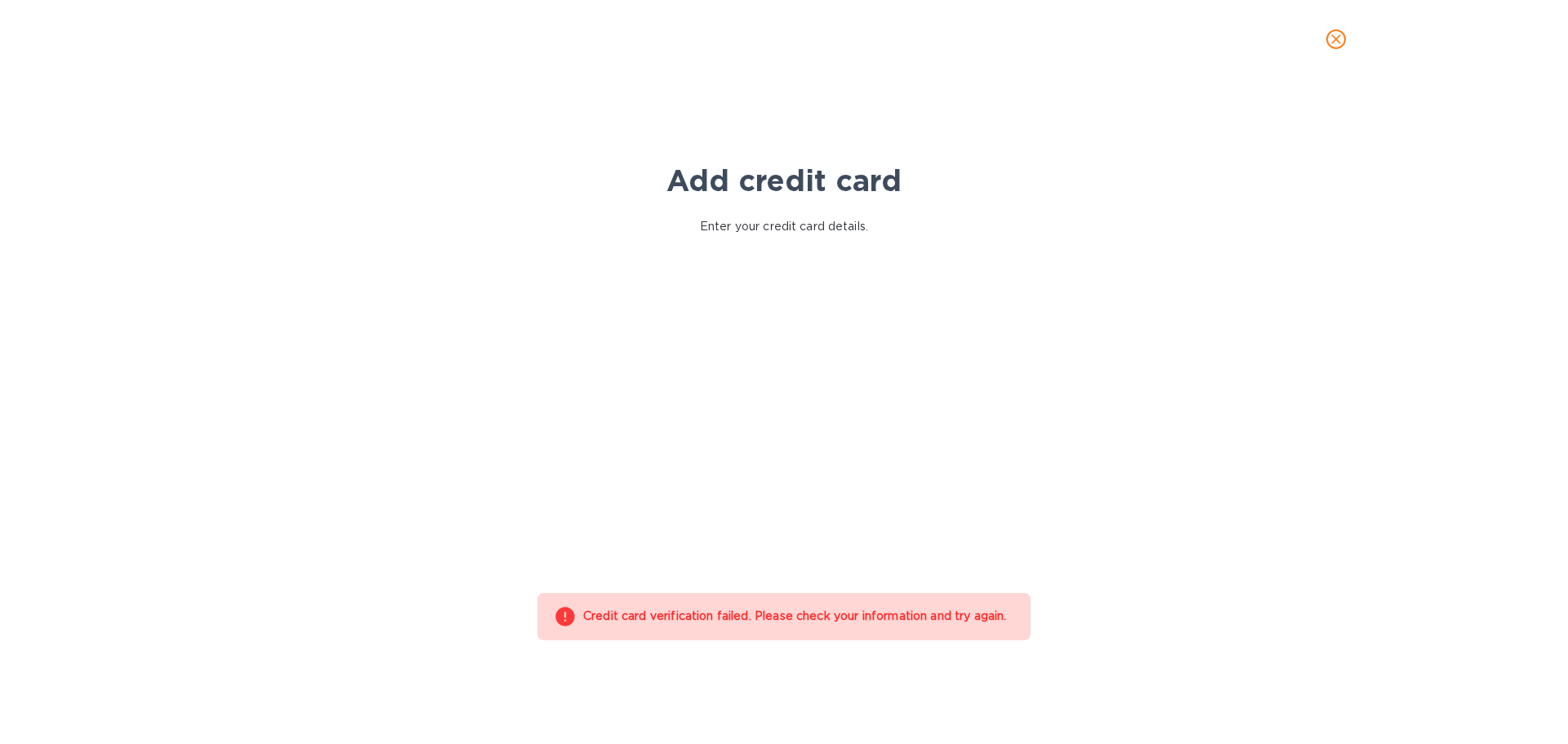
click at [1326, 36] on button "close" at bounding box center [1335, 39] width 39 height 39
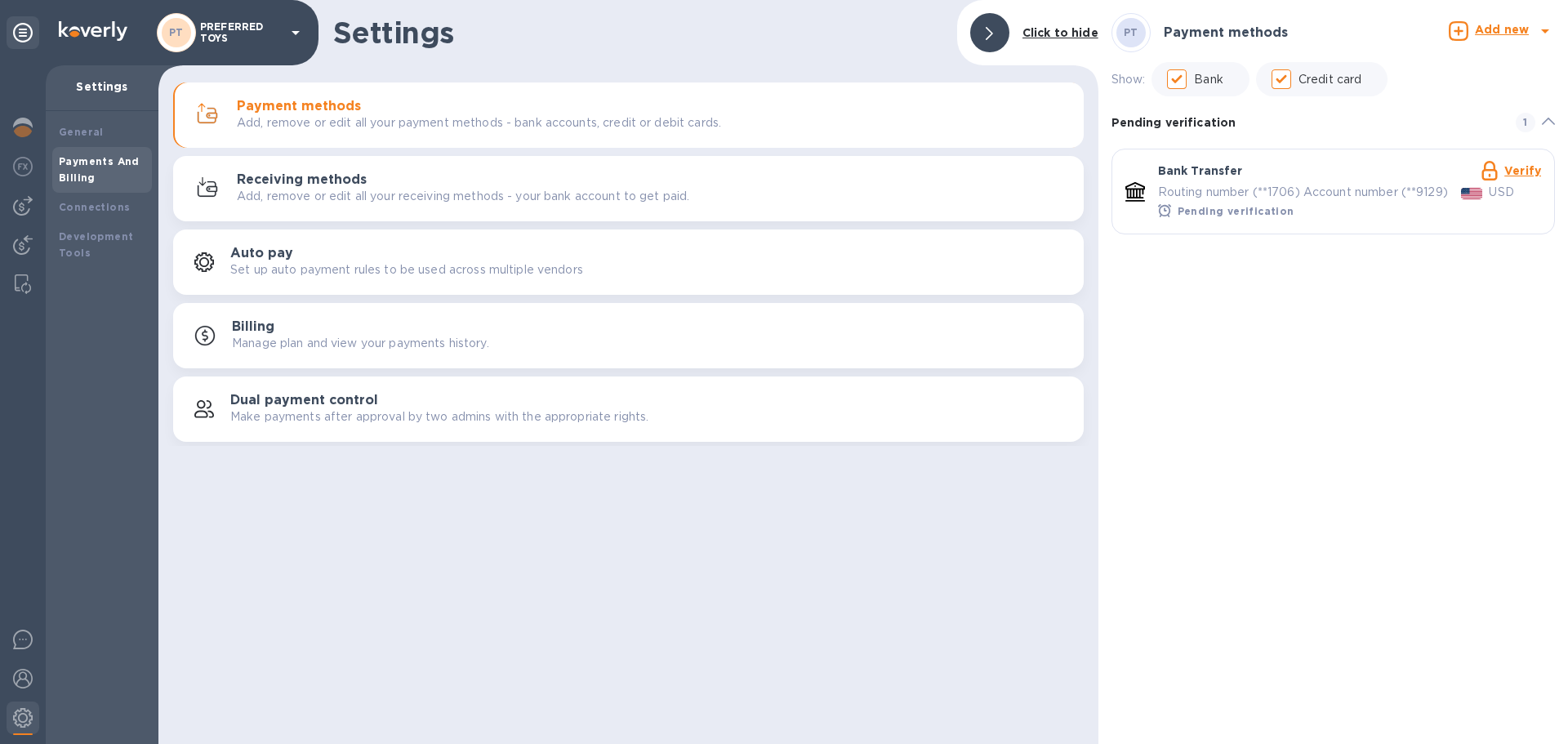
click at [1497, 31] on b "Add new" at bounding box center [1502, 29] width 54 height 13
click at [1443, 139] on b "Credit card" at bounding box center [1456, 140] width 69 height 13
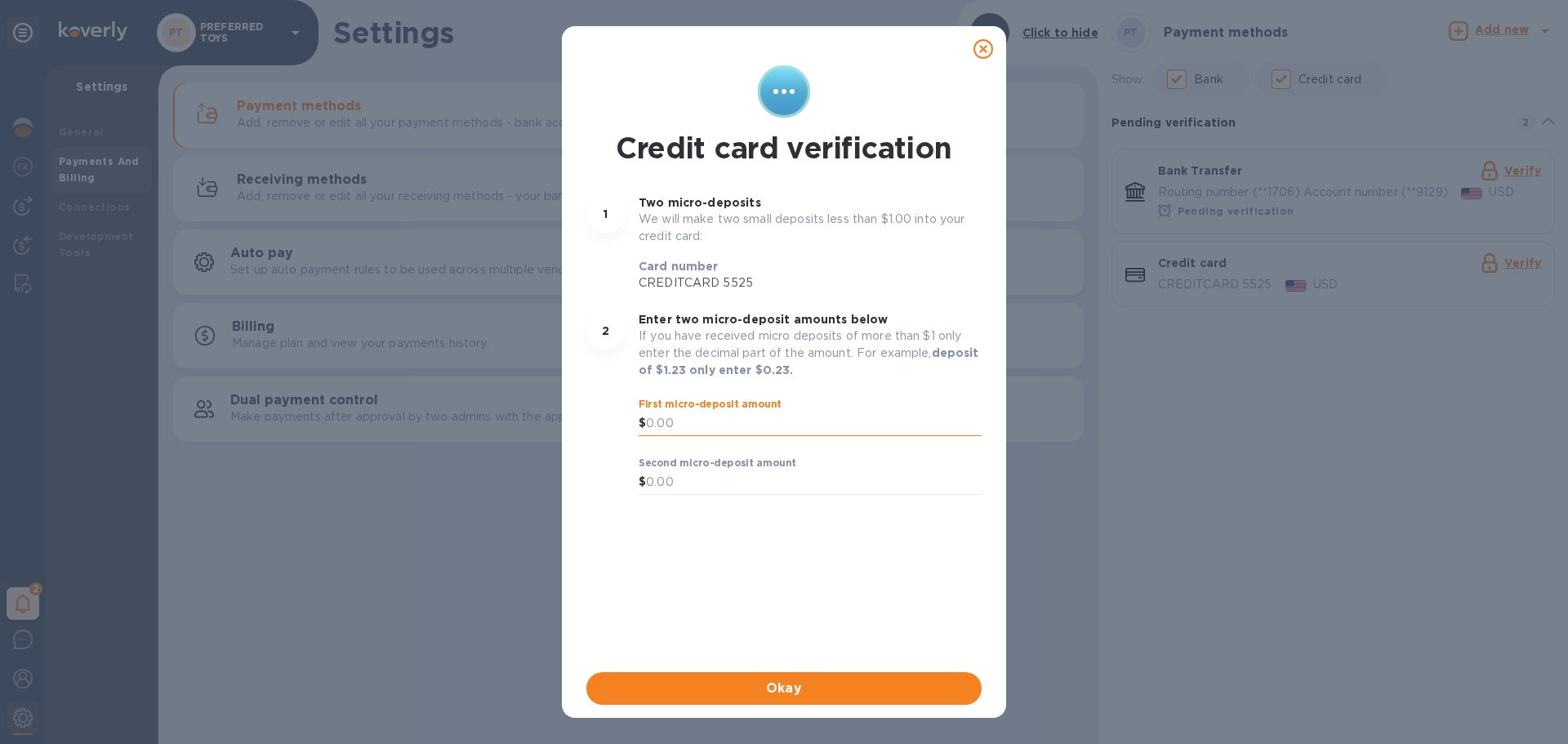
click at [661, 422] on input "text" at bounding box center [814, 424] width 335 height 24
click at [676, 426] on input "text" at bounding box center [814, 424] width 335 height 24
type input "3"
type input "0.35"
click at [669, 478] on input "text" at bounding box center [814, 483] width 335 height 24
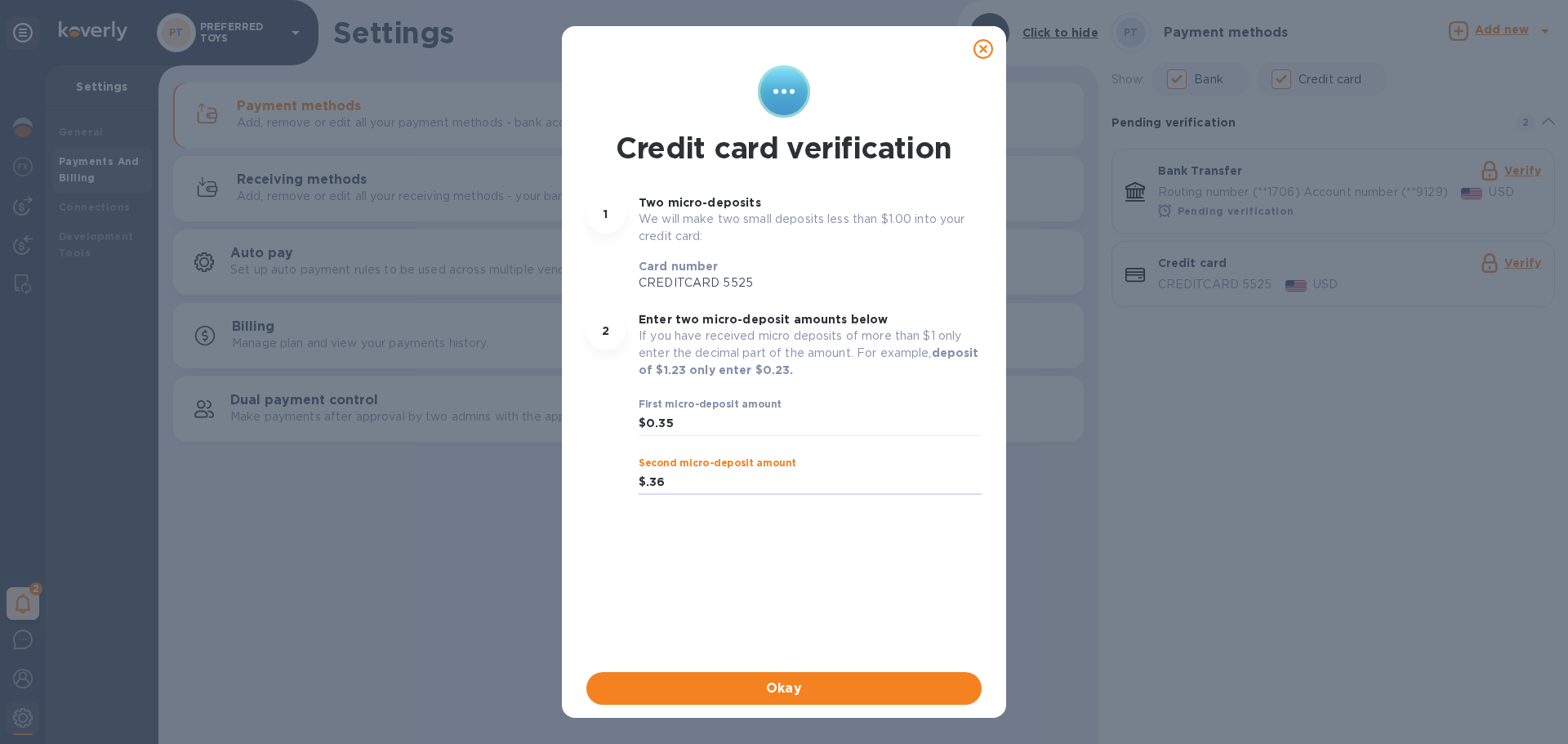
type input "0.36"
click at [679, 572] on div "Credit card verification 1 Two micro-deposits We will make two small deposits l…" at bounding box center [783, 365] width 402 height 607
click at [688, 692] on span "Okay" at bounding box center [784, 688] width 369 height 20
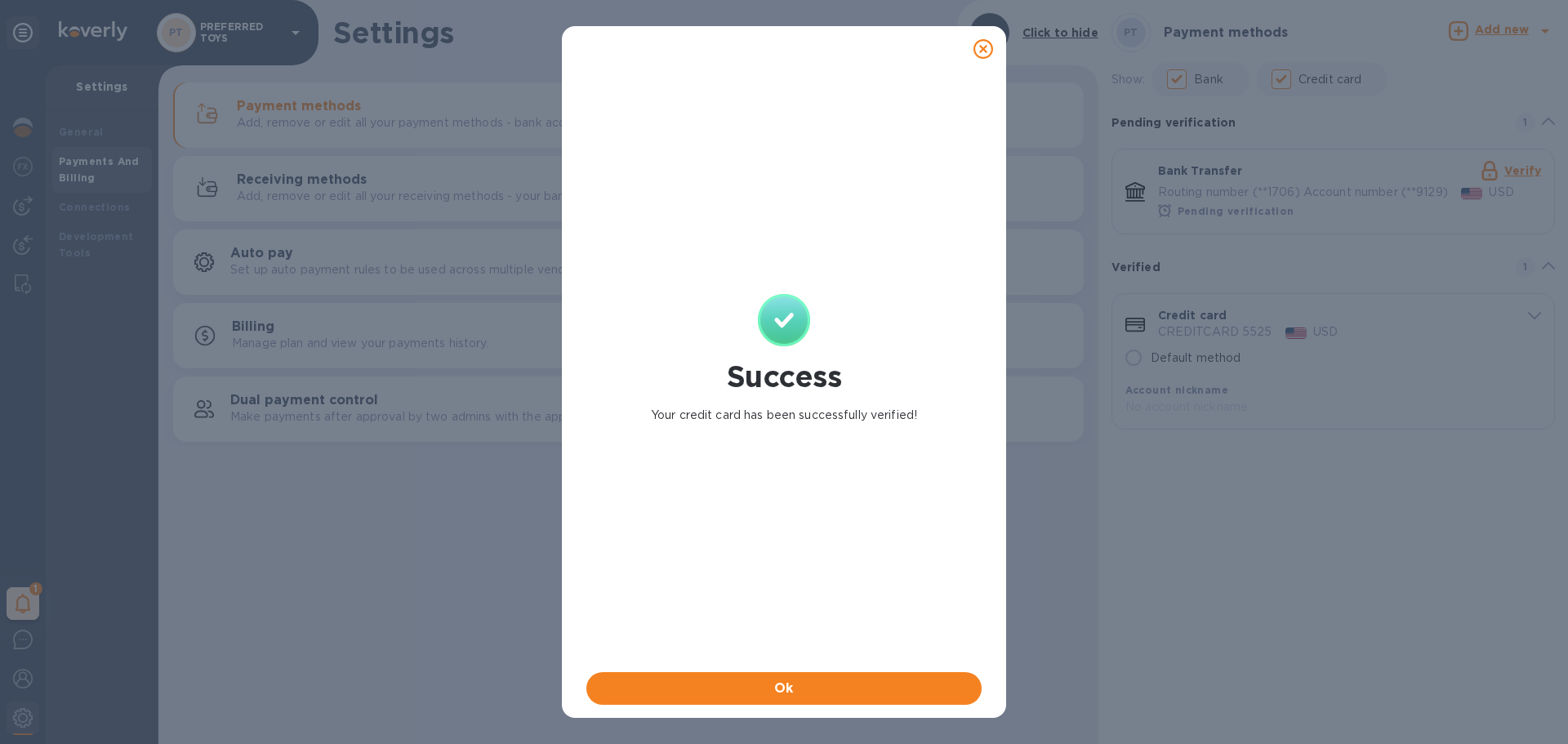
click at [688, 692] on span "Ok" at bounding box center [784, 688] width 369 height 20
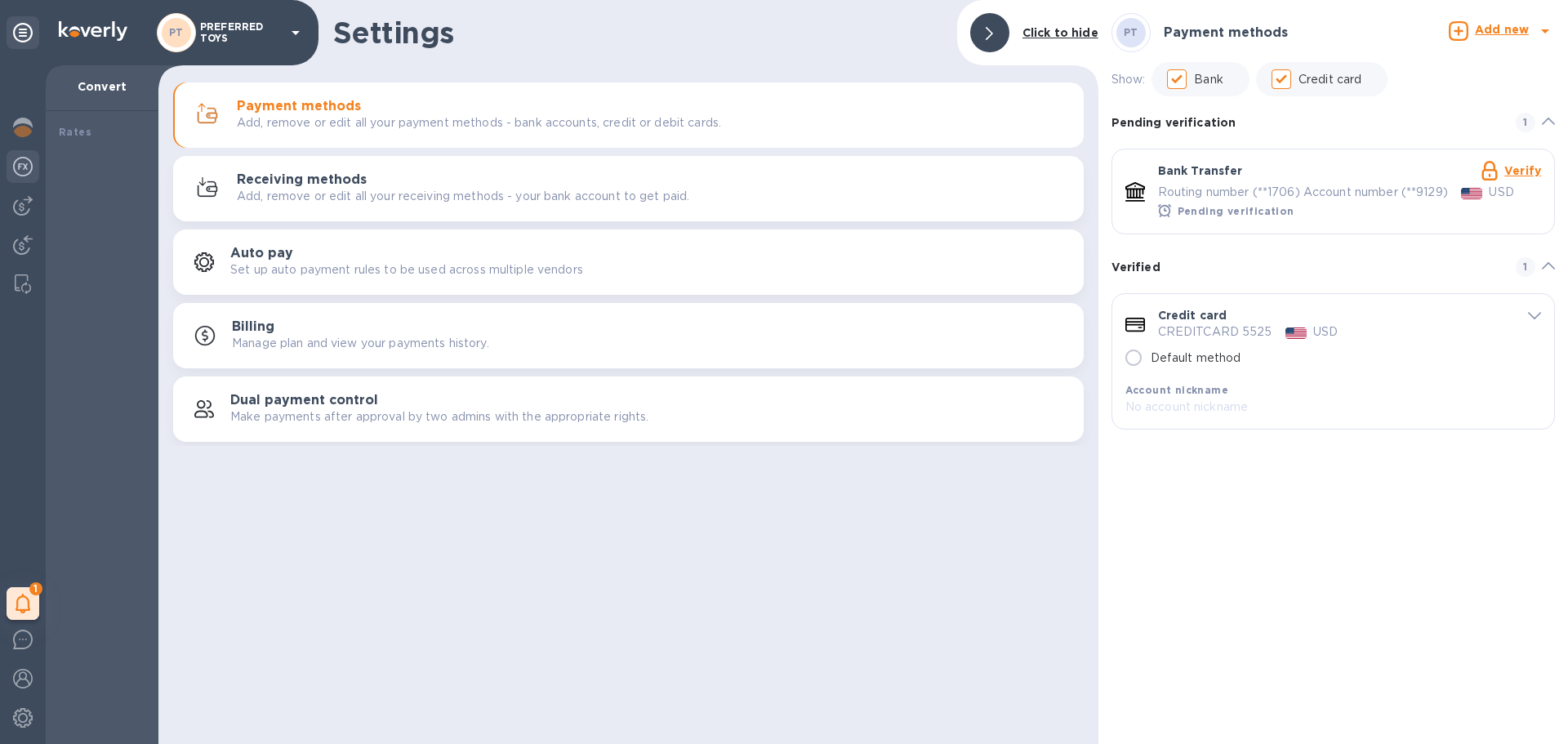
click at [29, 166] on img at bounding box center [23, 166] width 20 height 20
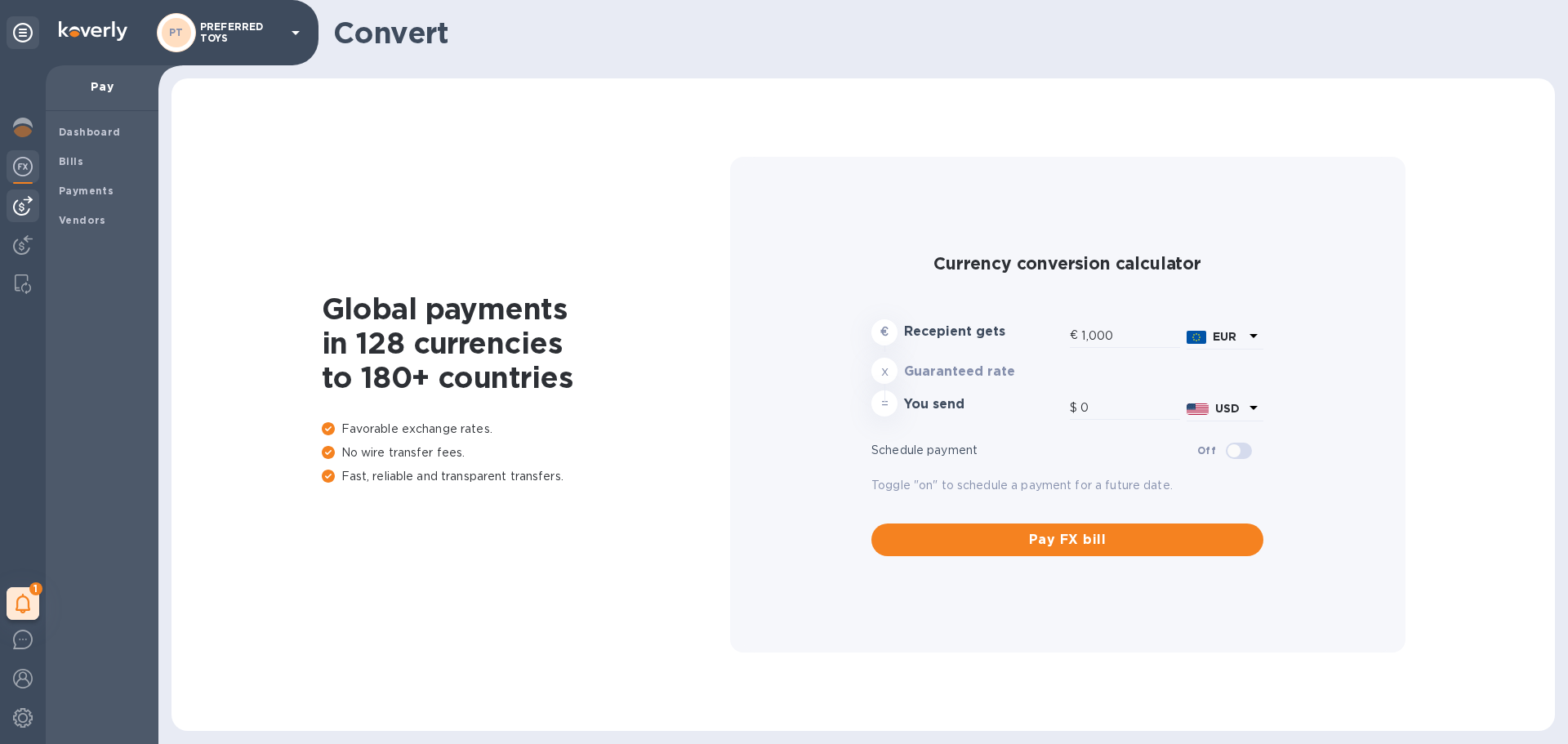
type input "1,167.11"
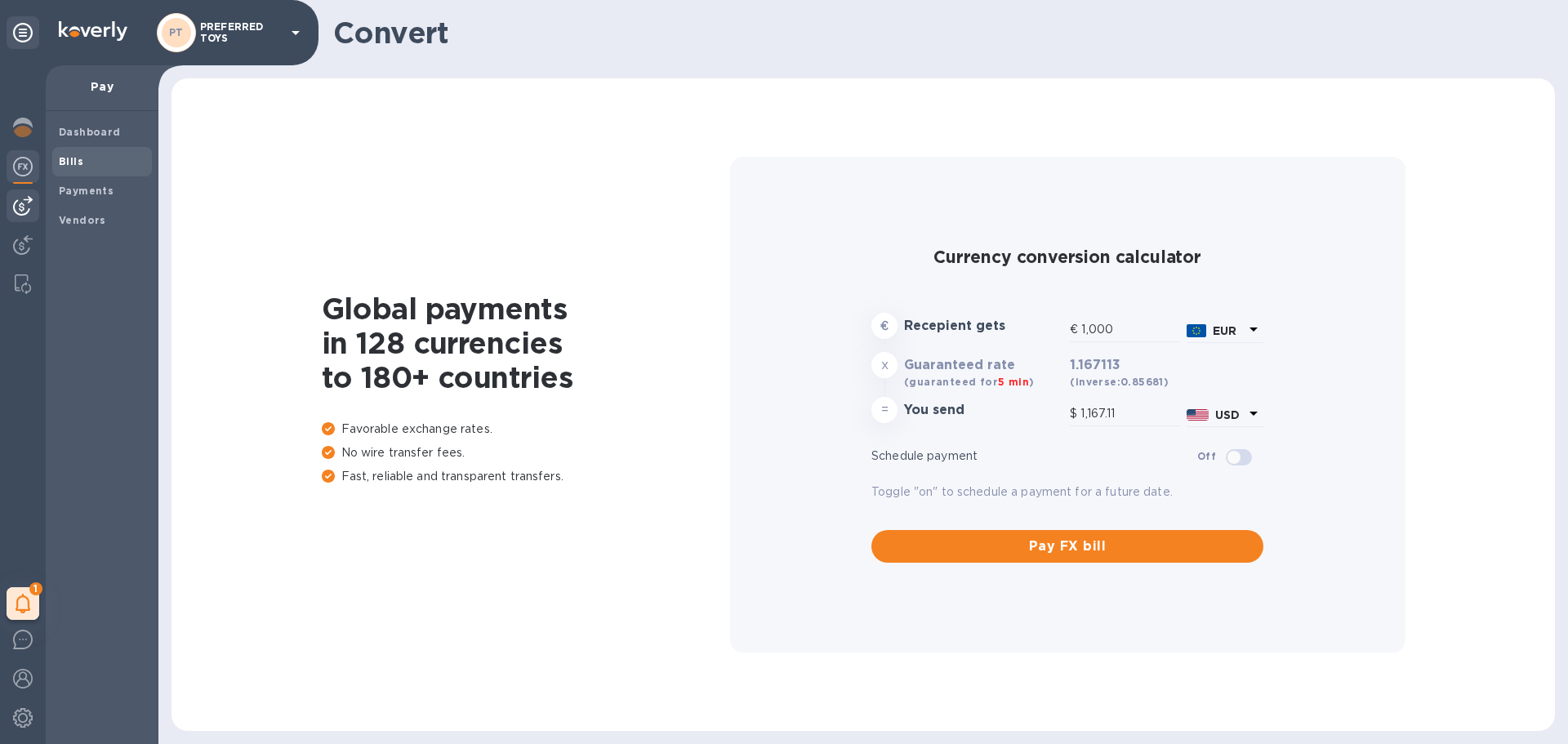
click at [67, 166] on b "Bills" at bounding box center [71, 161] width 24 height 12
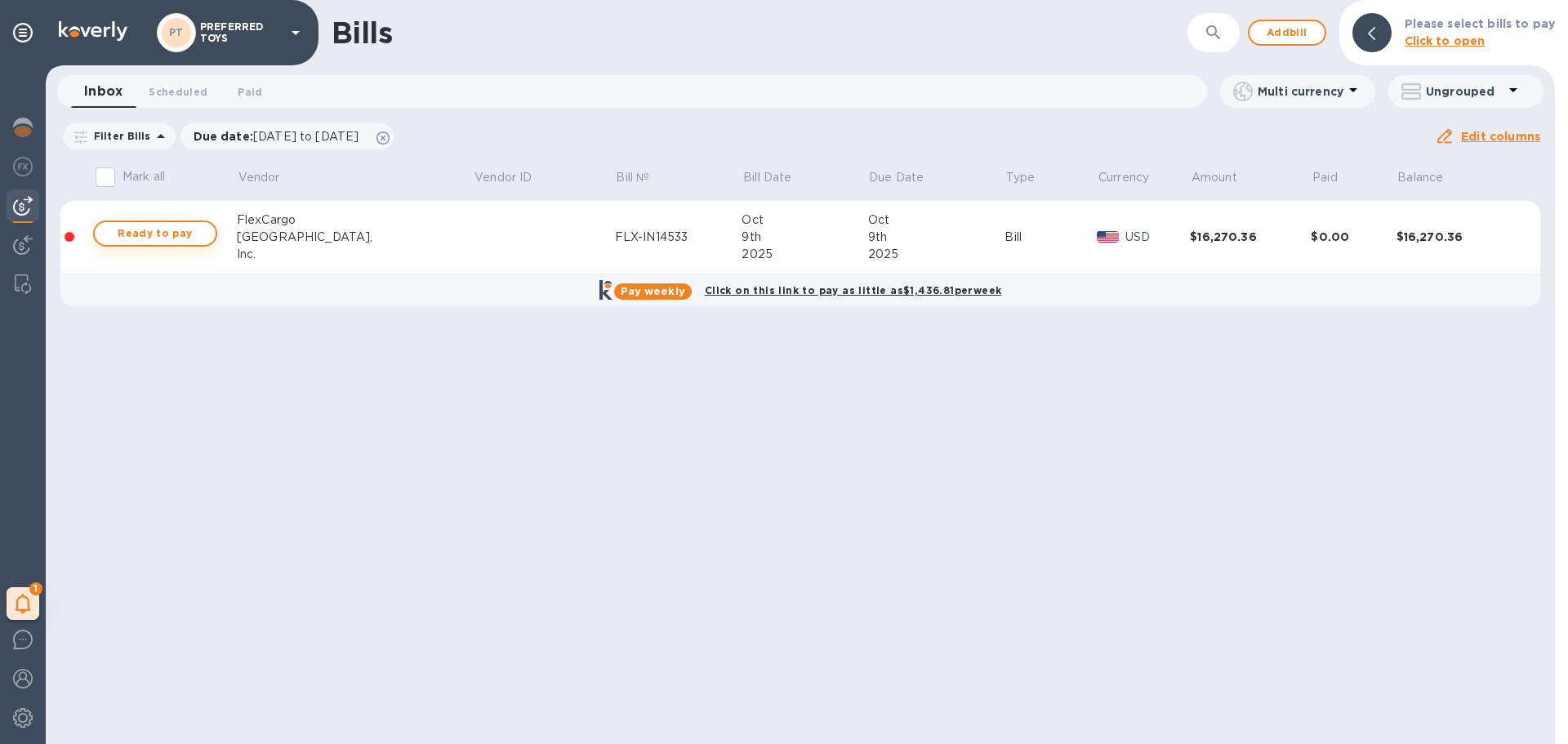
click at [181, 229] on span "Ready to pay" at bounding box center [155, 233] width 95 height 20
checkbox input "true"
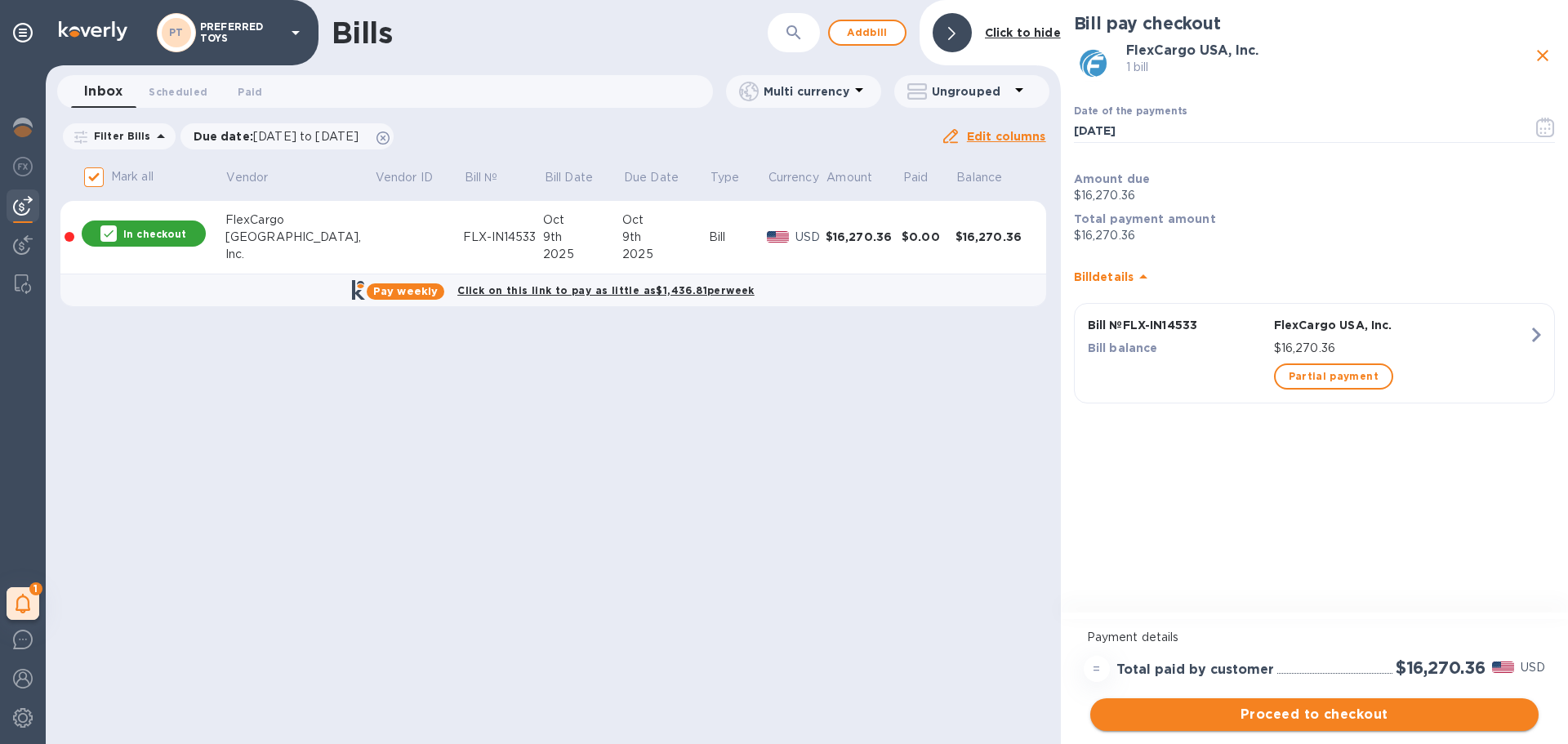
click at [1218, 714] on span "Proceed to checkout" at bounding box center [1315, 714] width 422 height 20
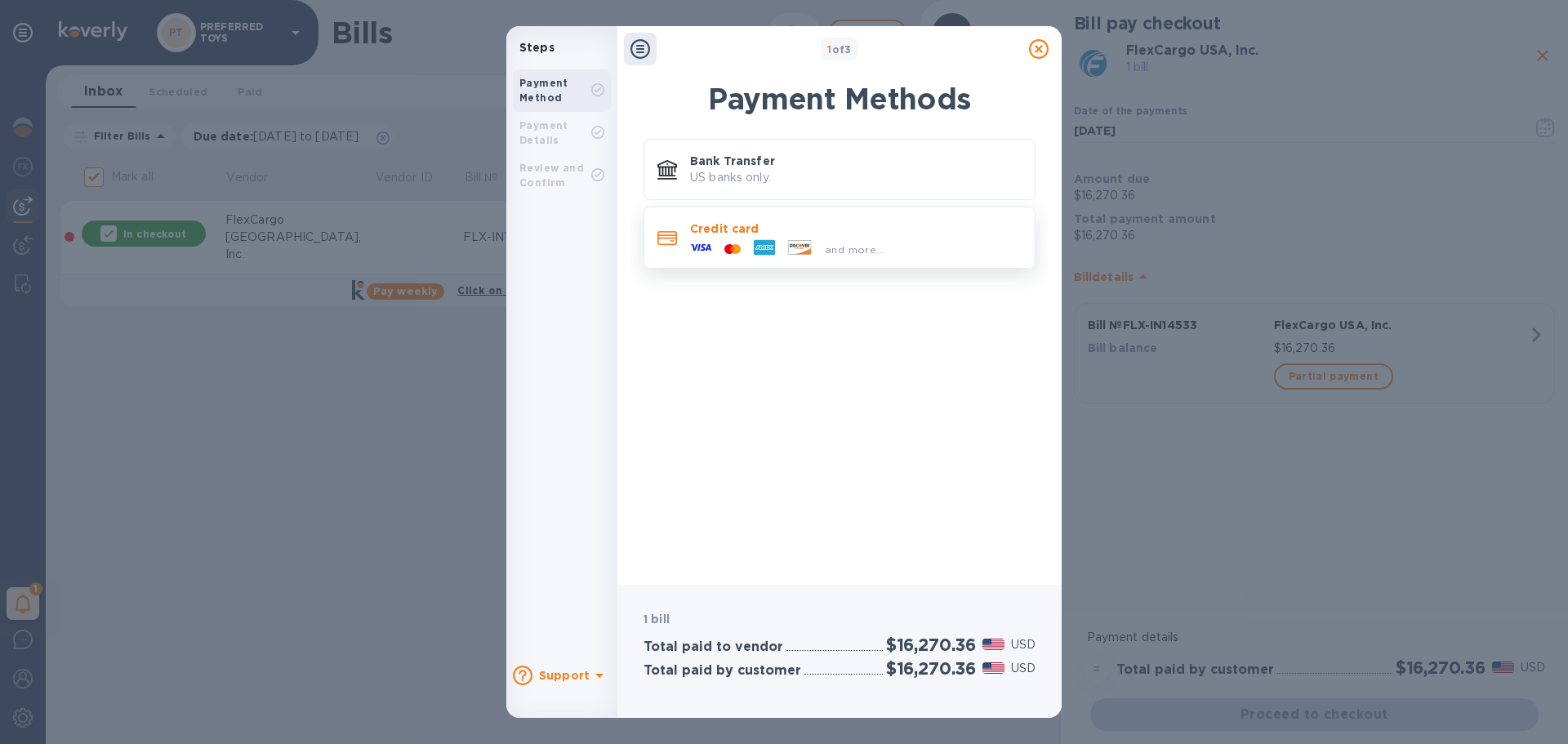
click at [830, 224] on p "Credit card" at bounding box center [855, 228] width 332 height 17
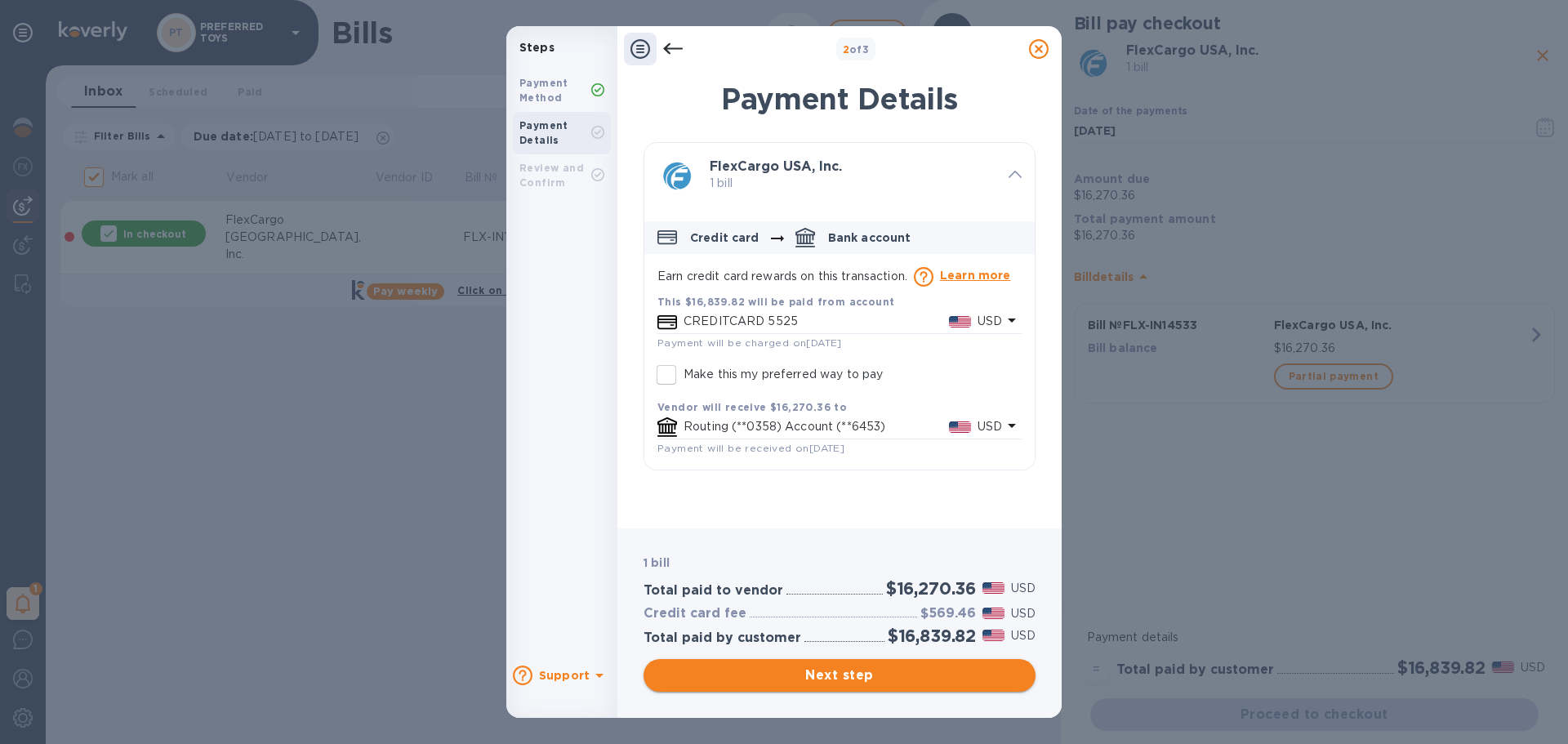
click at [821, 680] on span "Next step" at bounding box center [840, 675] width 366 height 20
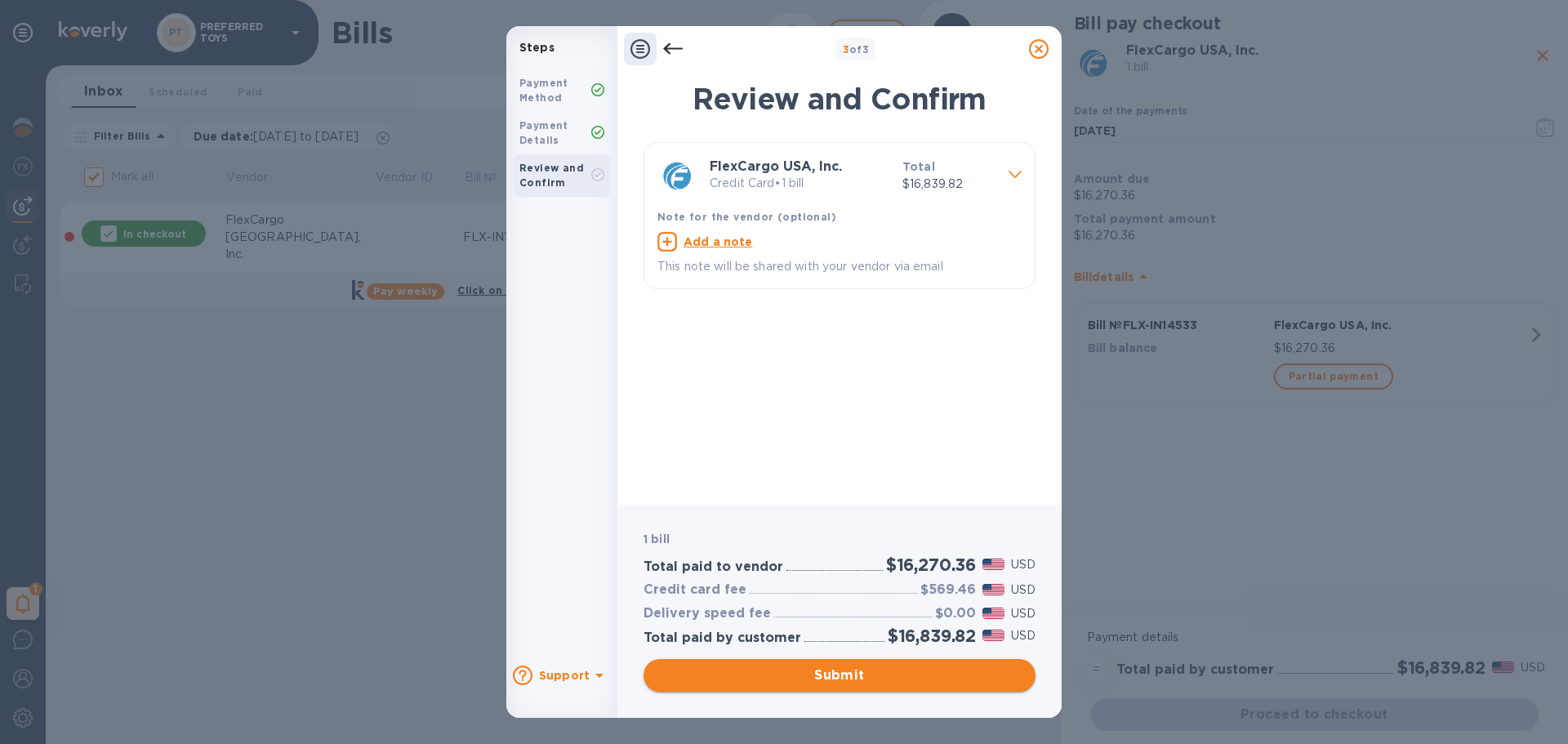
click at [821, 680] on span "Submit" at bounding box center [840, 675] width 366 height 20
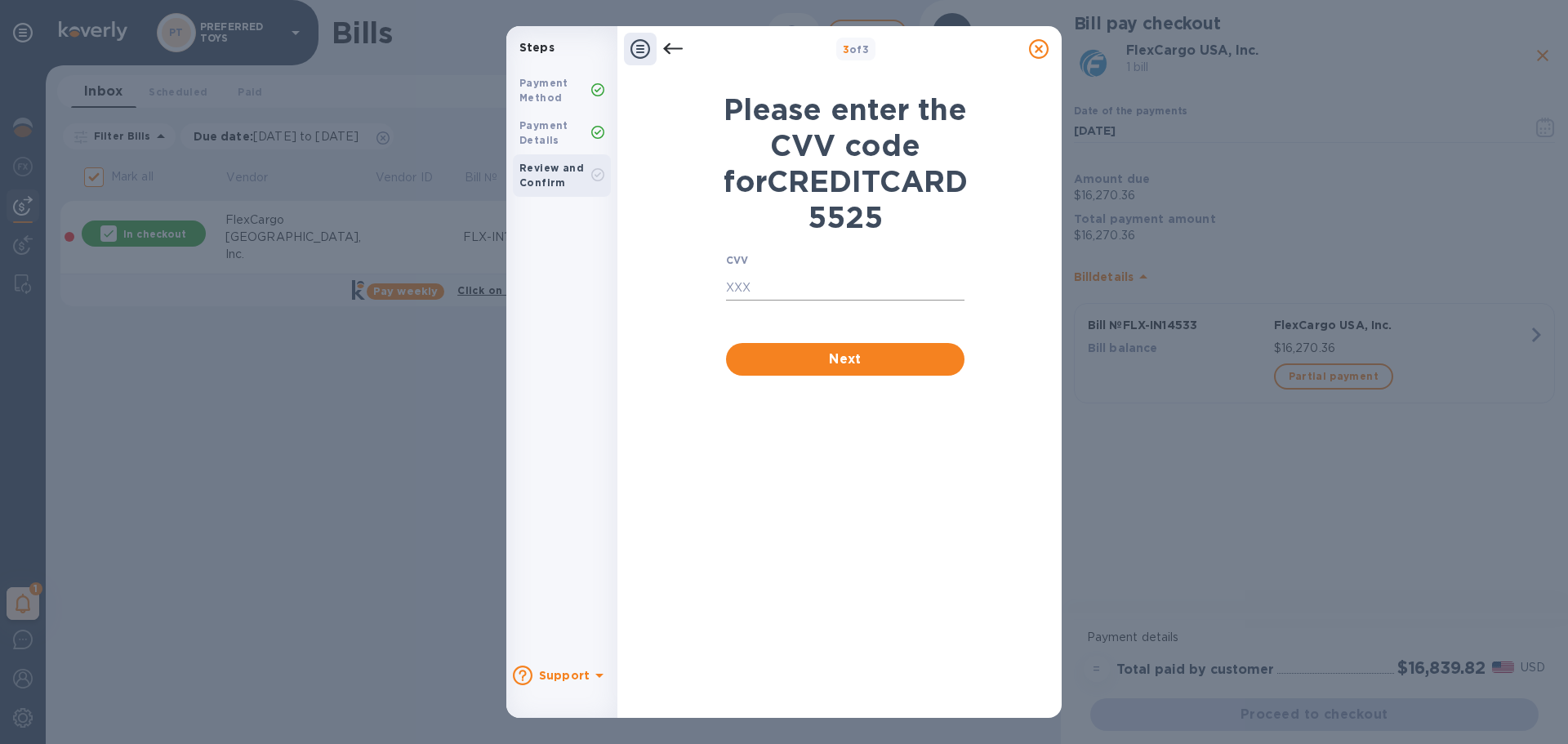
click at [744, 301] on input "text" at bounding box center [845, 288] width 239 height 24
type input "765"
click at [756, 369] on span "Next" at bounding box center [845, 359] width 213 height 20
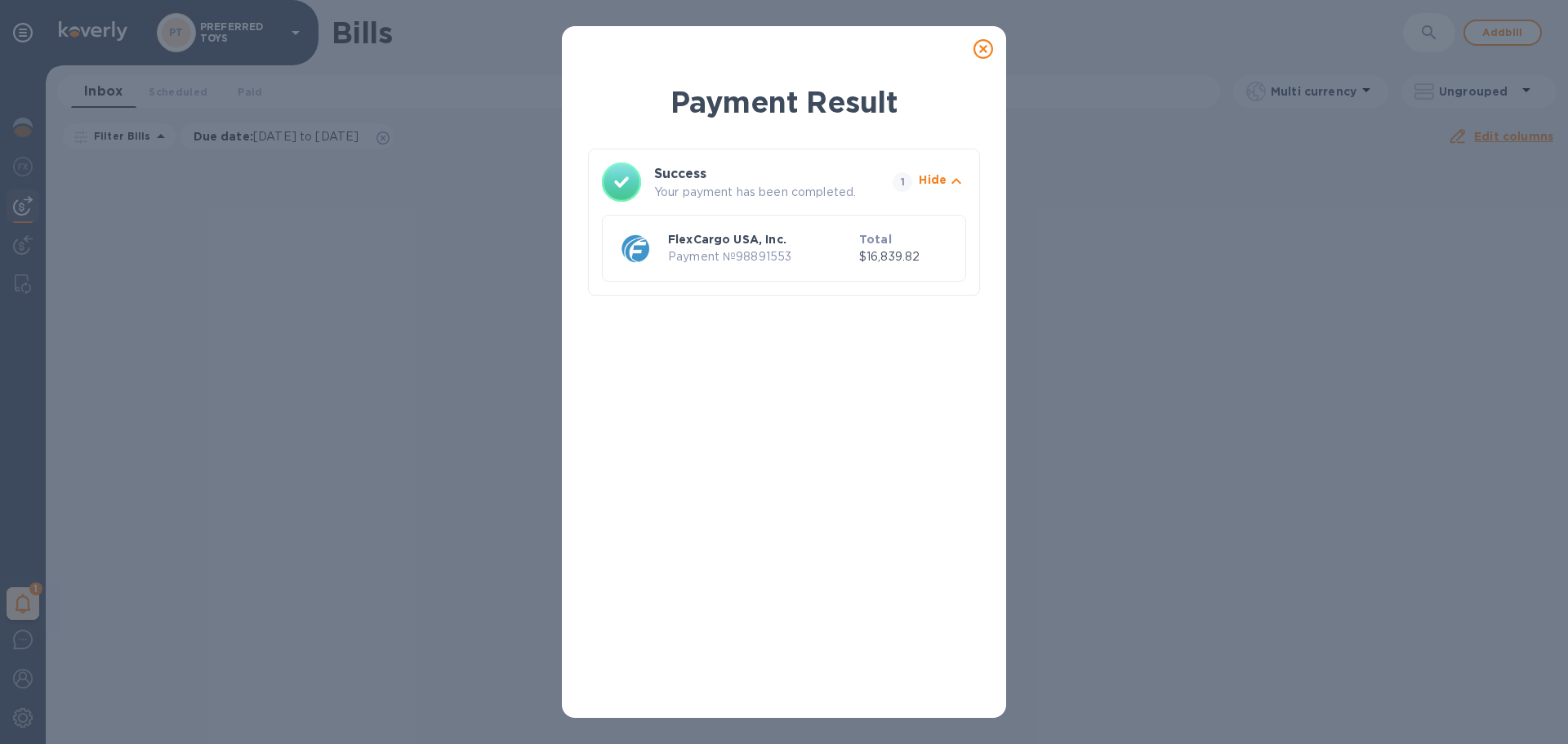
drag, startPoint x: 801, startPoint y: 303, endPoint x: 983, endPoint y: 51, distance: 310.9
click at [983, 51] on icon at bounding box center [983, 49] width 20 height 20
